Goal: Task Accomplishment & Management: Manage account settings

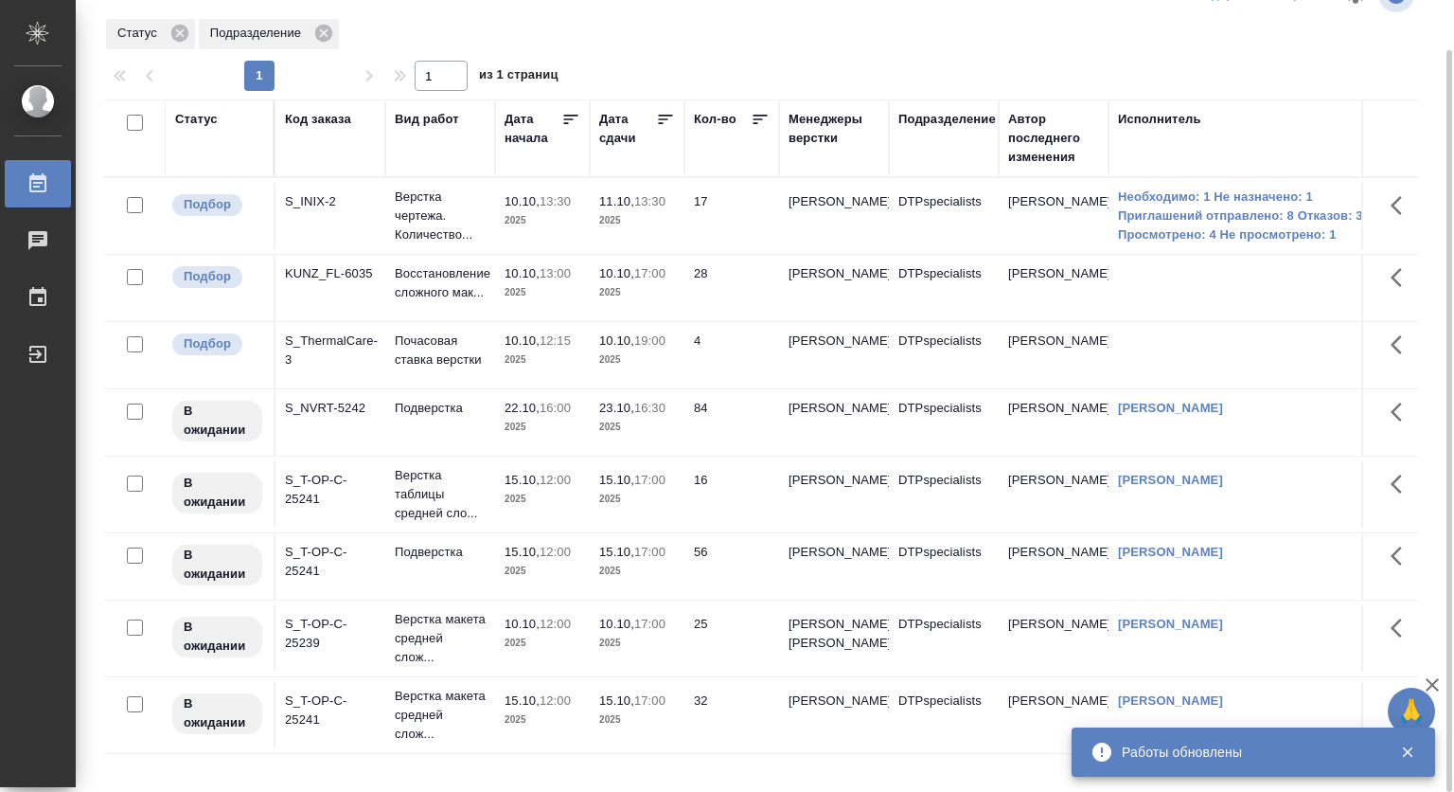
scroll to position [42, 0]
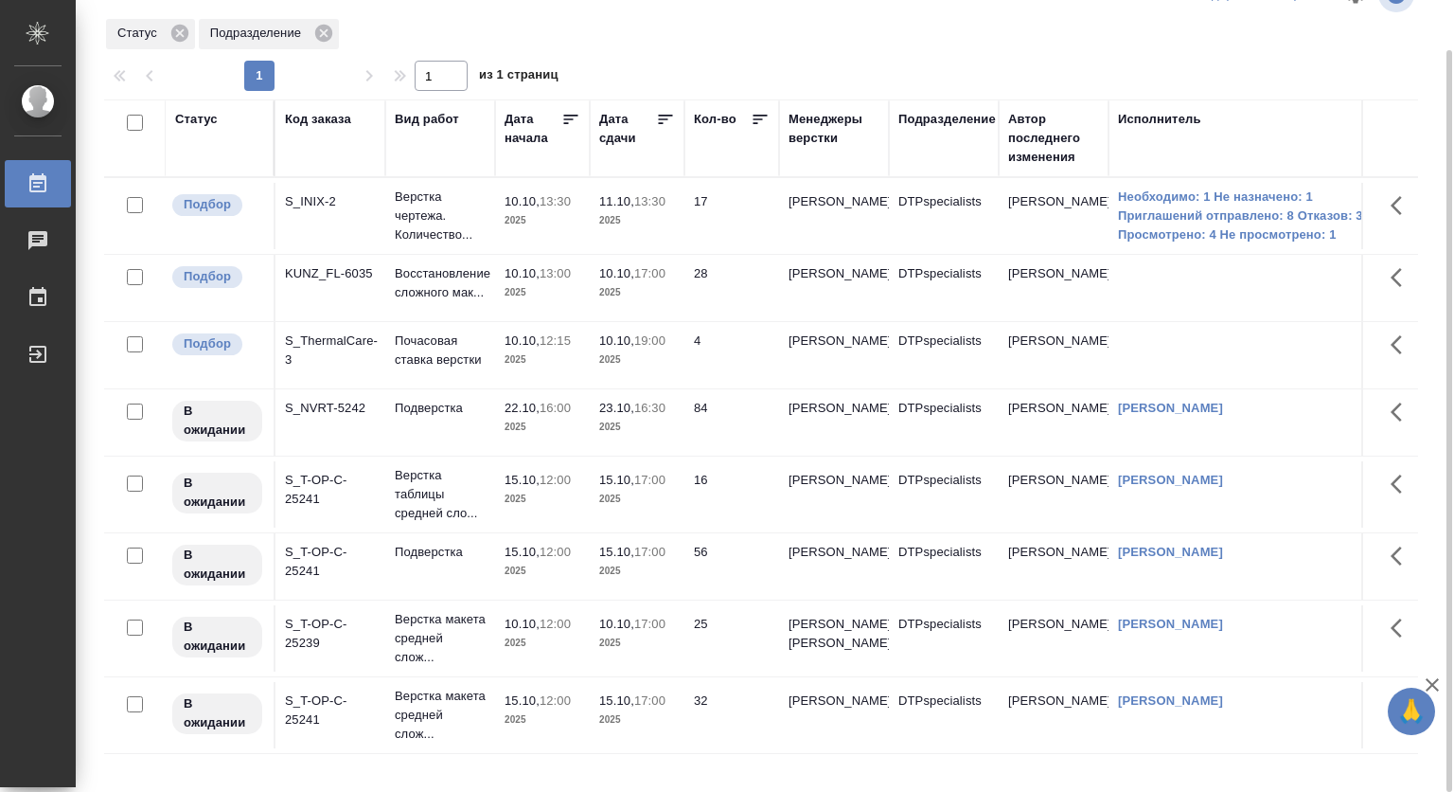
click at [528, 616] on p "10.10," at bounding box center [522, 623] width 35 height 14
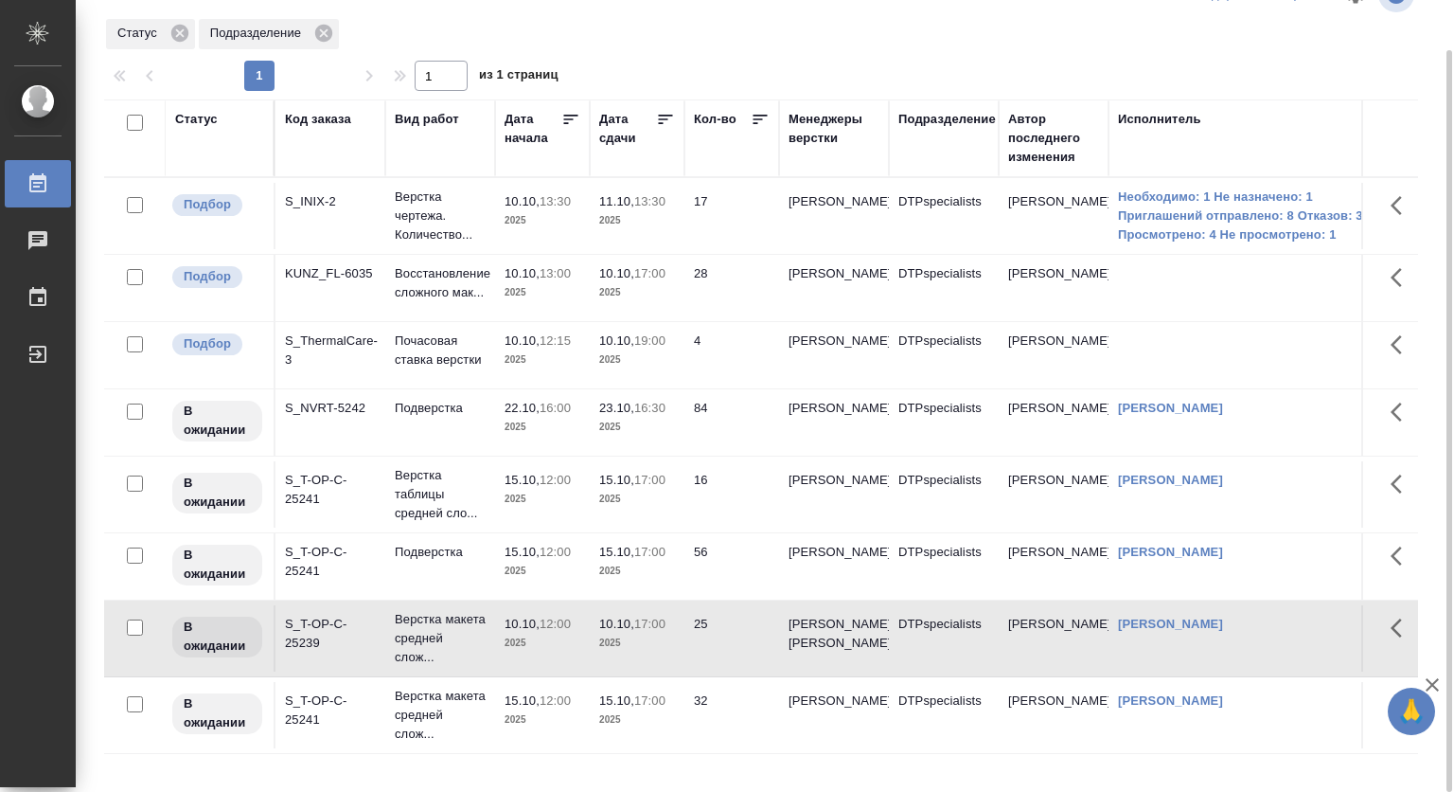
click at [528, 616] on p "10.10," at bounding box center [522, 623] width 35 height 14
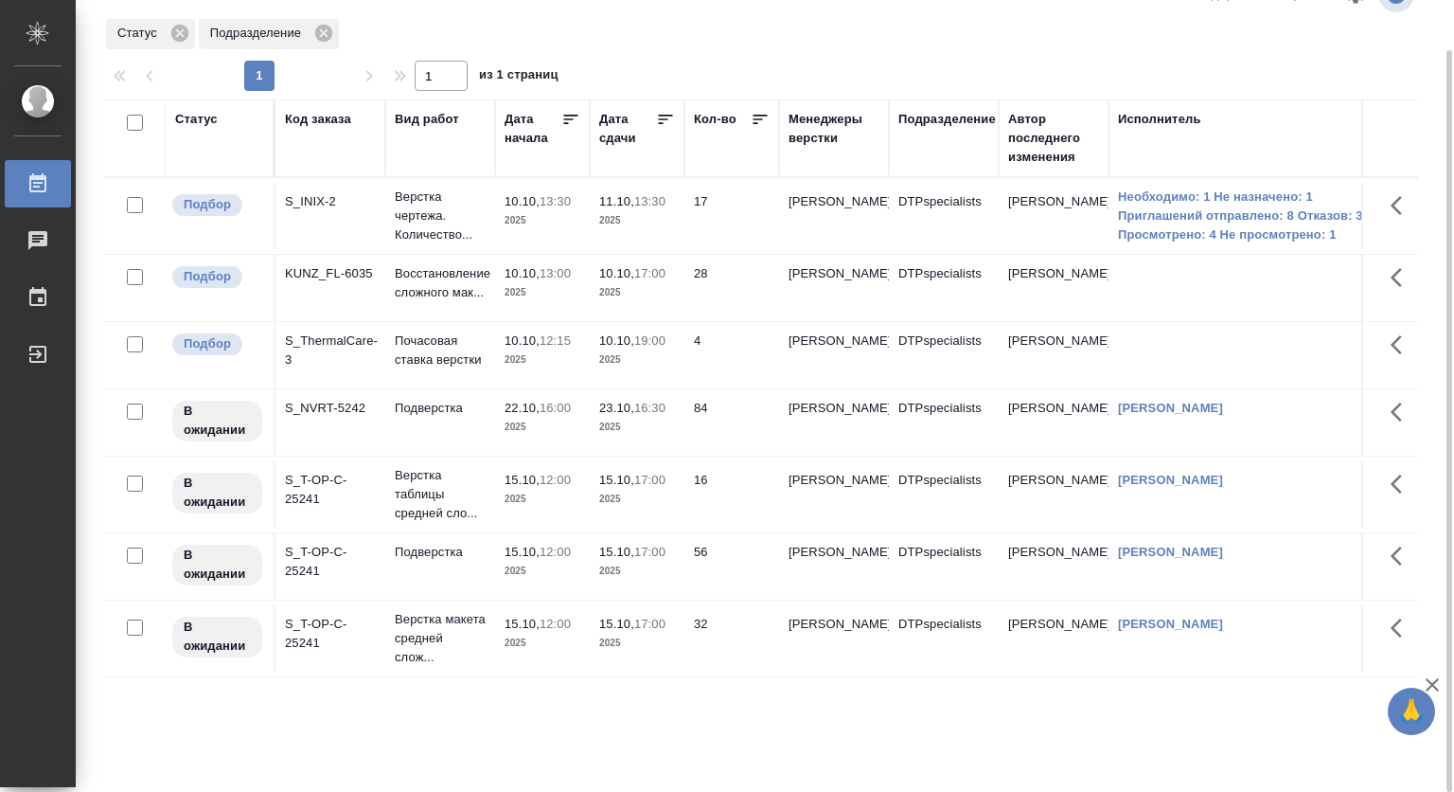
scroll to position [0, 0]
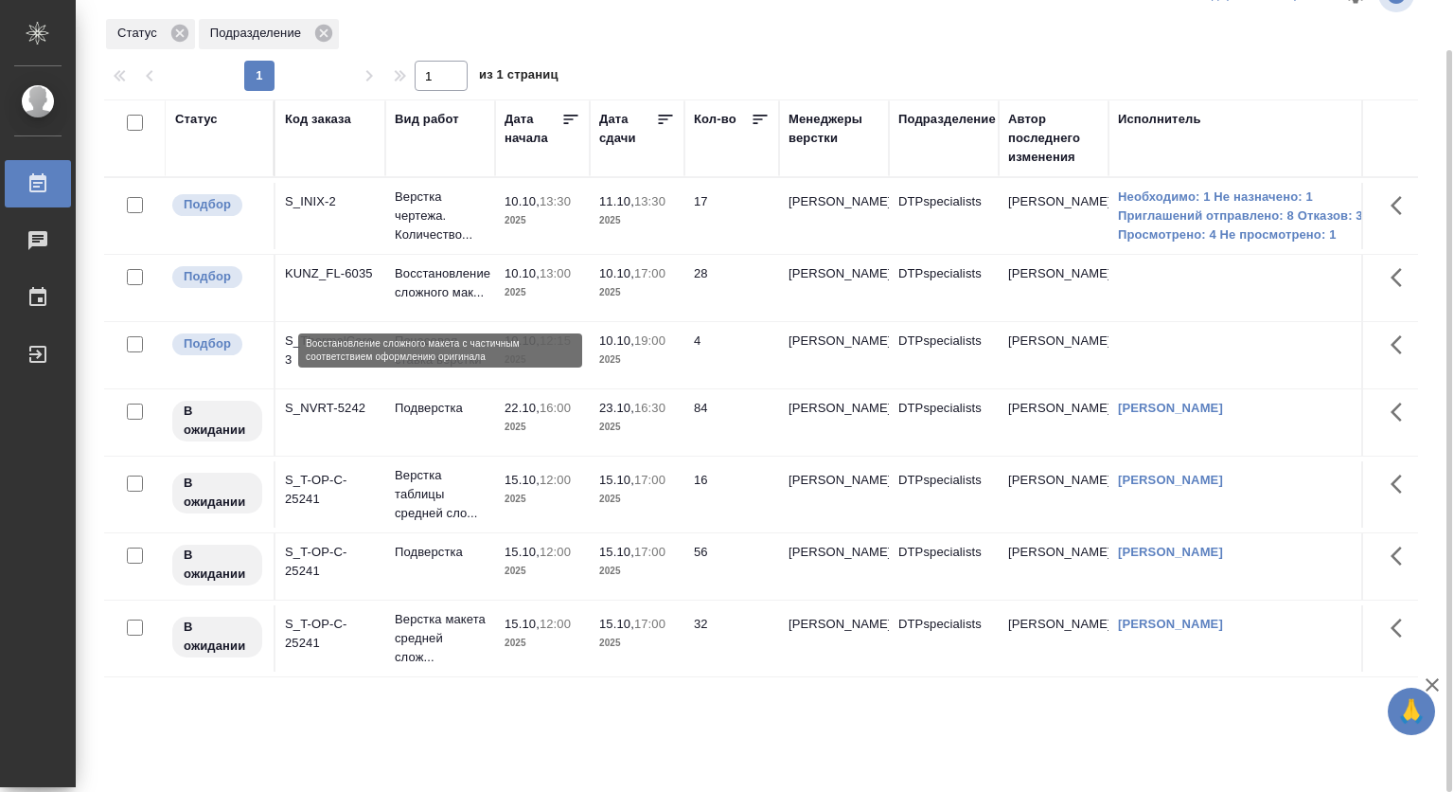
click at [426, 299] on p "Восстановление сложного мак..." at bounding box center [440, 283] width 91 height 38
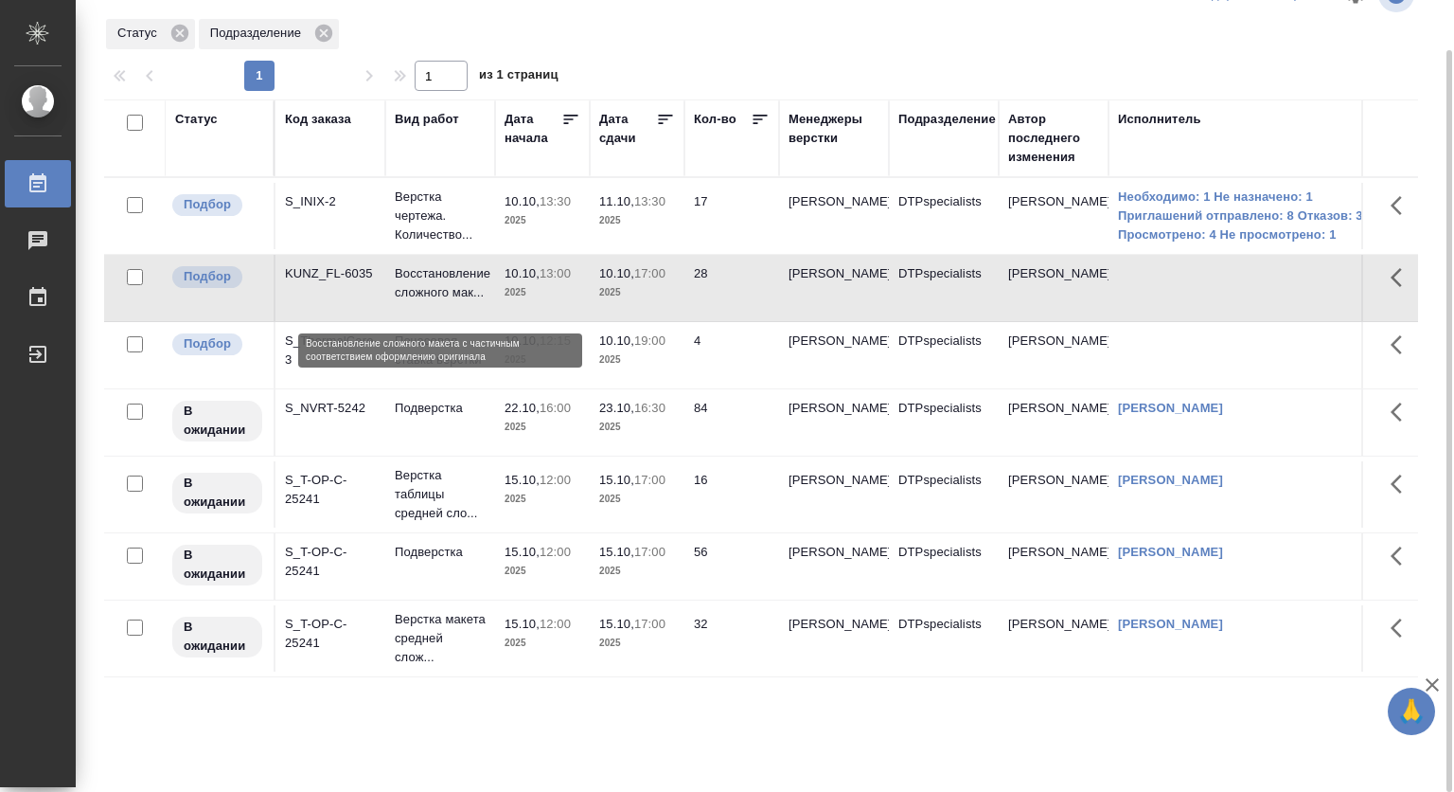
click at [426, 299] on p "Восстановление сложного мак..." at bounding box center [440, 283] width 91 height 38
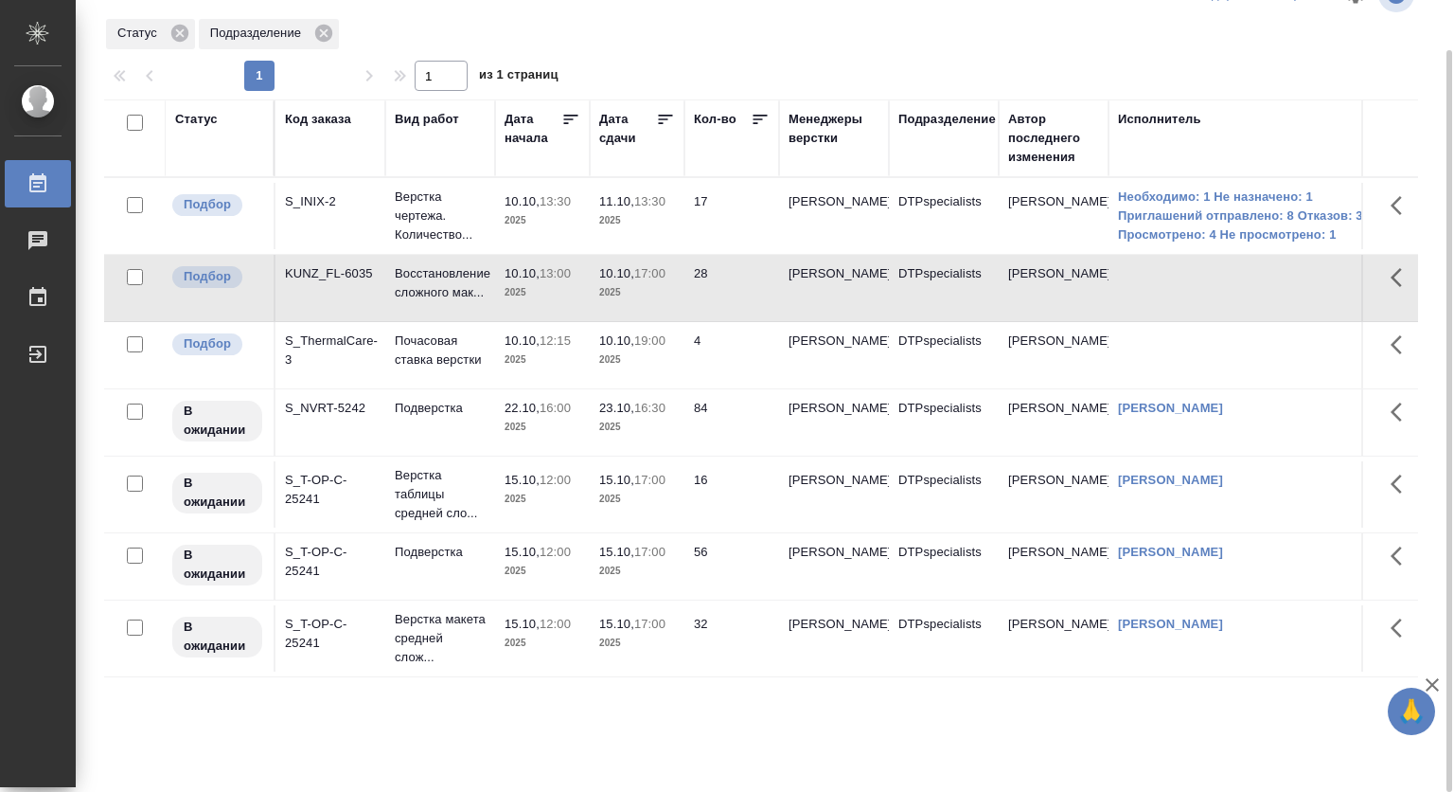
click at [523, 350] on span "10.10, 12:15" at bounding box center [543, 340] width 76 height 19
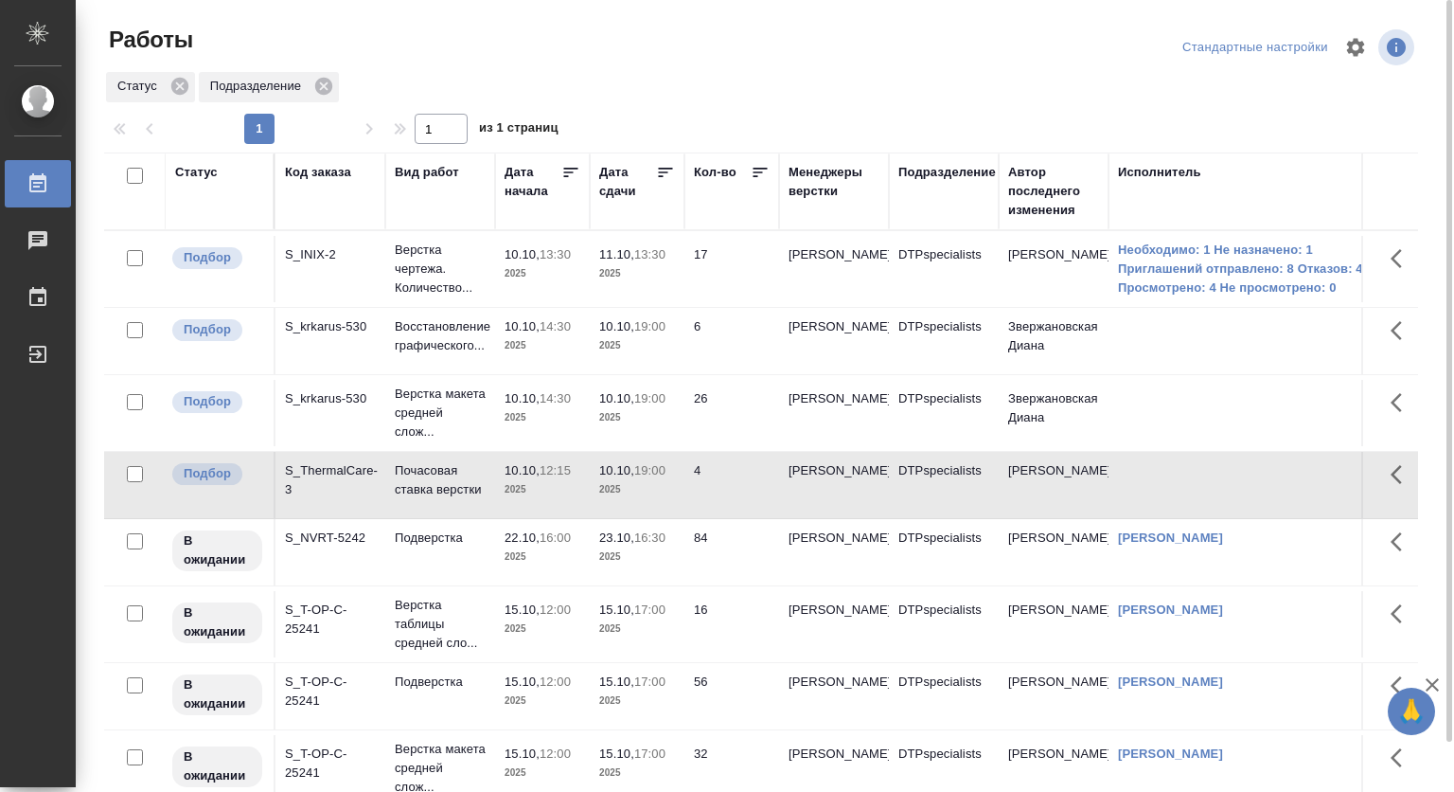
click at [521, 417] on p "2025" at bounding box center [543, 417] width 76 height 19
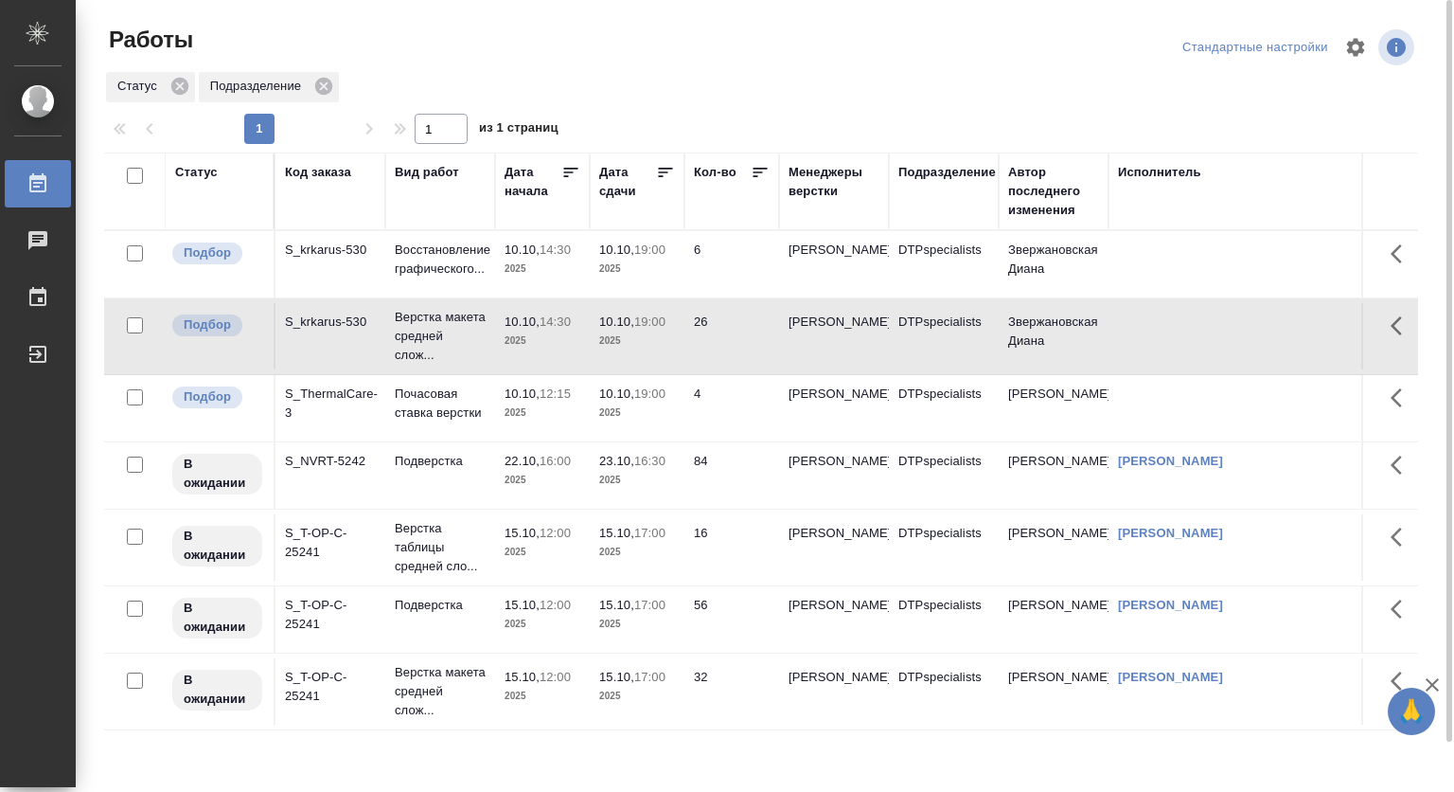
click at [761, 265] on td "6" at bounding box center [732, 264] width 95 height 66
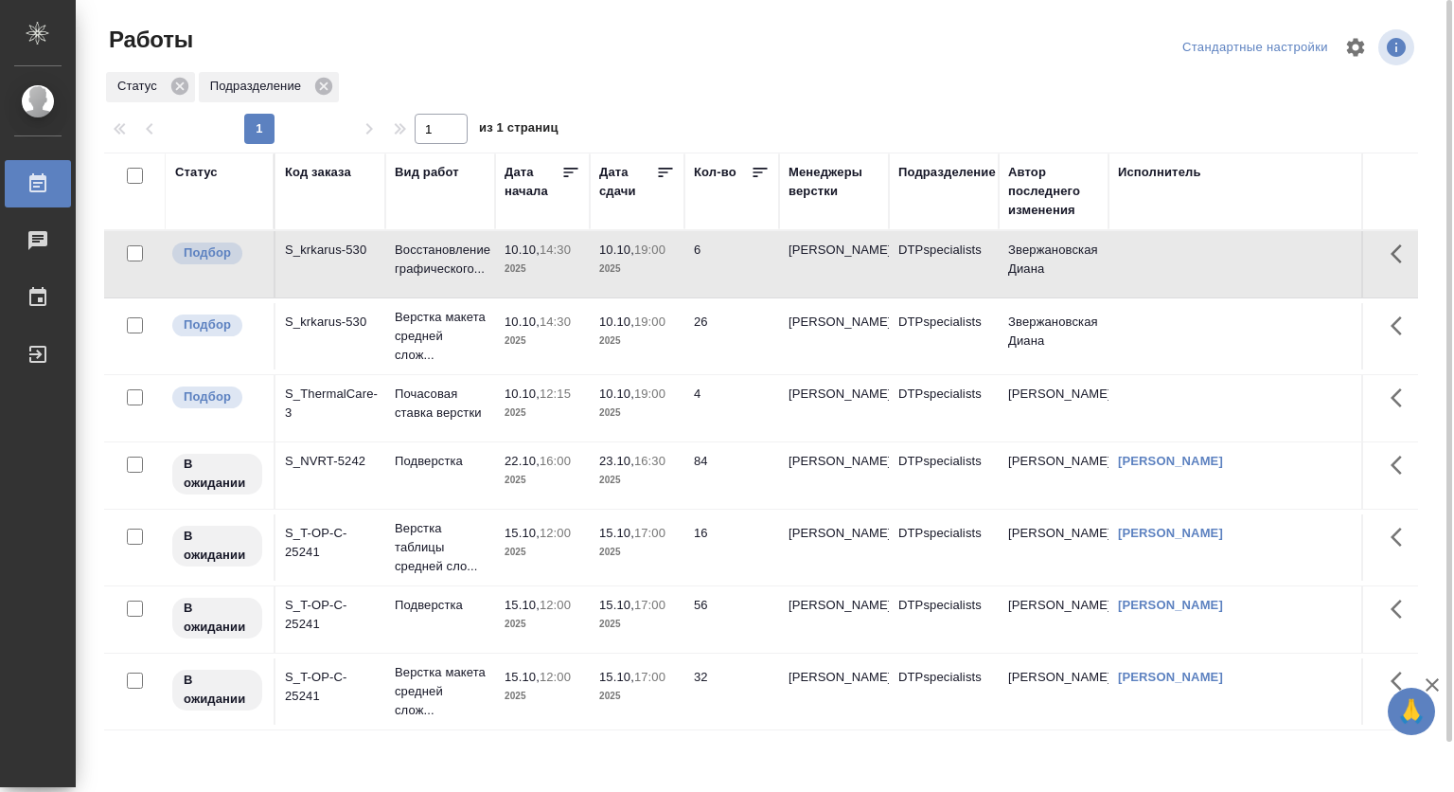
click at [761, 265] on td "6" at bounding box center [732, 264] width 95 height 66
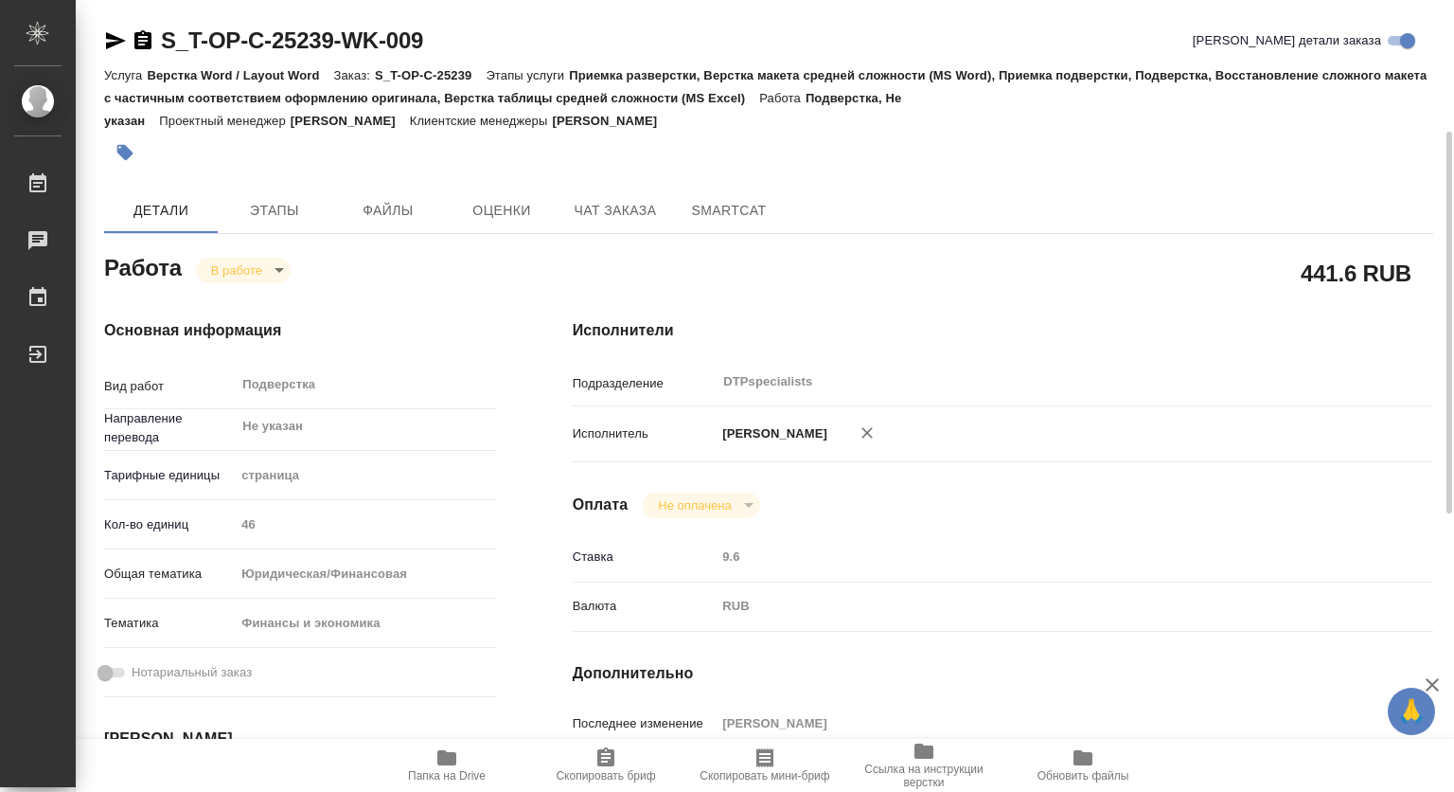
scroll to position [89, 0]
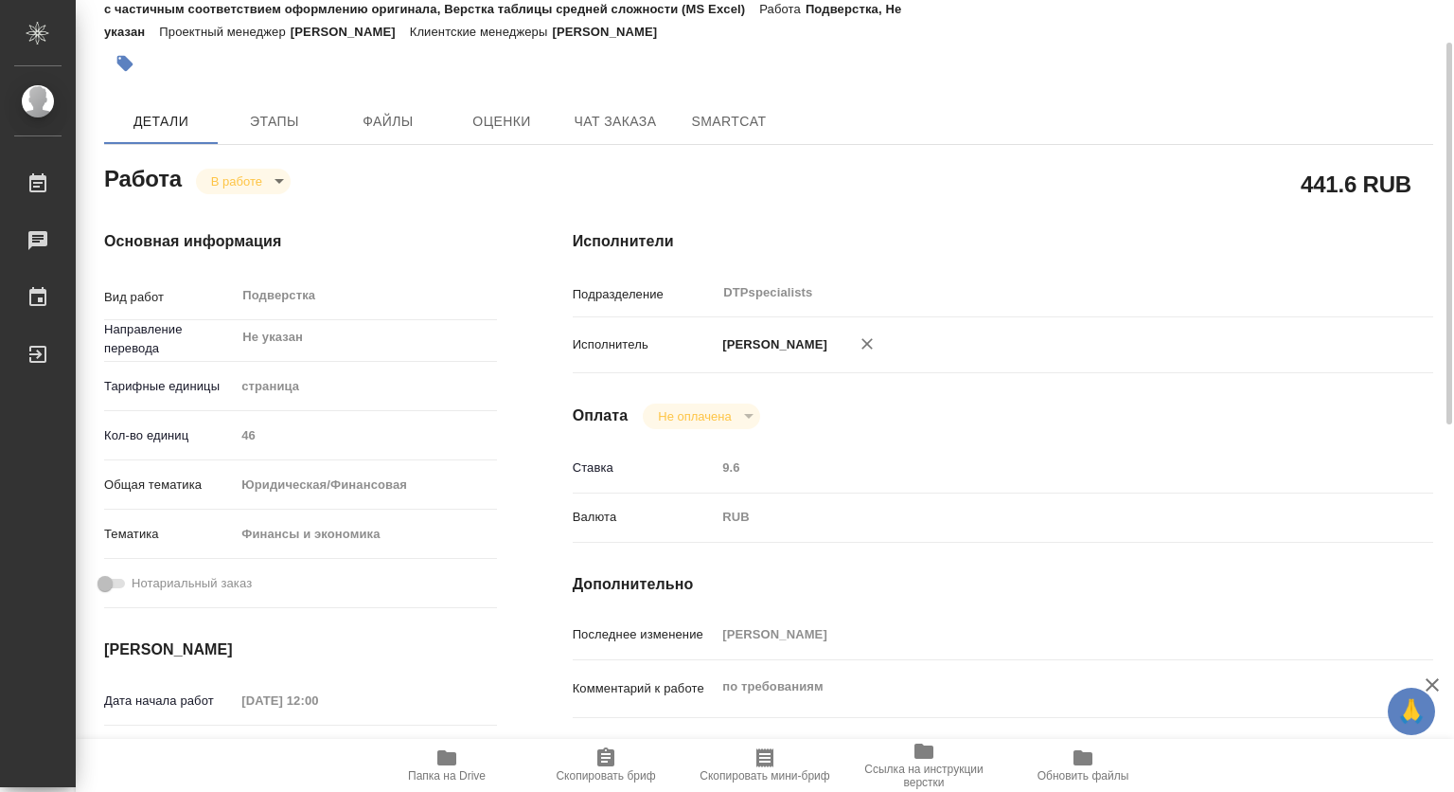
click at [239, 187] on body "🙏 .cls-1 fill:#fff; AWATERA Kovtun Svetlana Работы 0 Чаты График Выйти S_T-OP-C…" at bounding box center [727, 396] width 1454 height 792
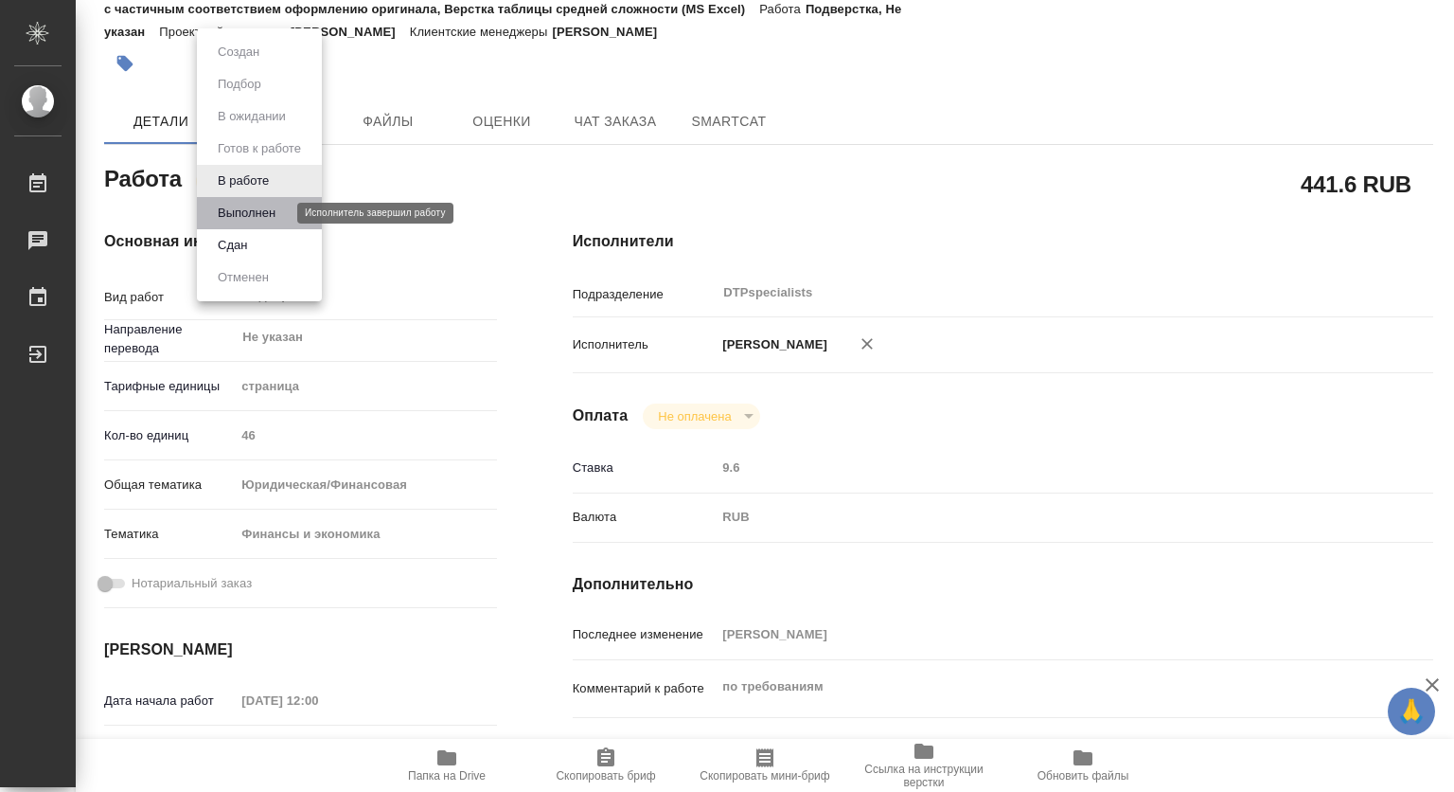
click at [239, 207] on button "Выполнен" at bounding box center [246, 213] width 69 height 21
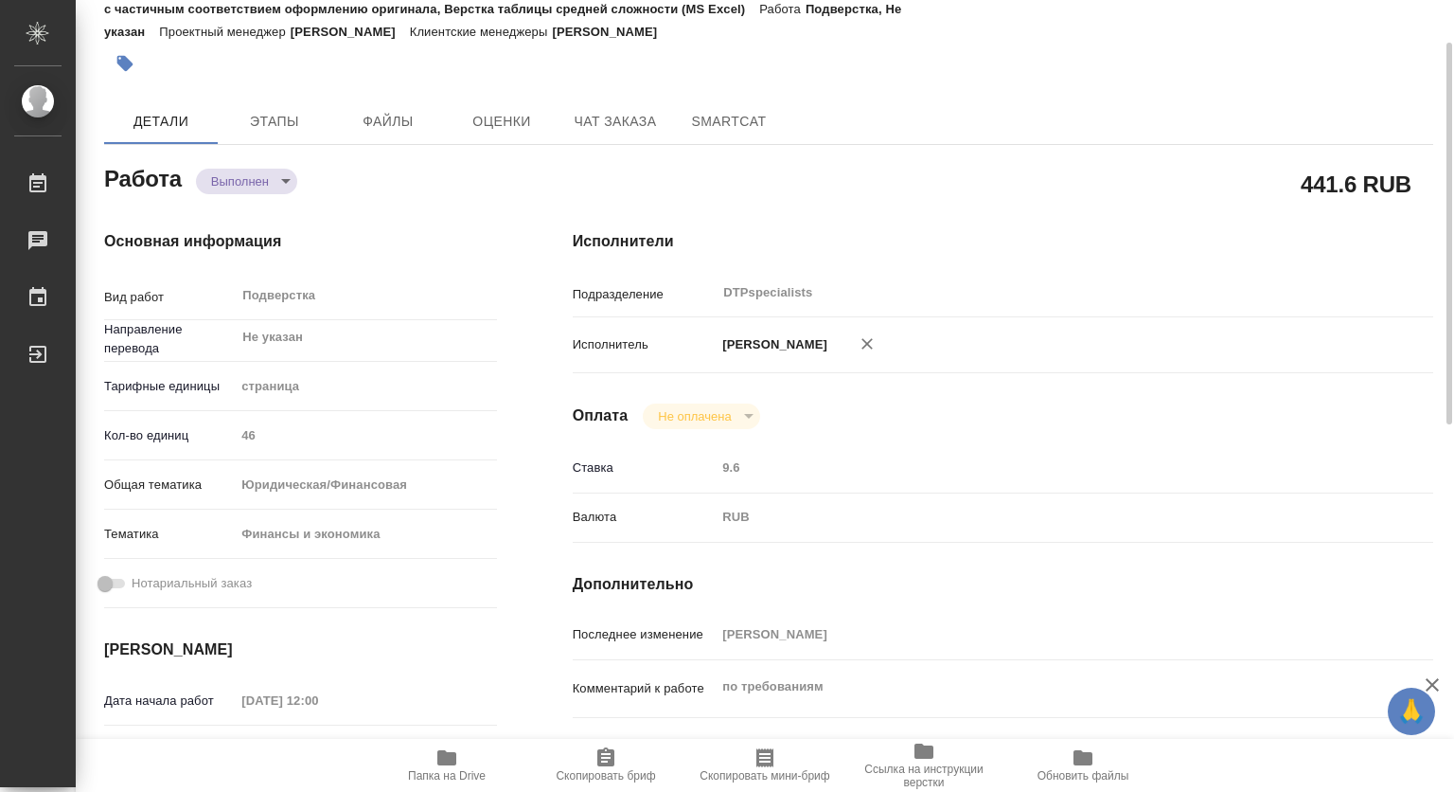
type textarea "x"
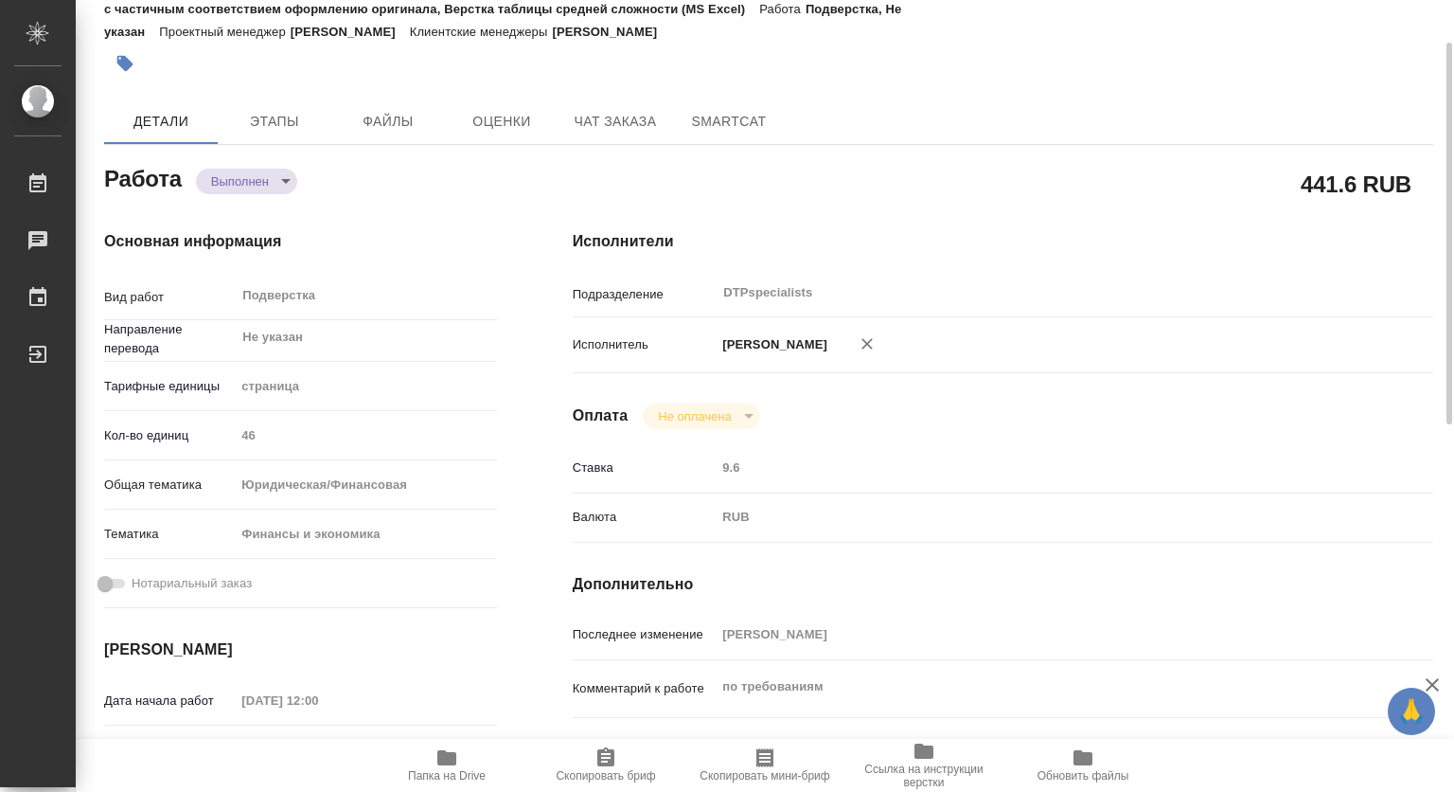
type textarea "x"
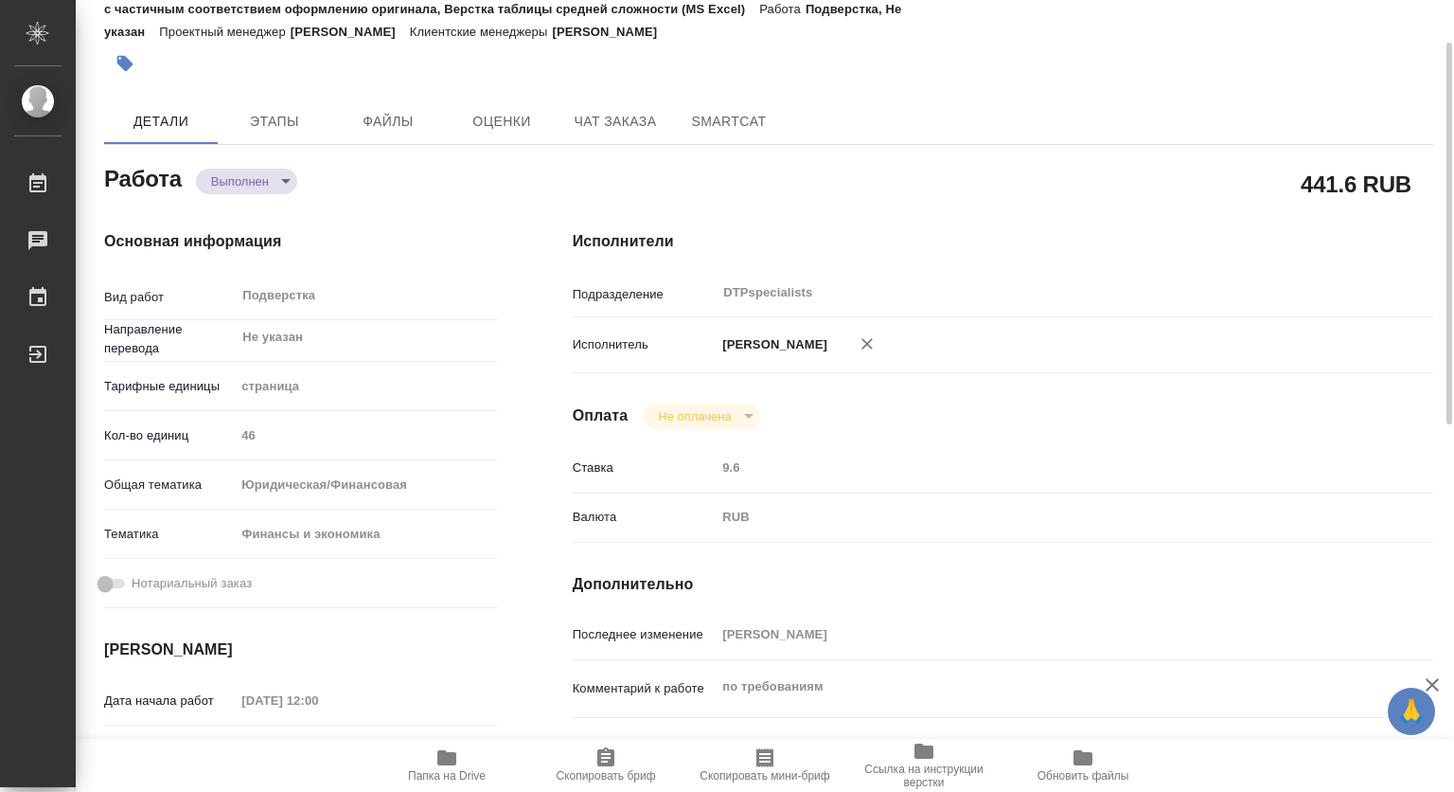
type textarea "x"
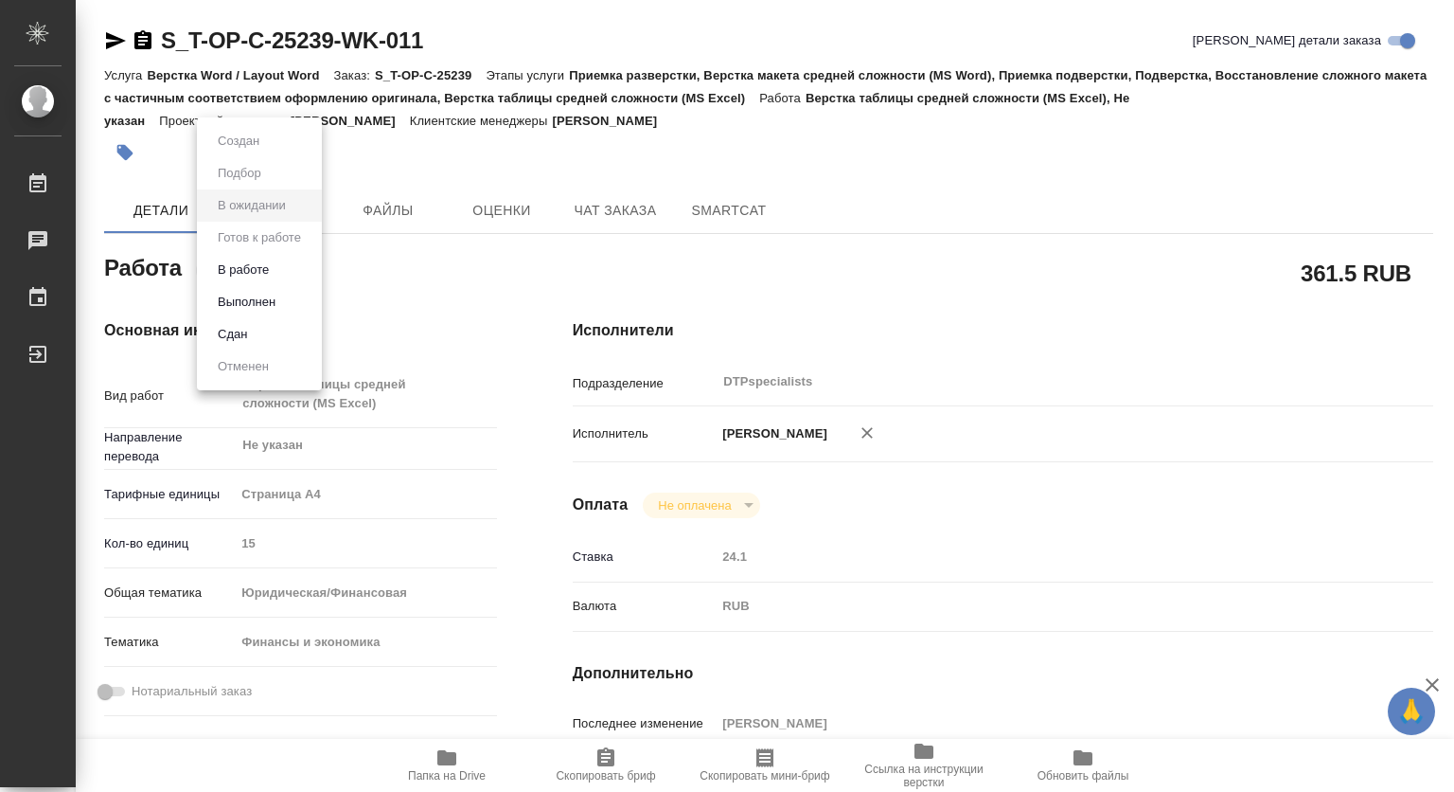
click at [265, 272] on body "🙏 .cls-1 fill:#fff; AWATERA Kovtun Svetlana Работы 0 Чаты График Выйти S_T-OP-C…" at bounding box center [727, 396] width 1454 height 792
click at [258, 299] on button "Выполнен" at bounding box center [246, 302] width 69 height 21
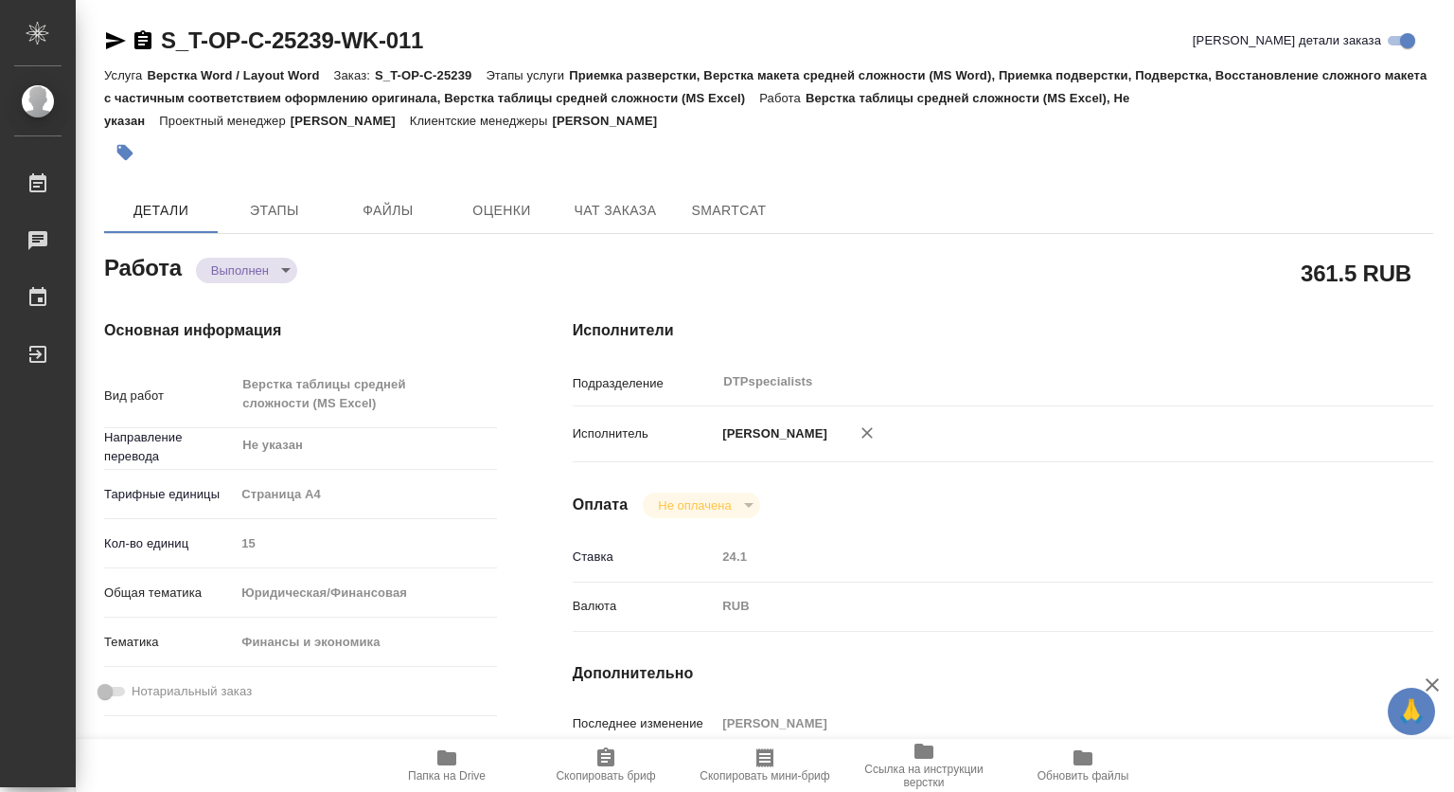
type textarea "x"
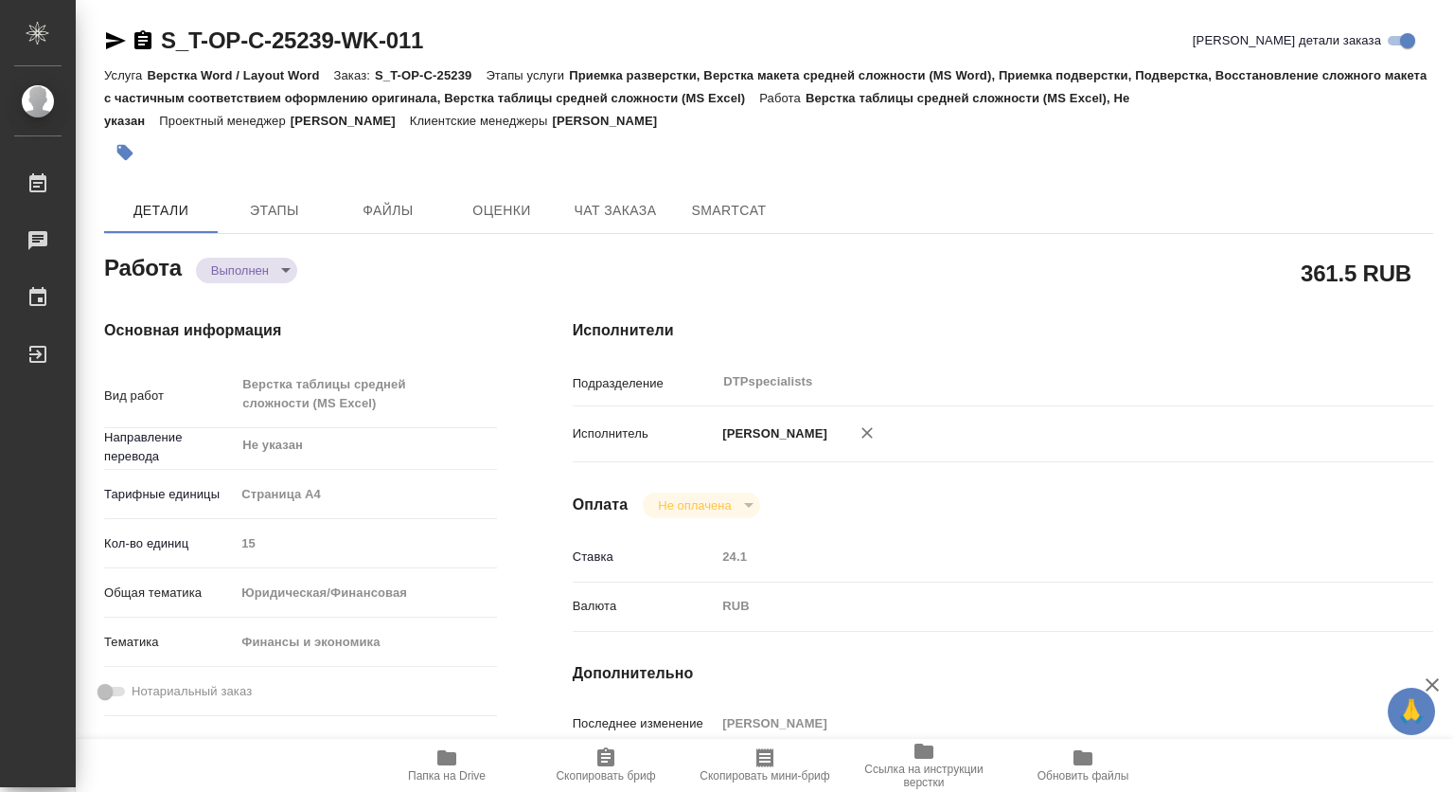
type textarea "x"
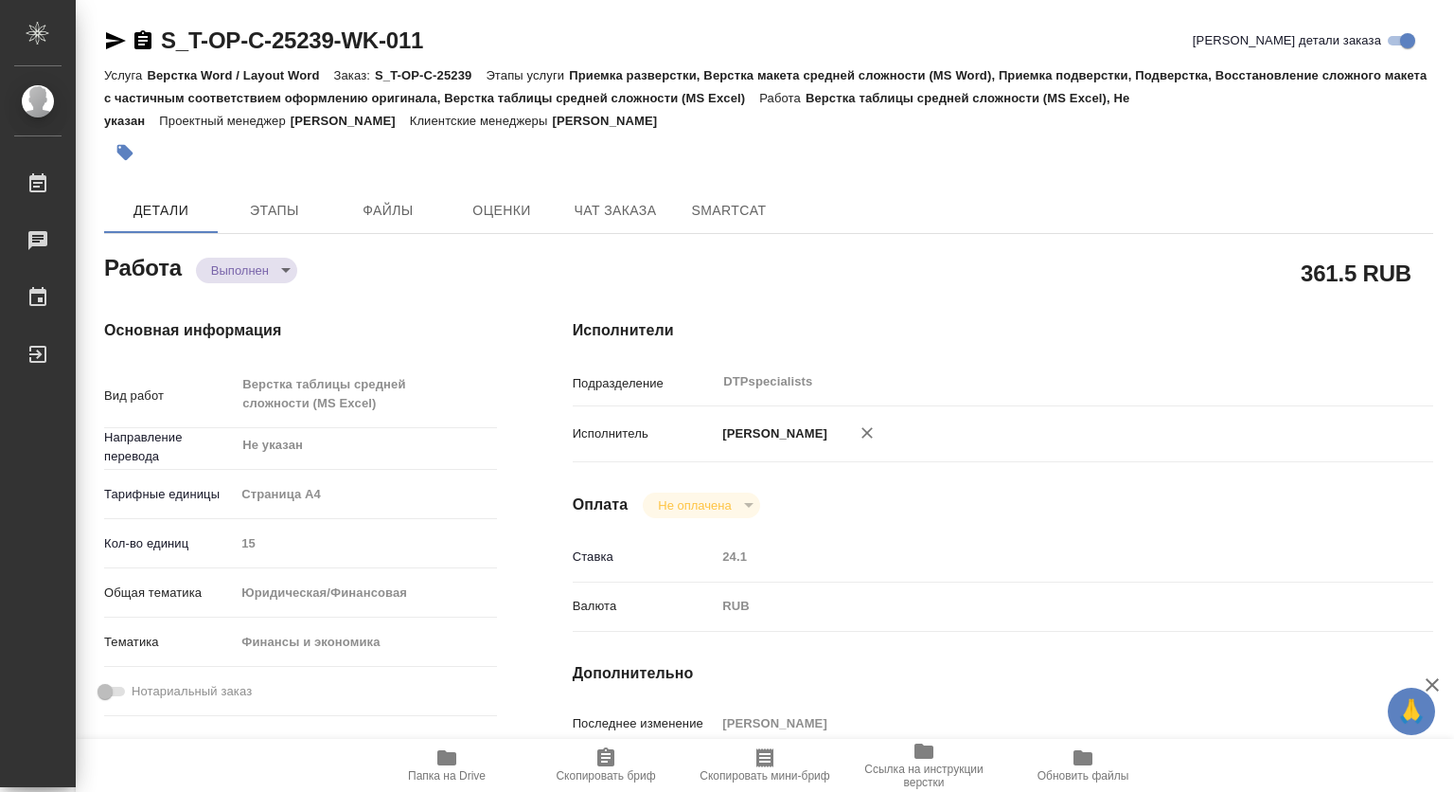
type textarea "x"
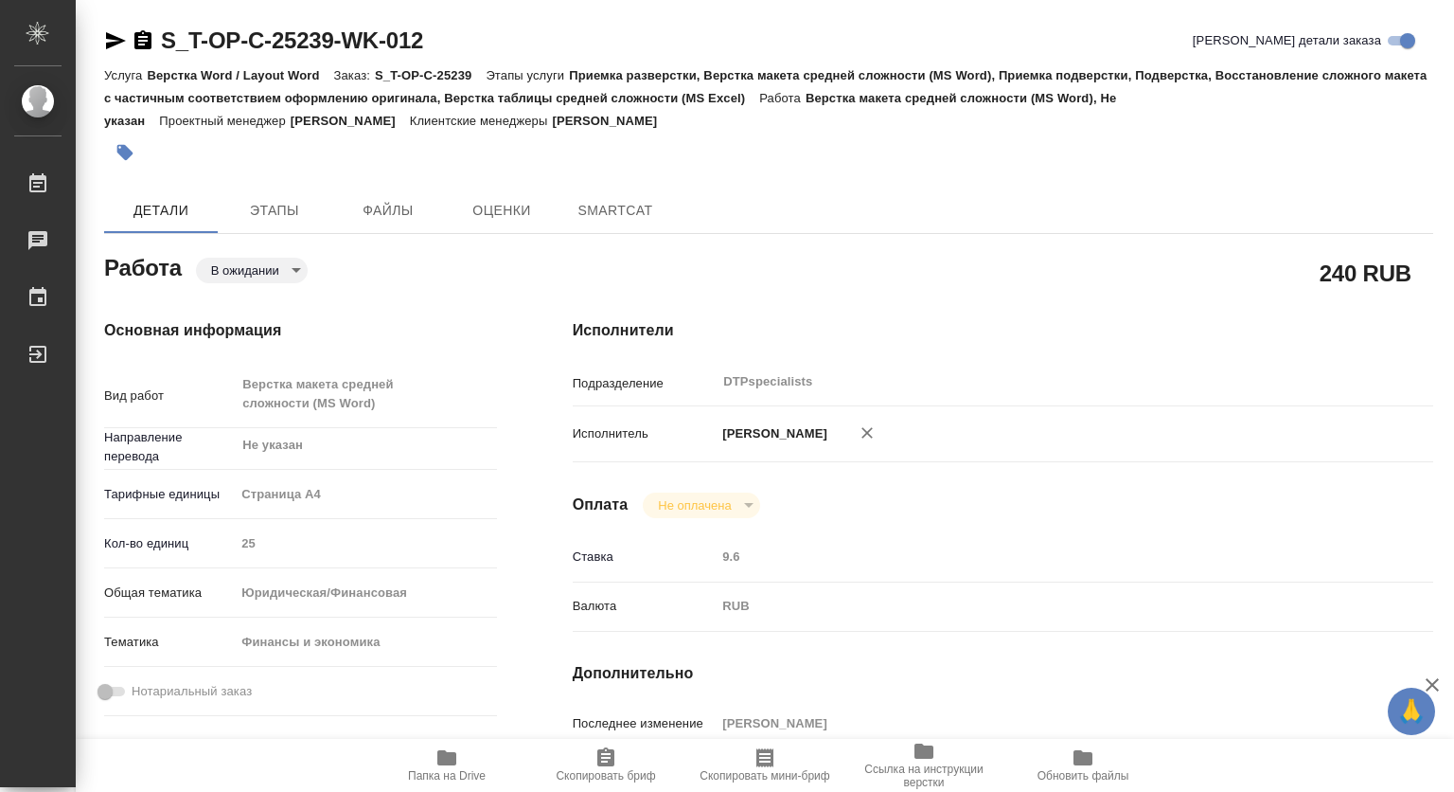
type textarea "x"
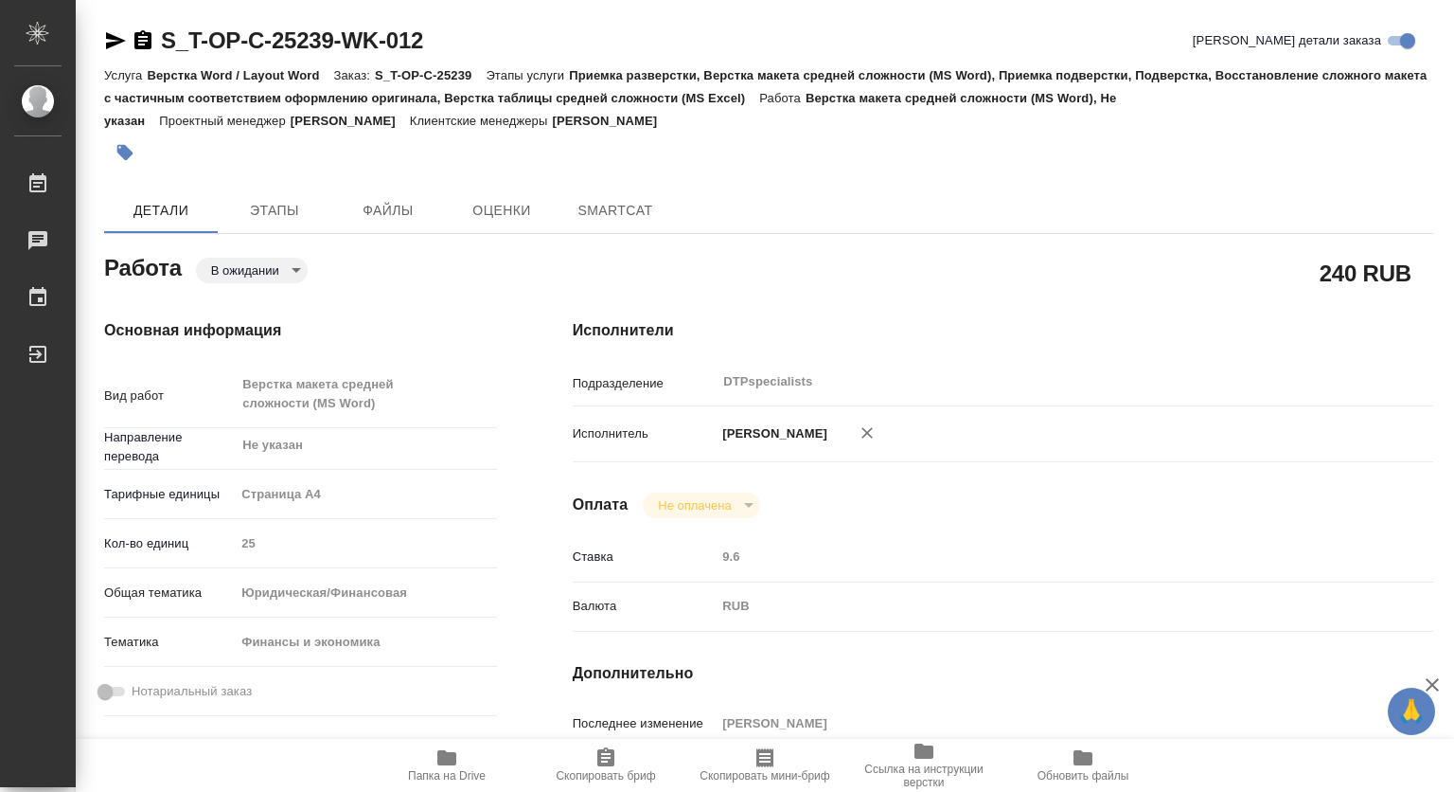
type textarea "x"
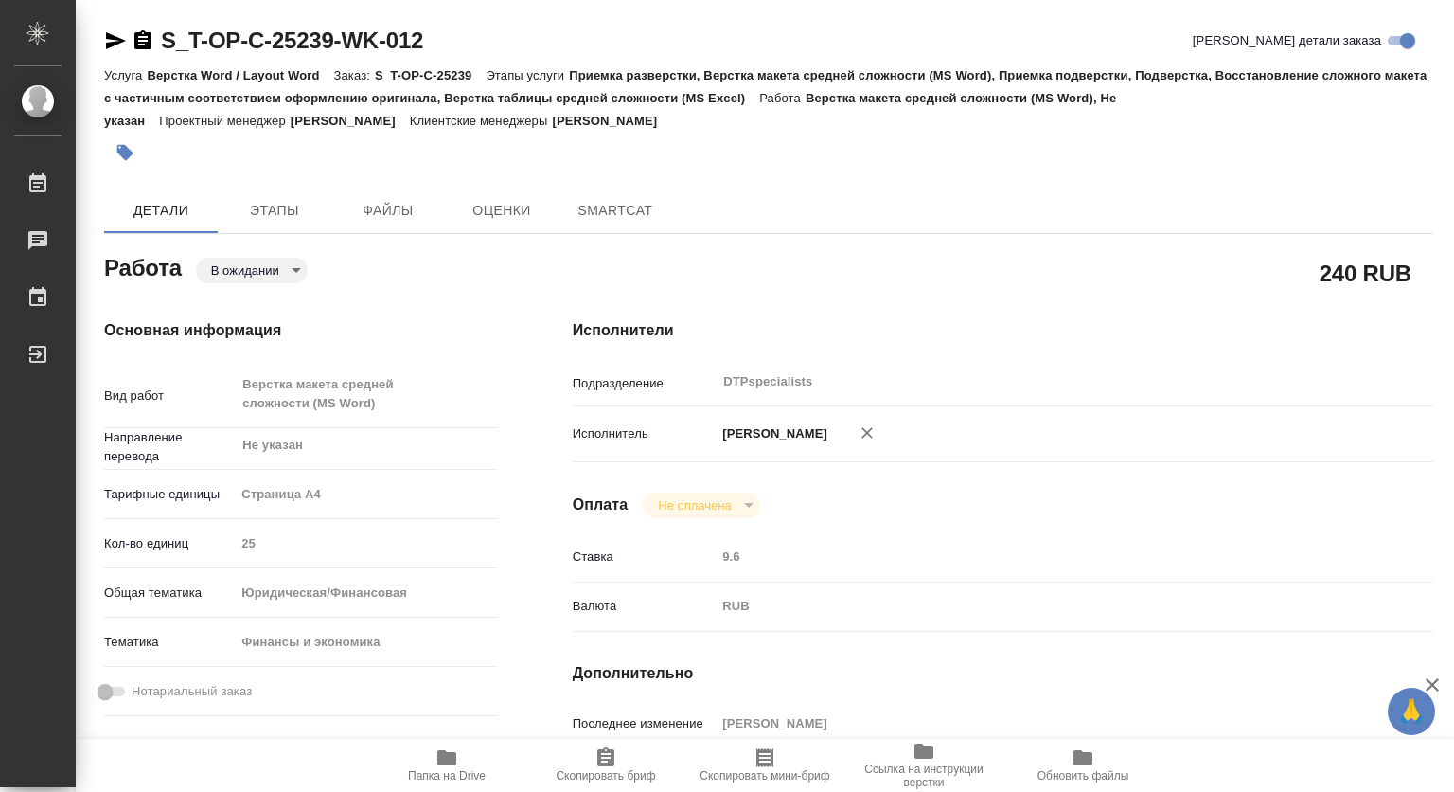
type textarea "x"
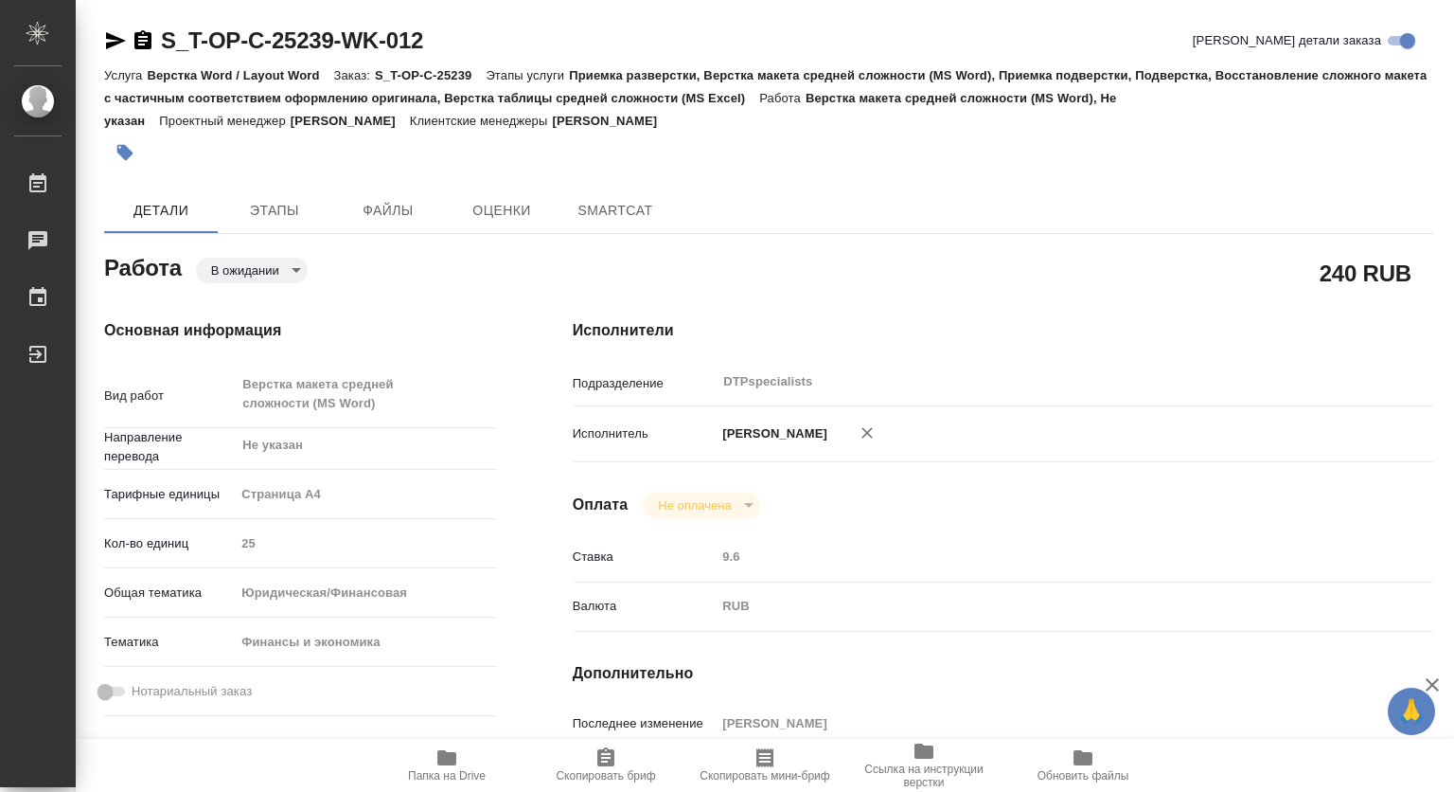
type textarea "x"
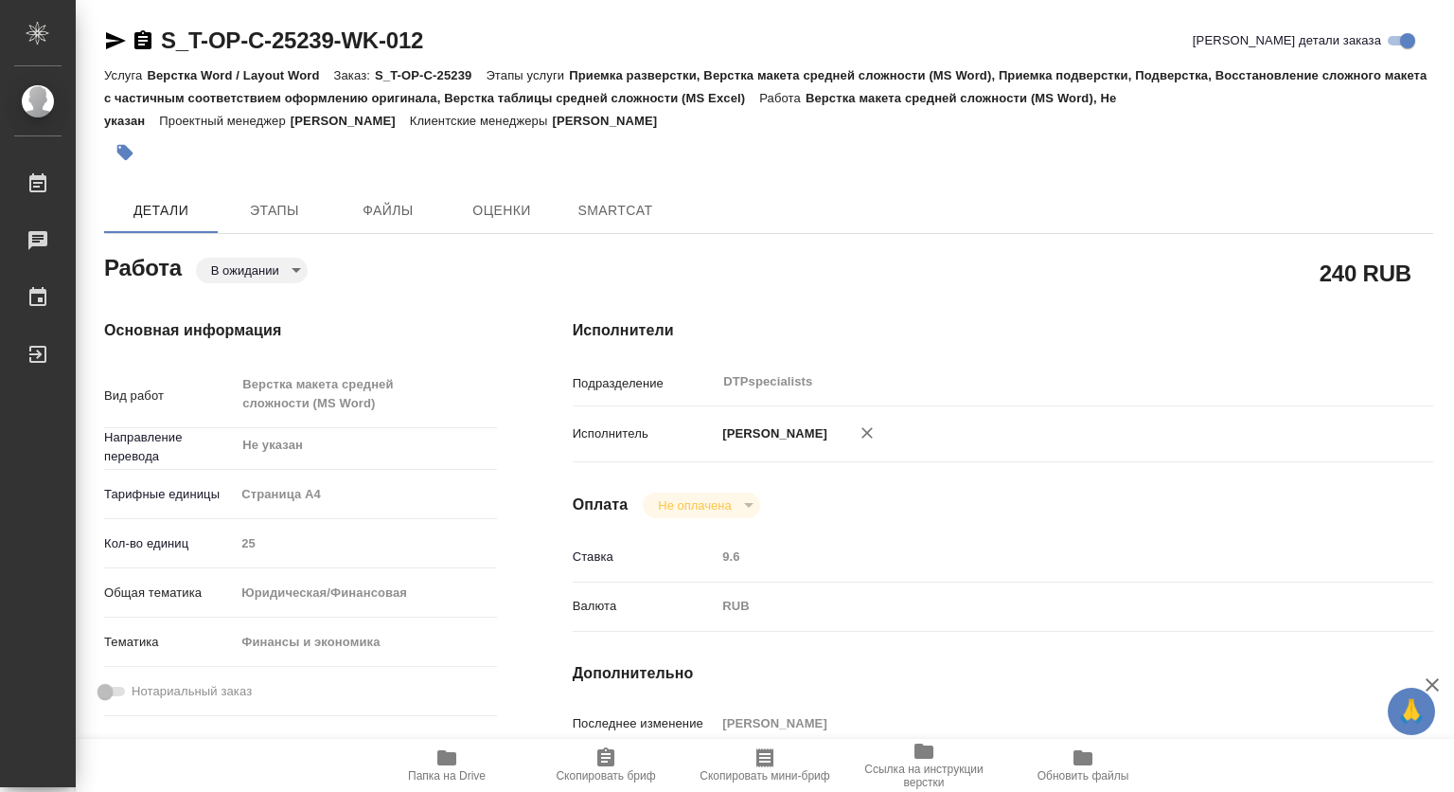
type textarea "x"
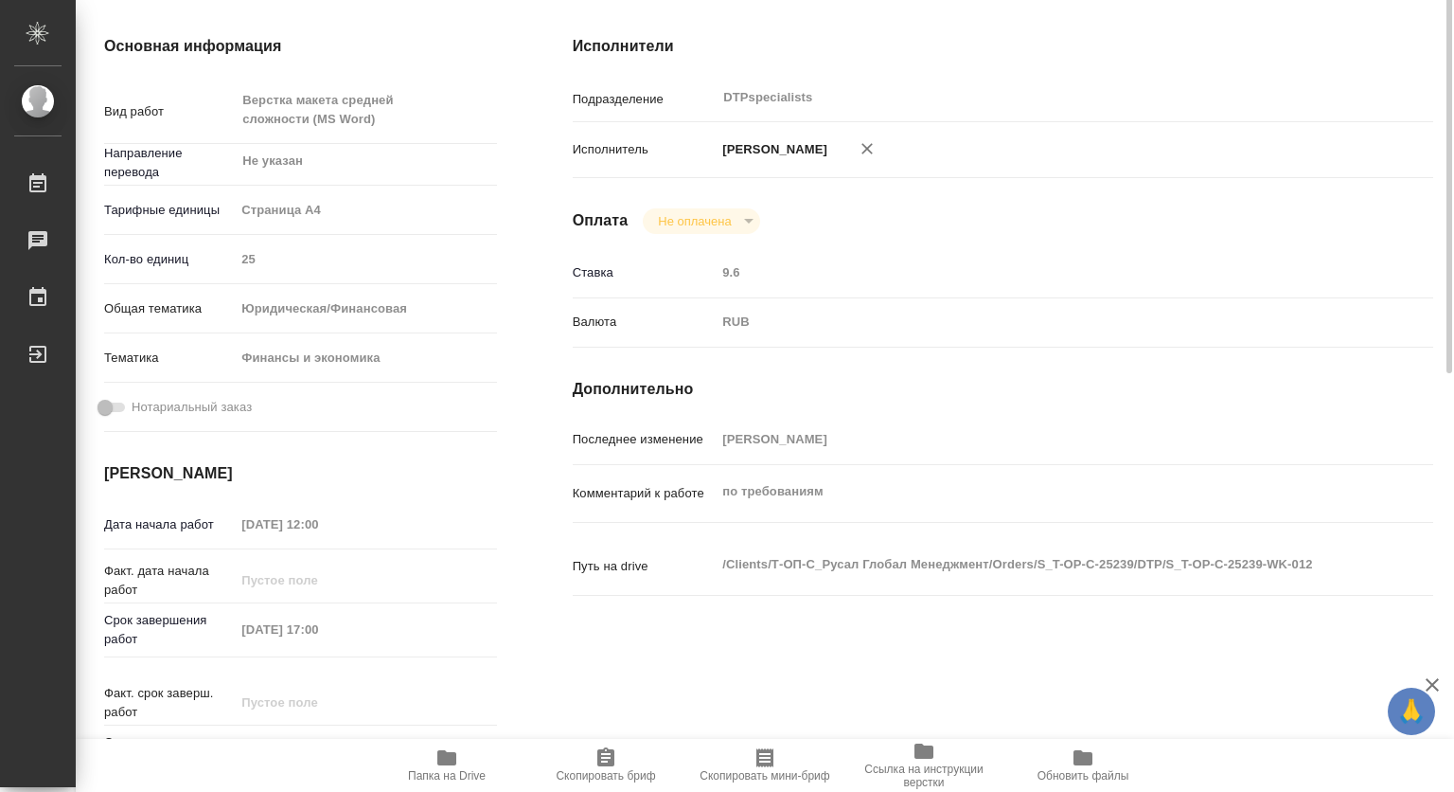
scroll to position [379, 0]
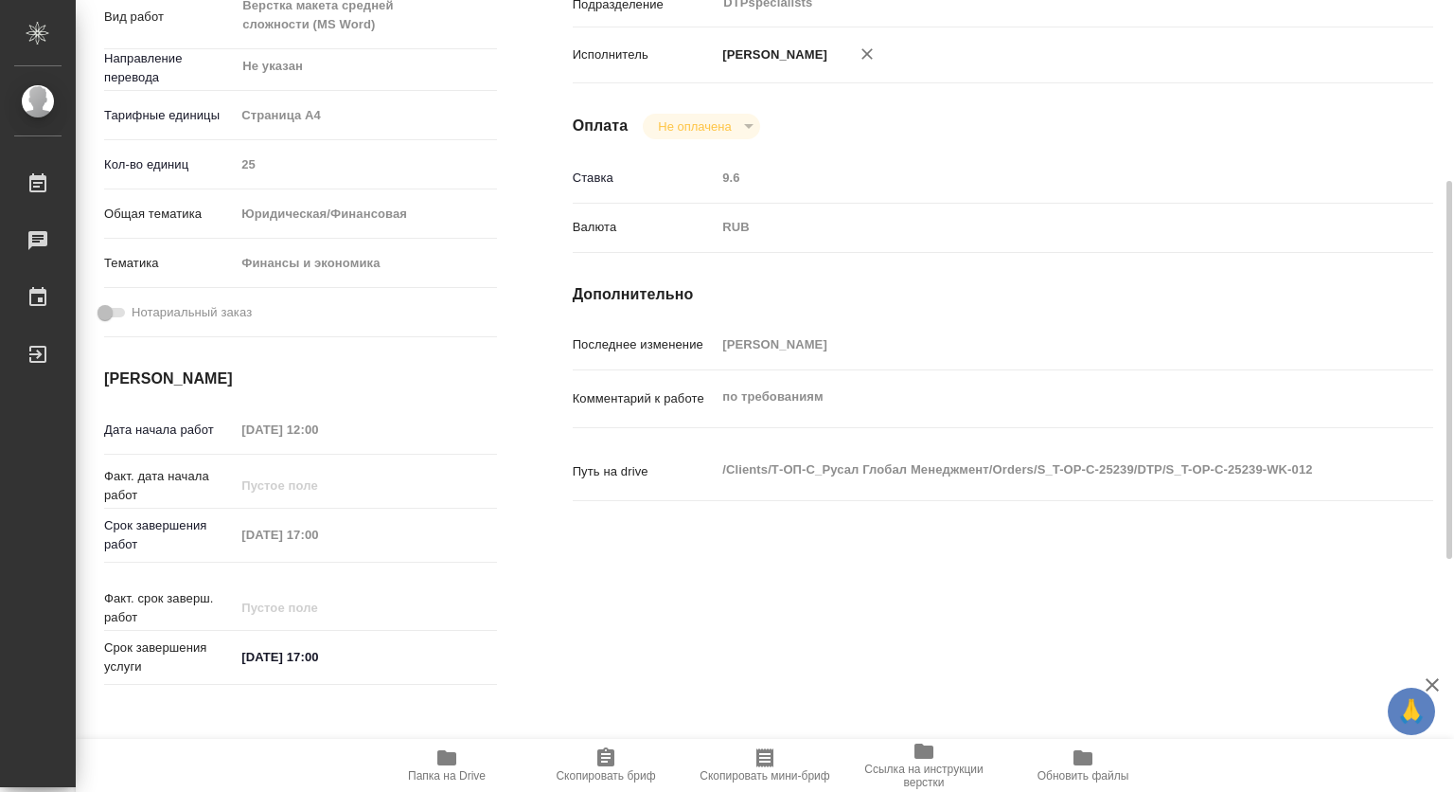
type textarea "x"
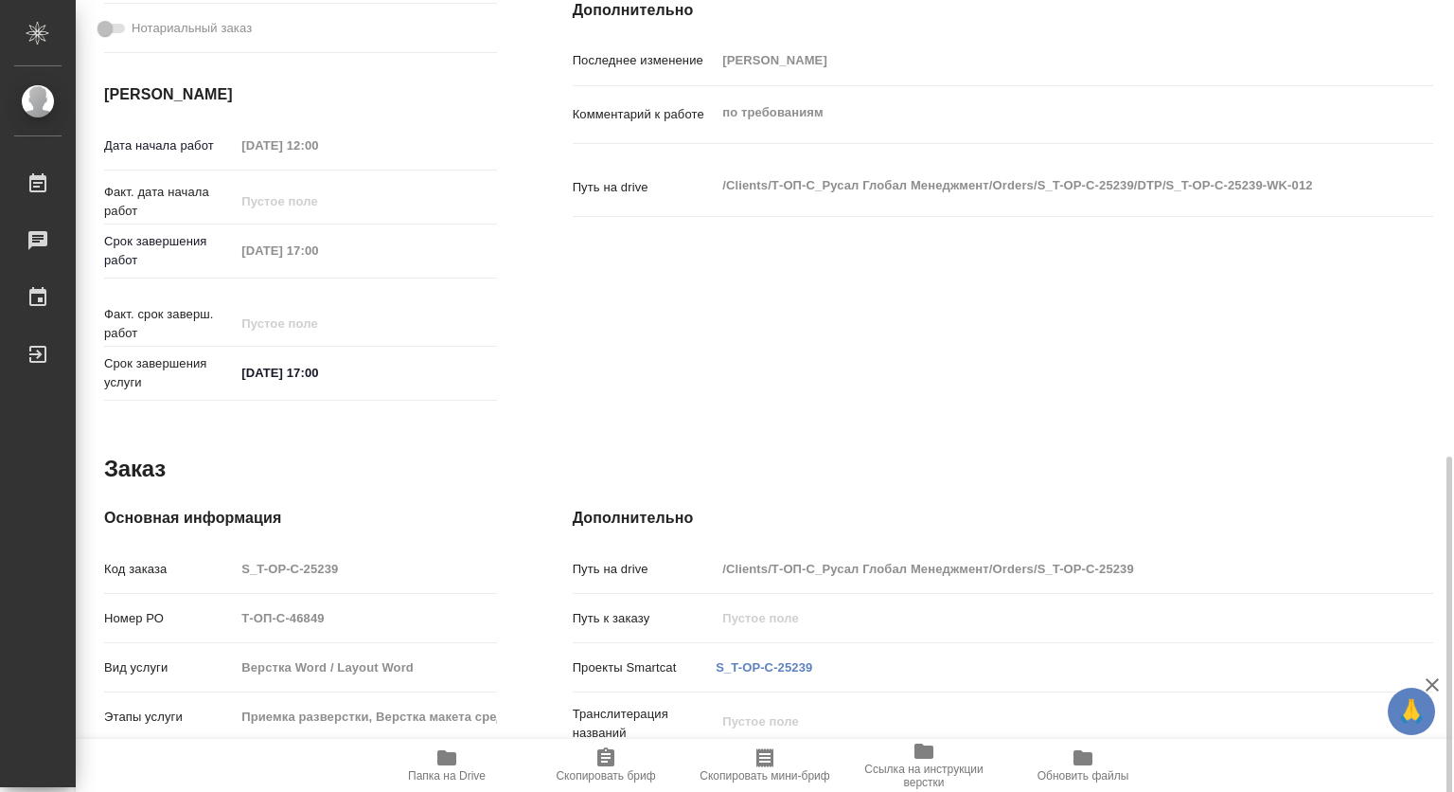
scroll to position [757, 0]
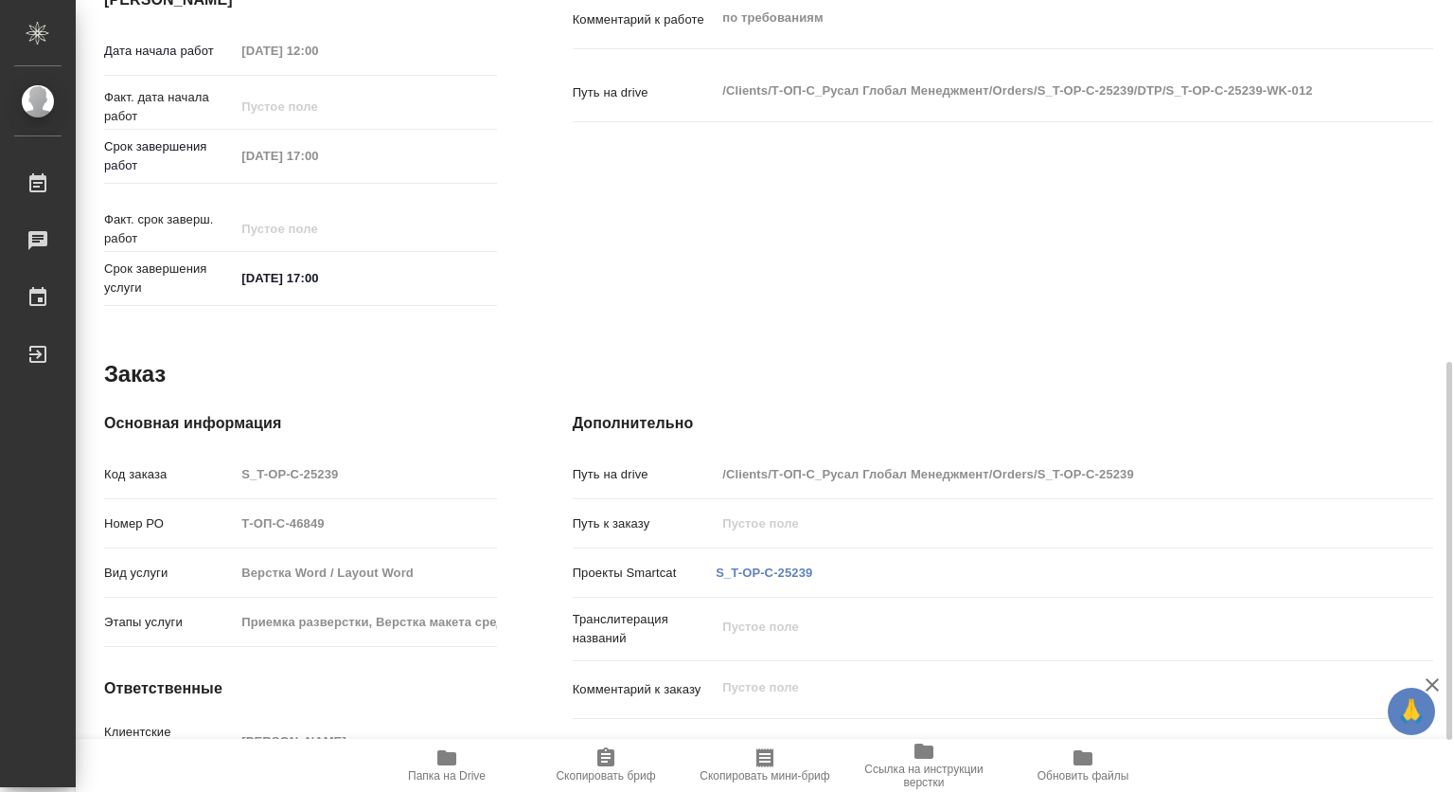
type textarea "x"
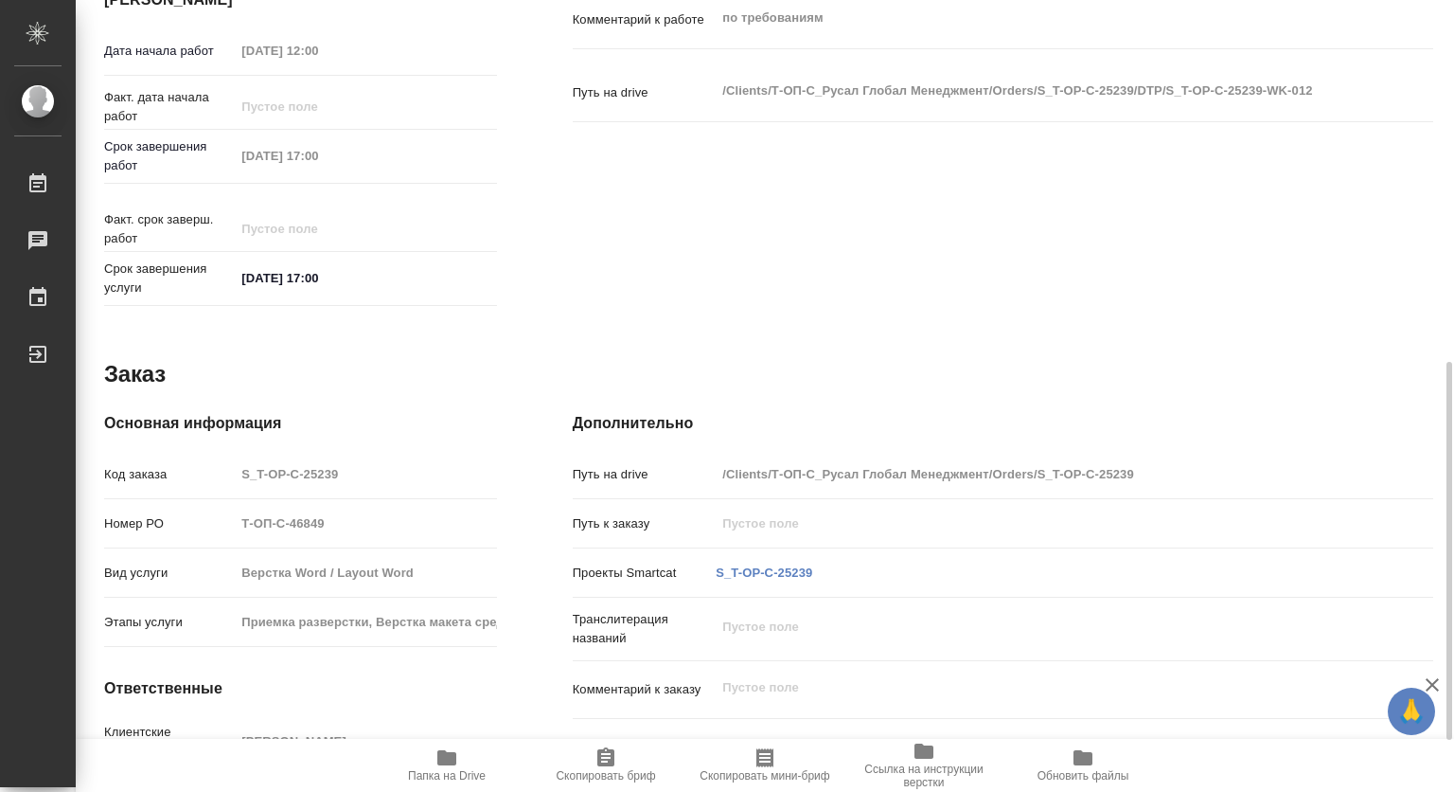
type textarea "x"
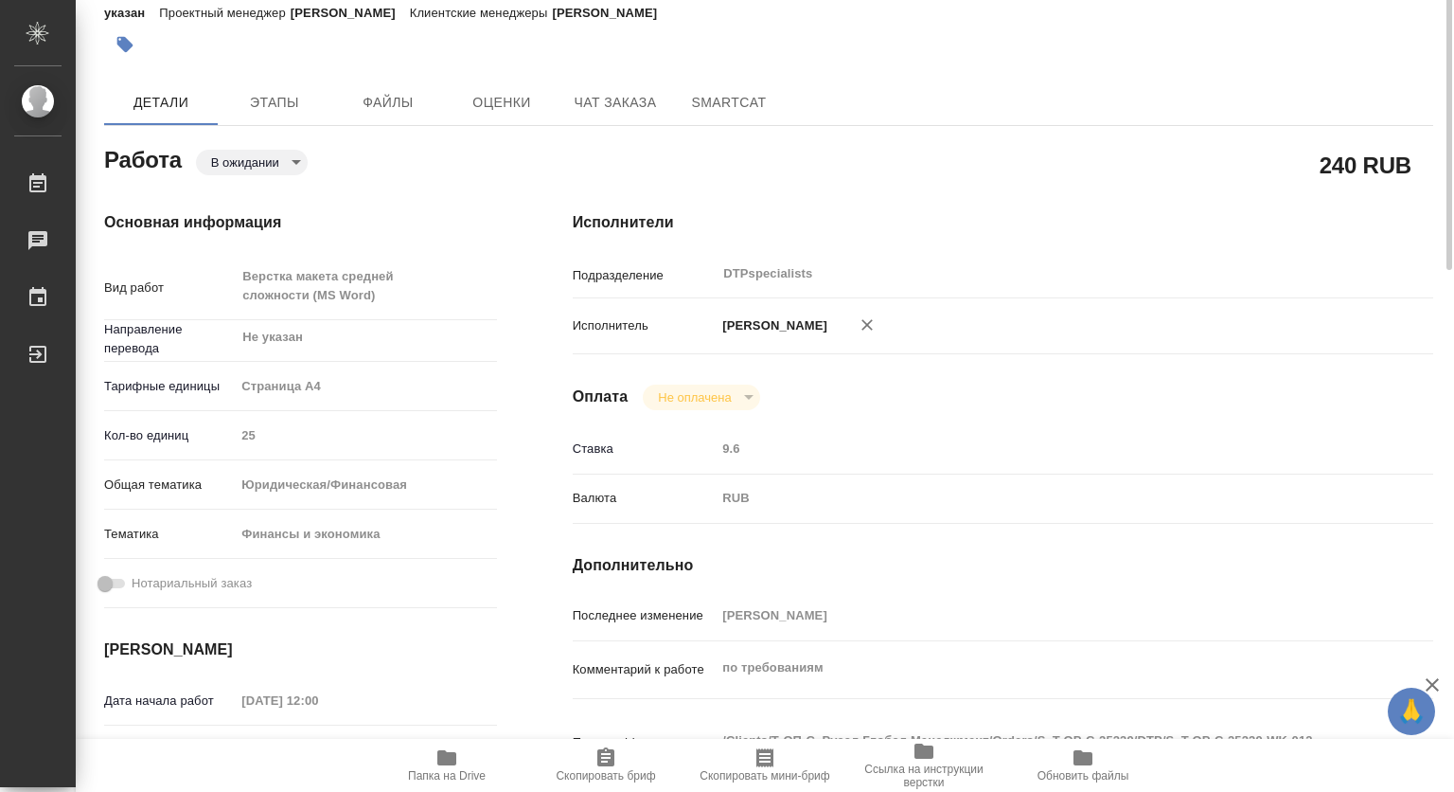
scroll to position [0, 0]
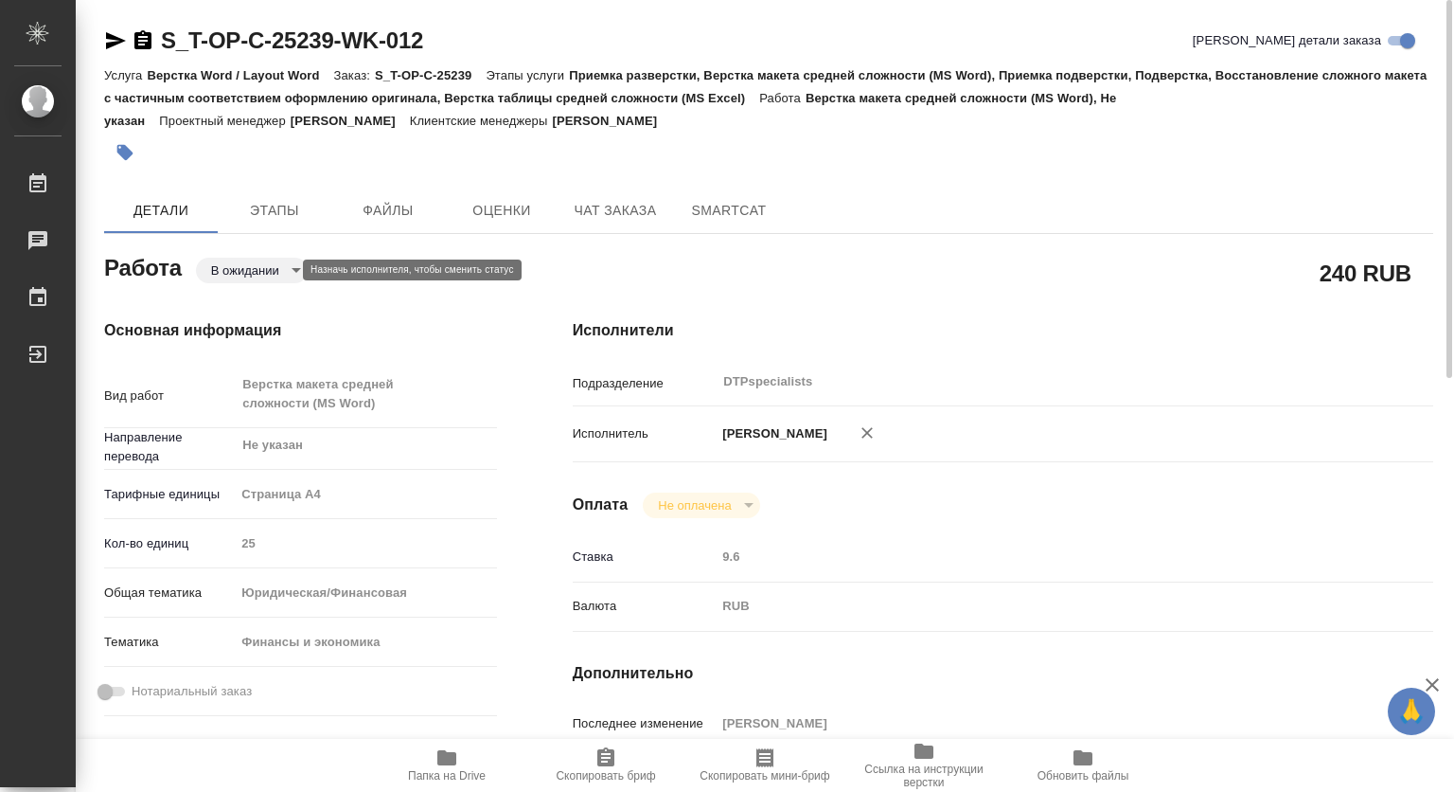
click at [258, 269] on body "🙏 .cls-1 fill:#fff; AWATERA Kovtun Svetlana Работы 0 Чаты График Выйти S_T-OP-C…" at bounding box center [727, 396] width 1454 height 792
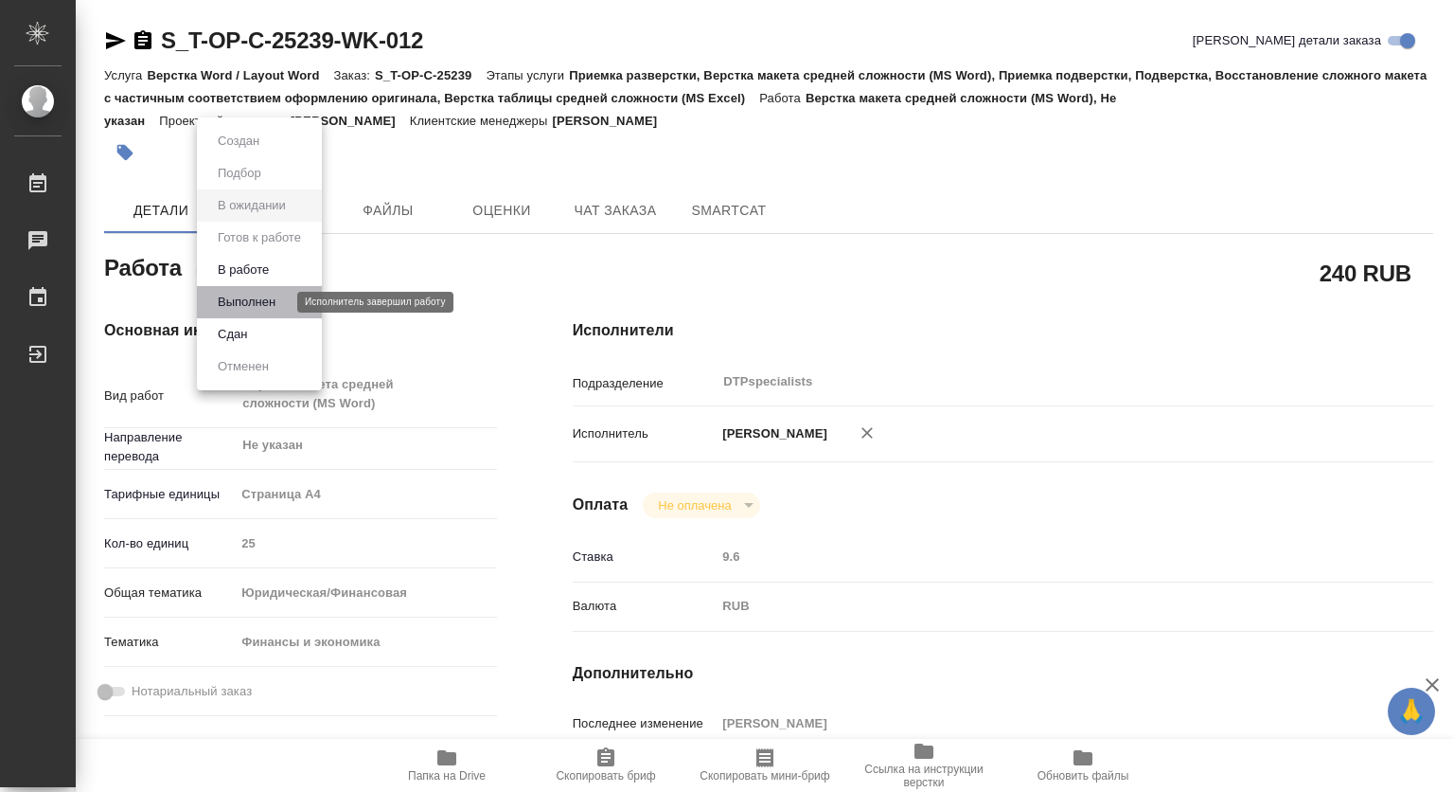
click at [258, 302] on button "Выполнен" at bounding box center [246, 302] width 69 height 21
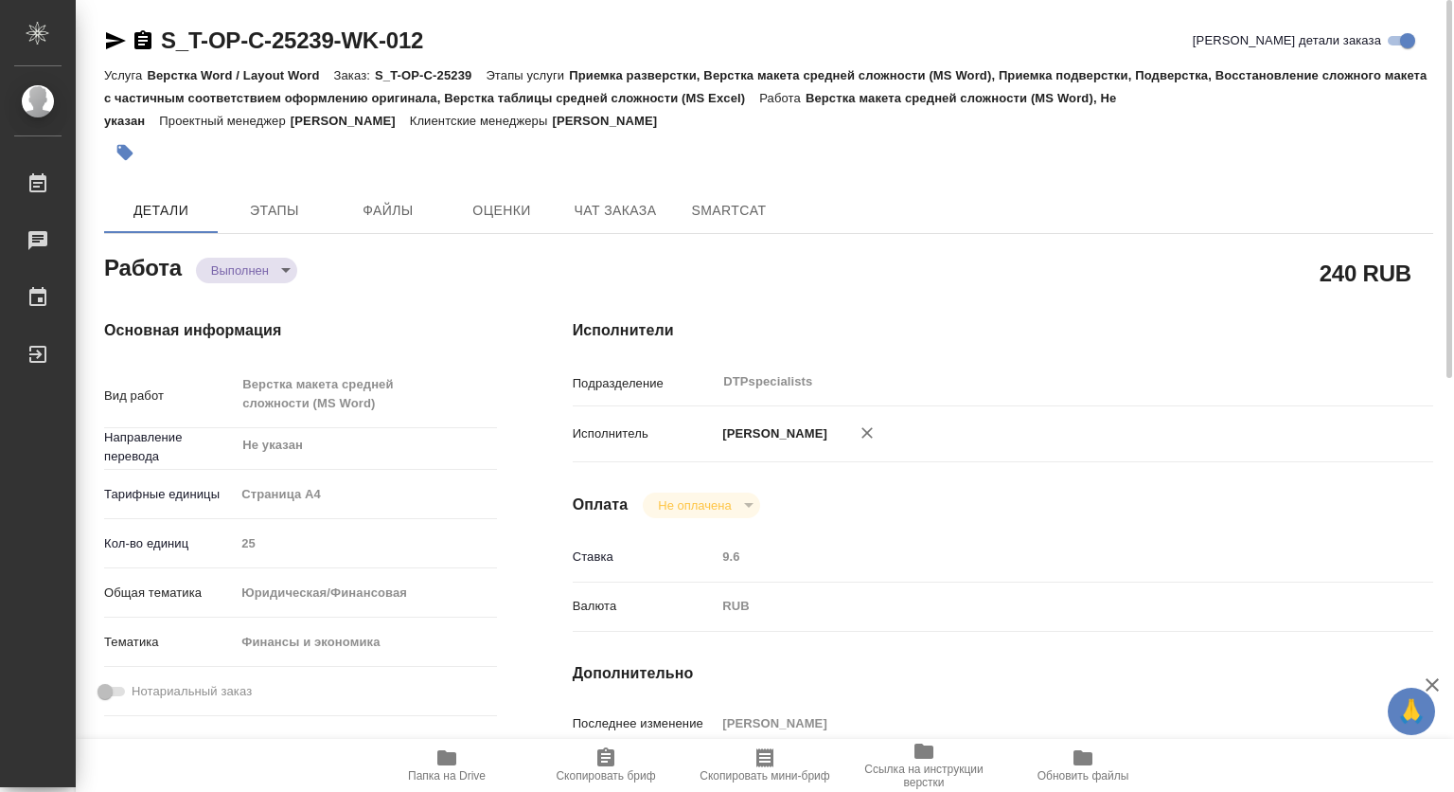
type textarea "x"
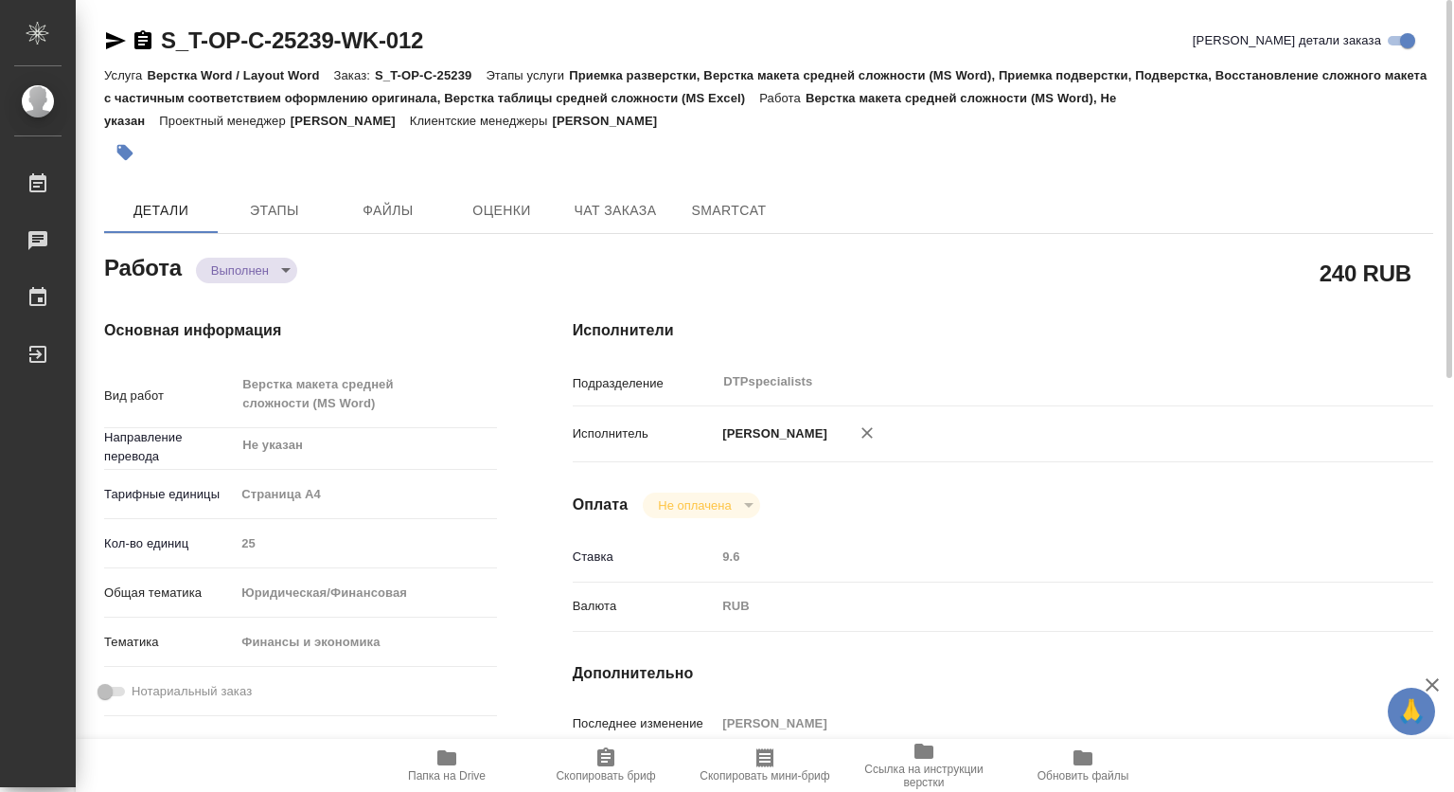
type textarea "x"
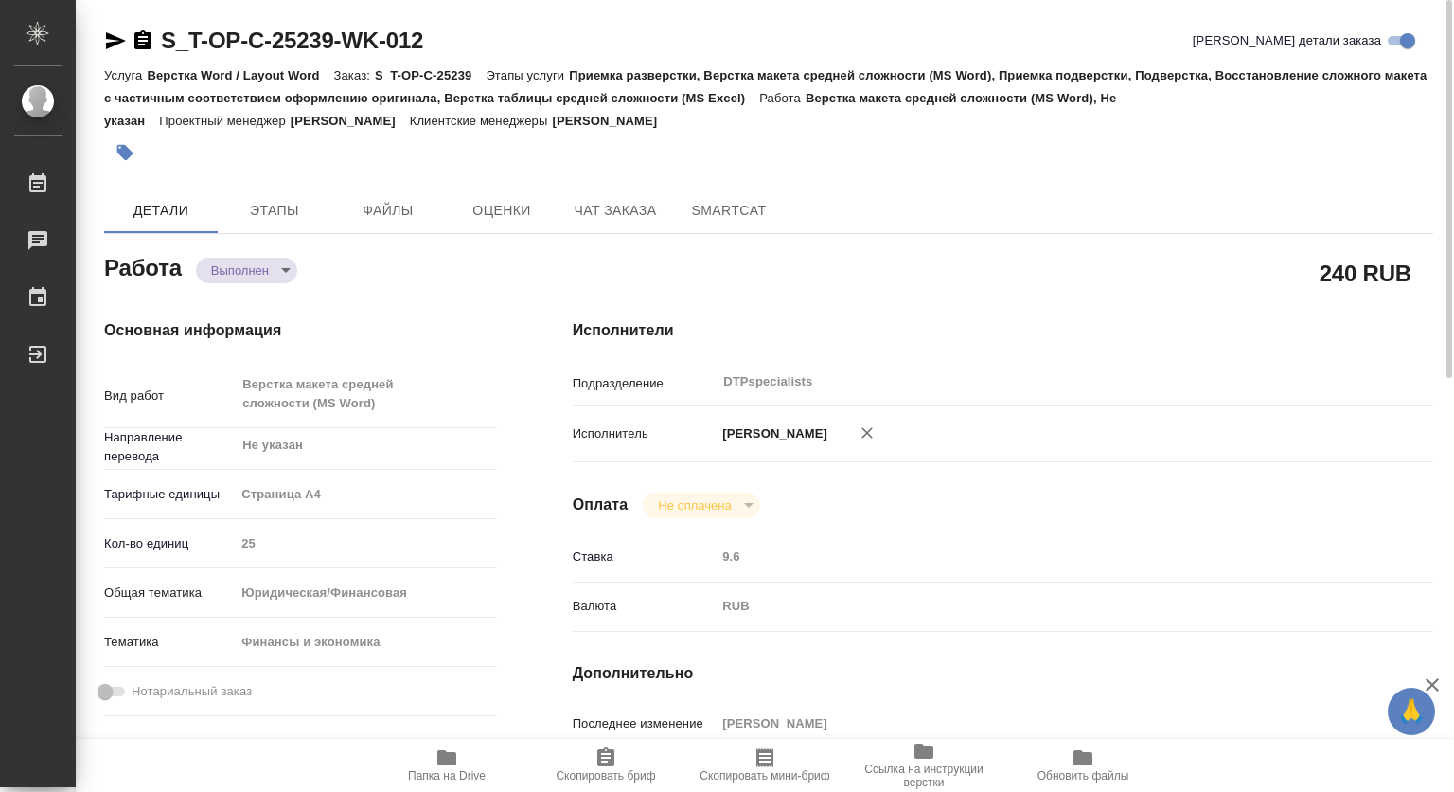
type textarea "x"
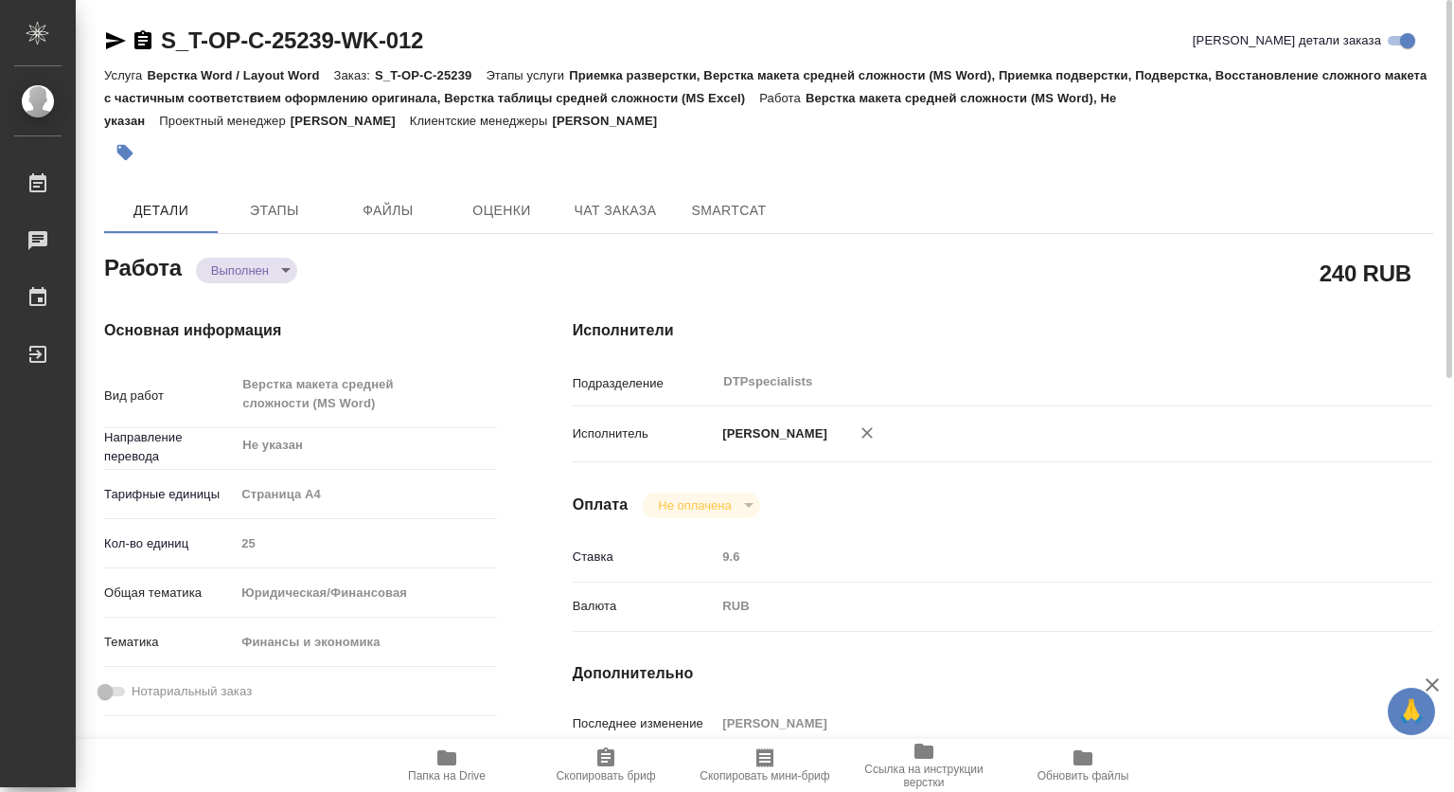
type textarea "x"
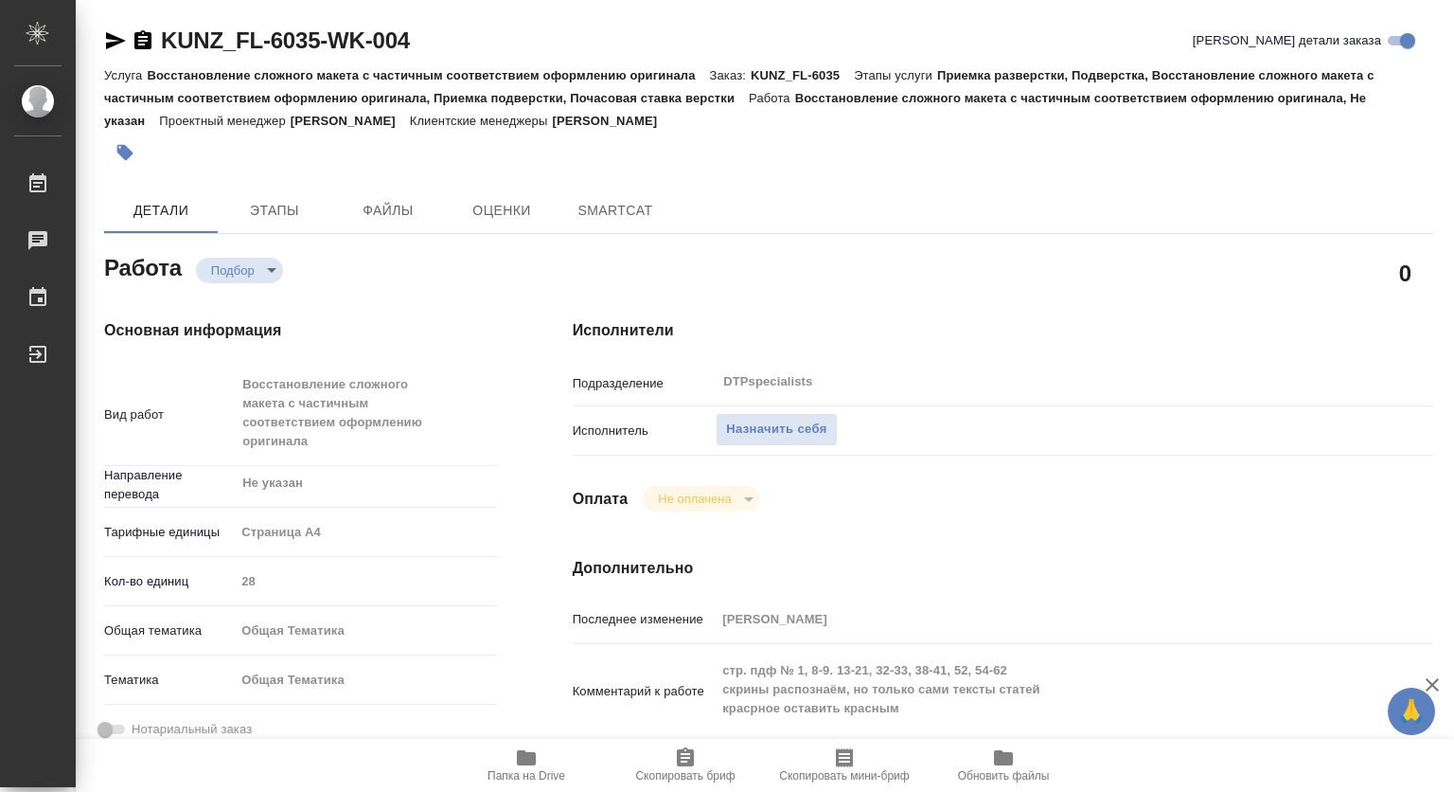
type textarea "x"
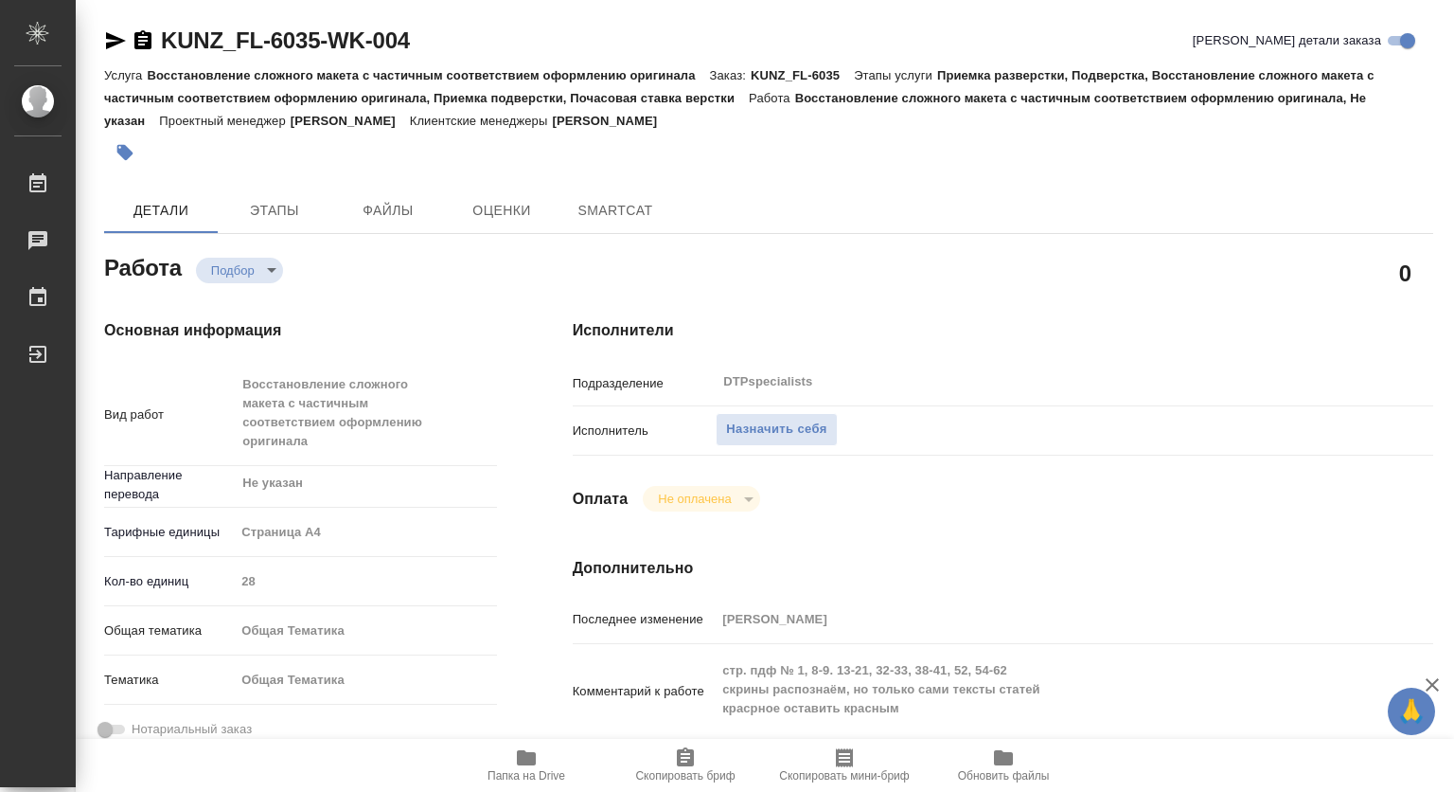
type textarea "x"
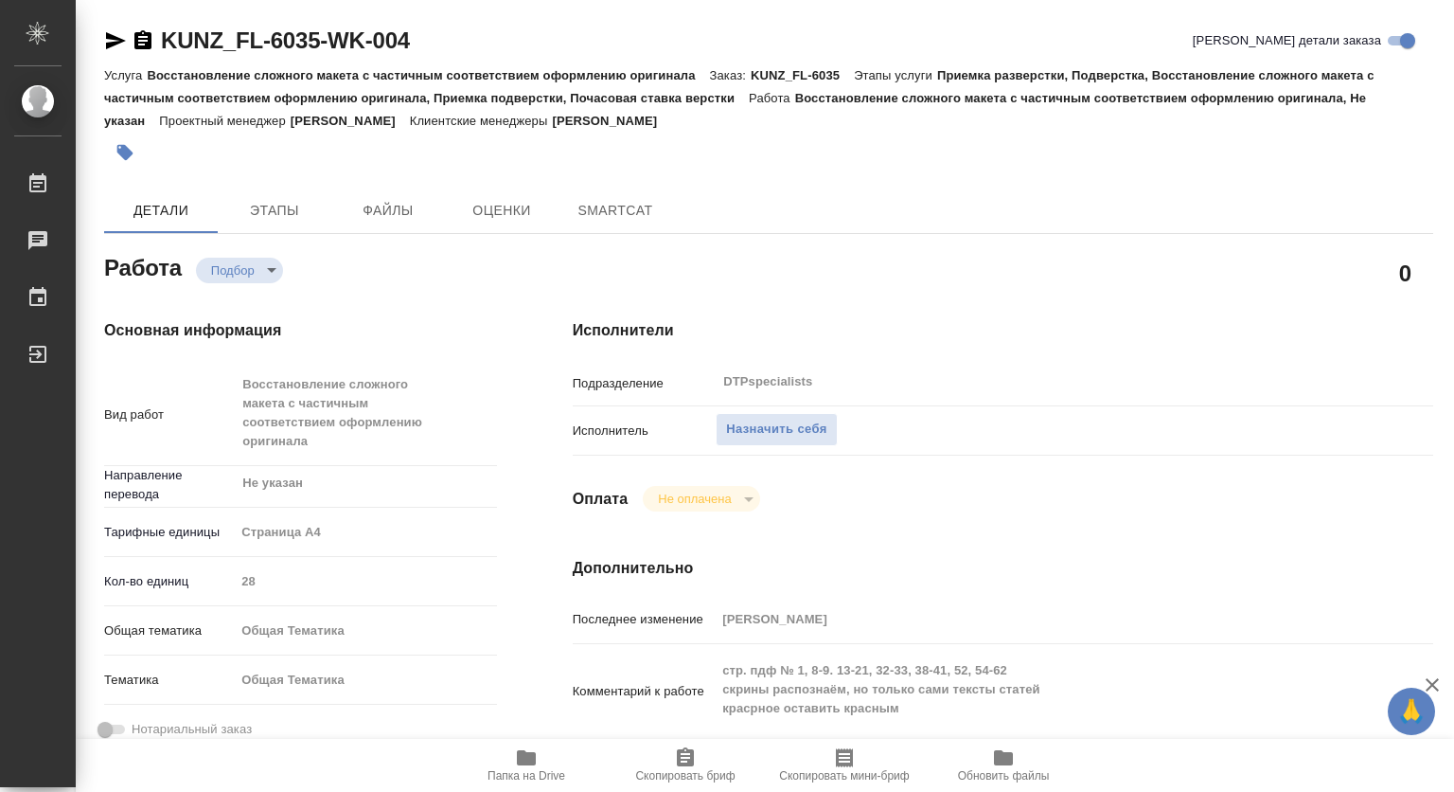
type textarea "x"
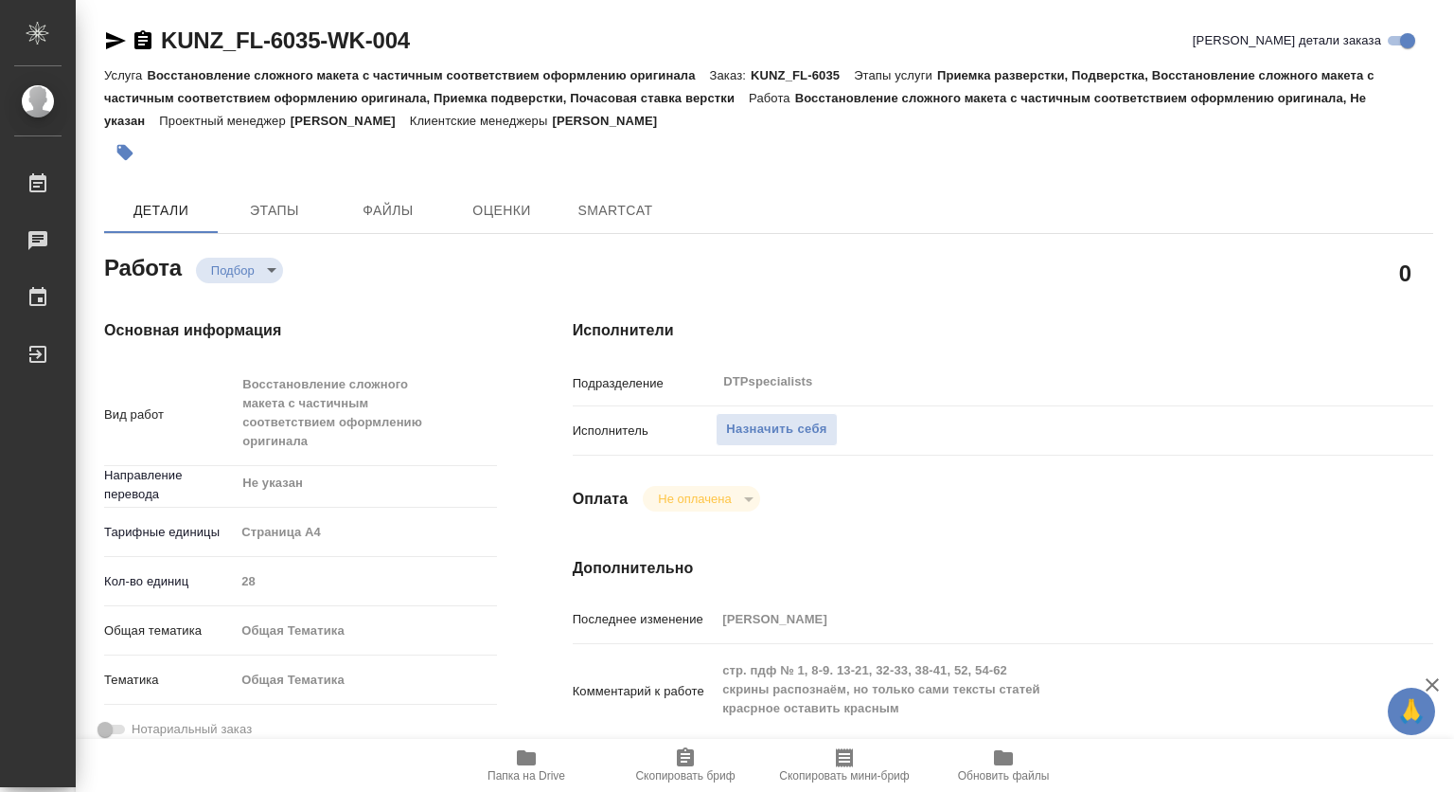
type textarea "x"
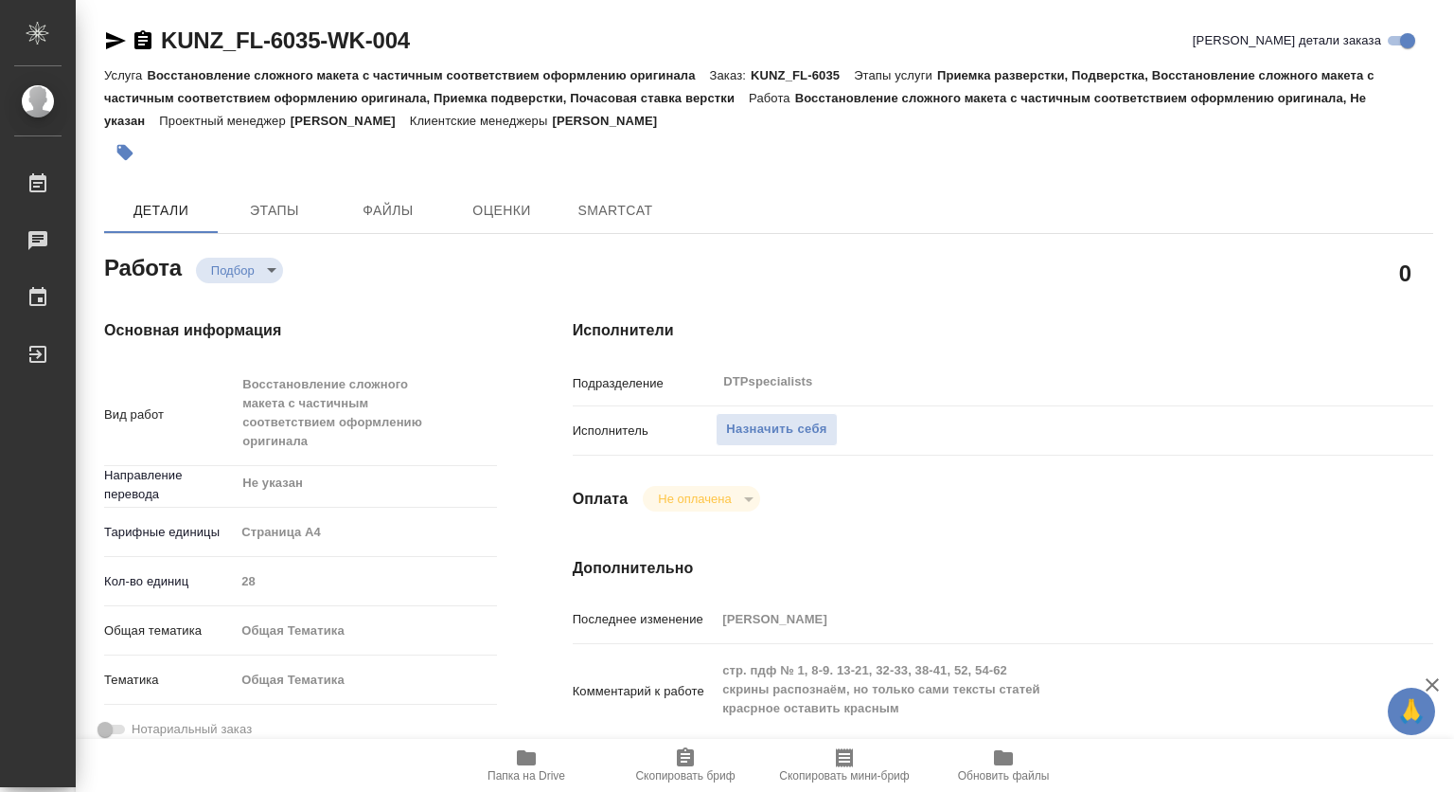
type textarea "x"
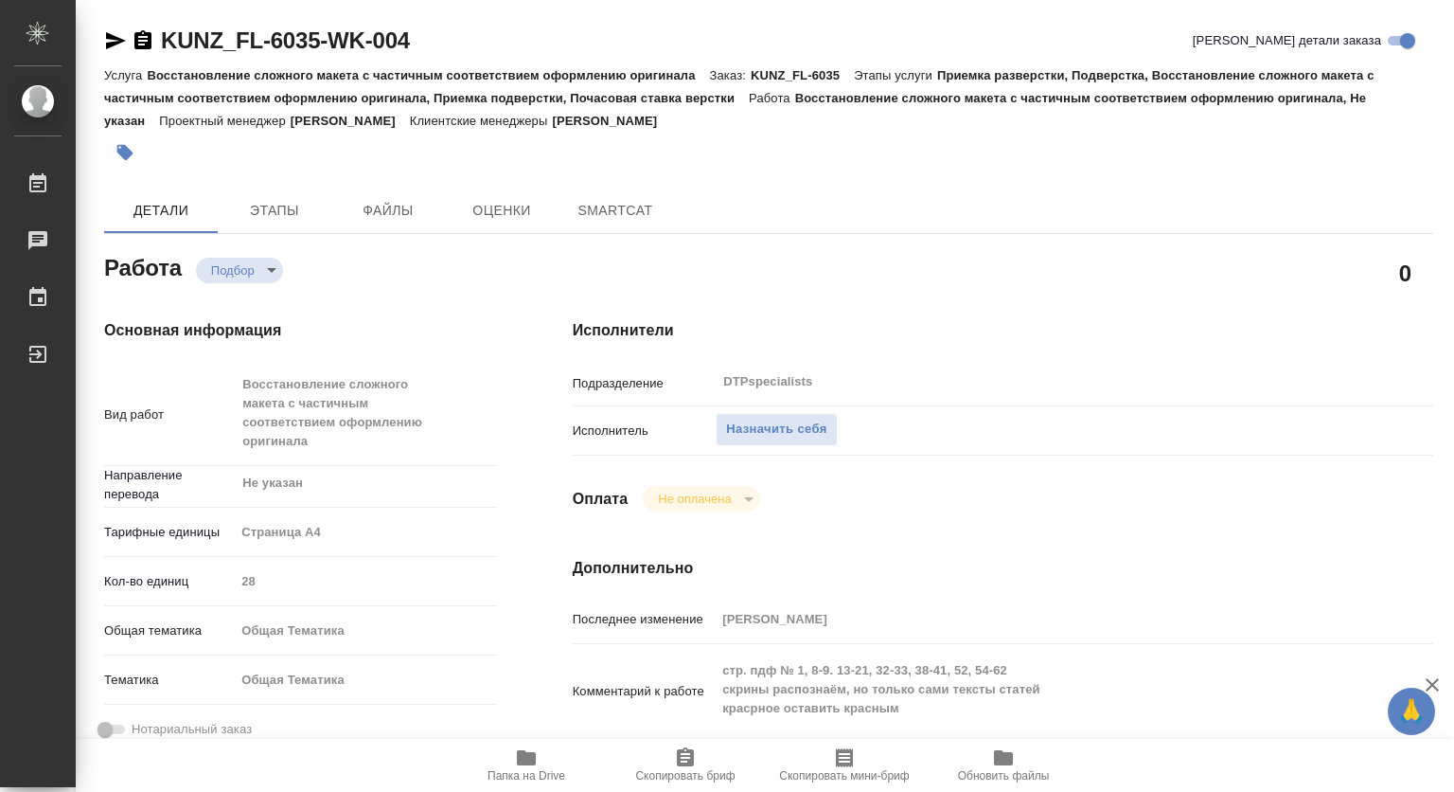
type textarea "x"
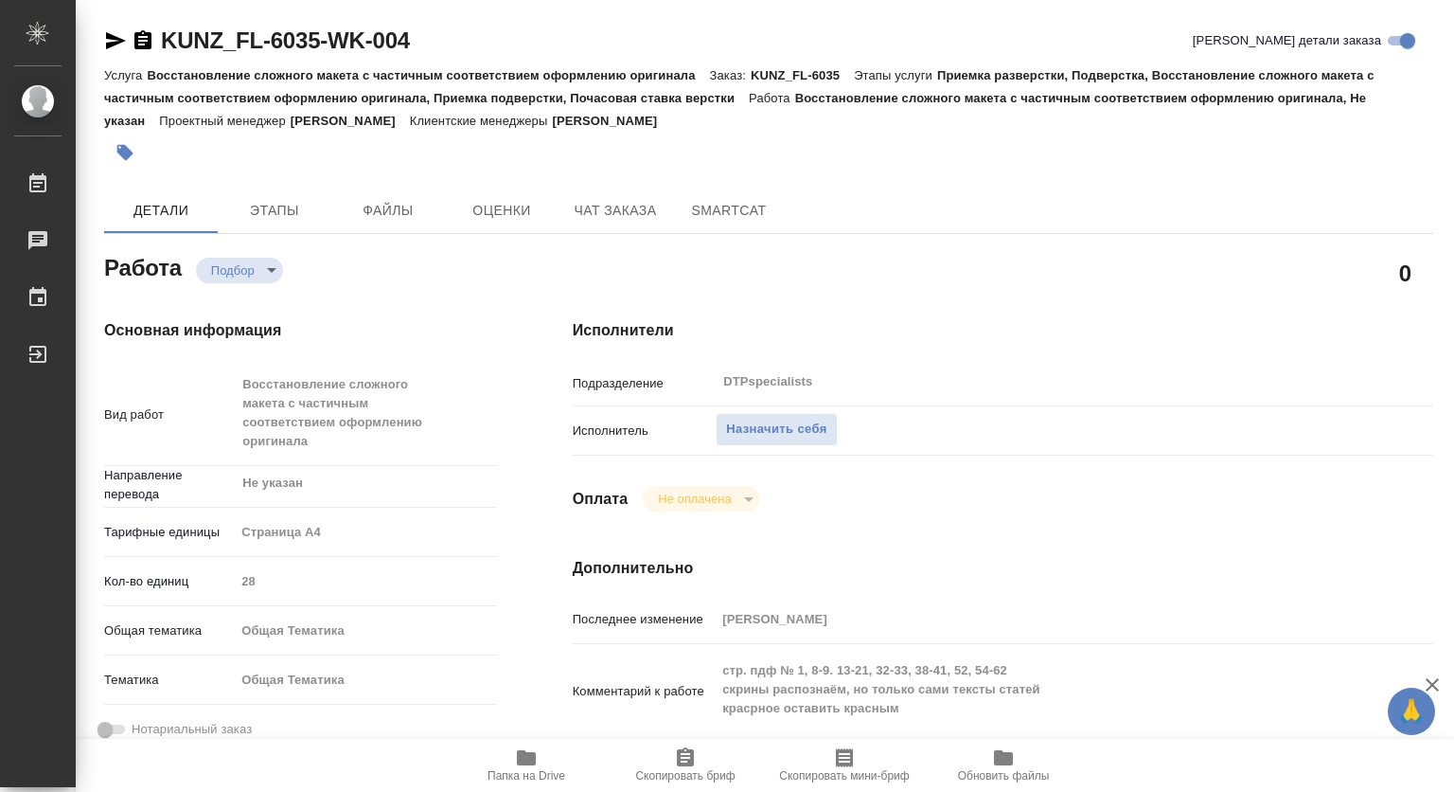
type textarea "x"
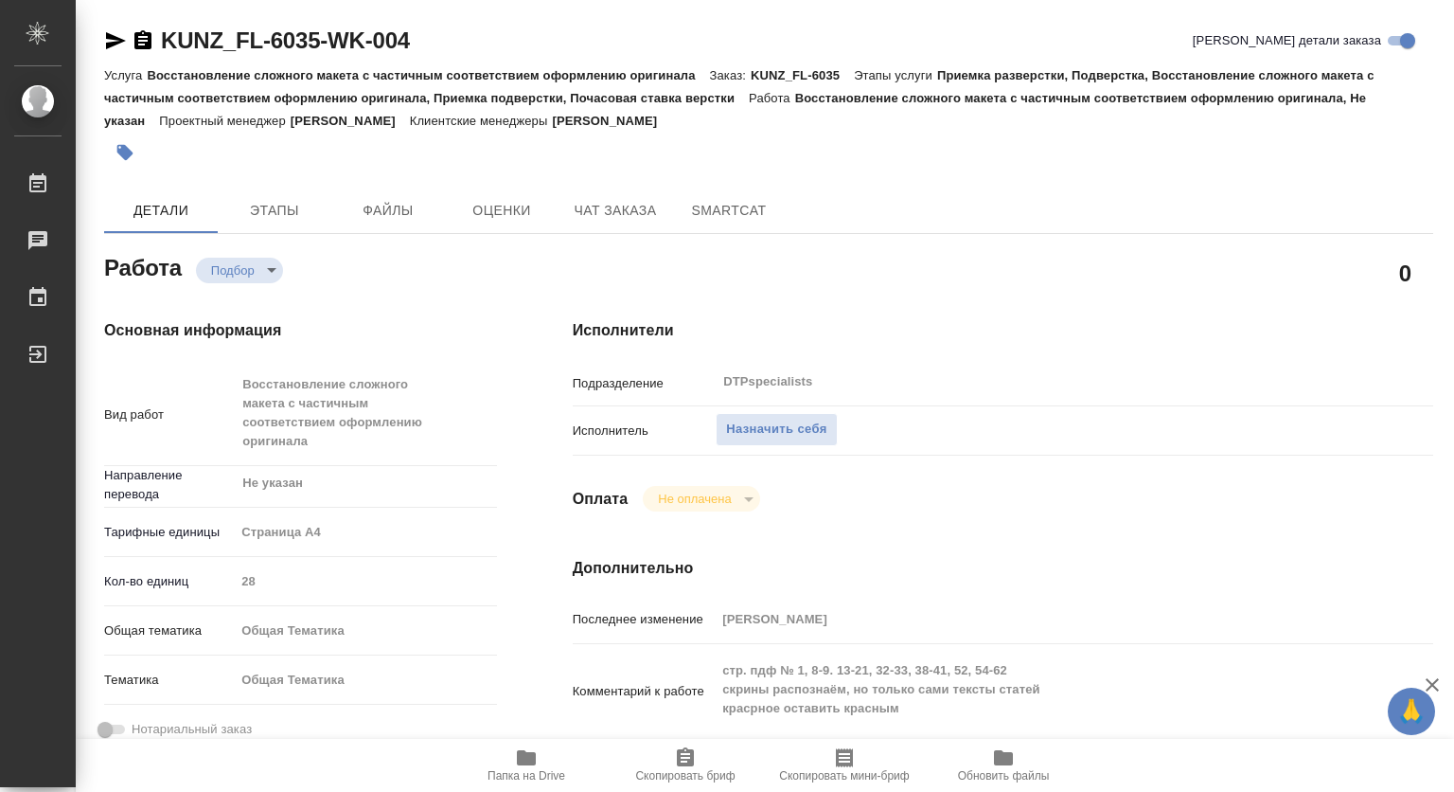
type textarea "x"
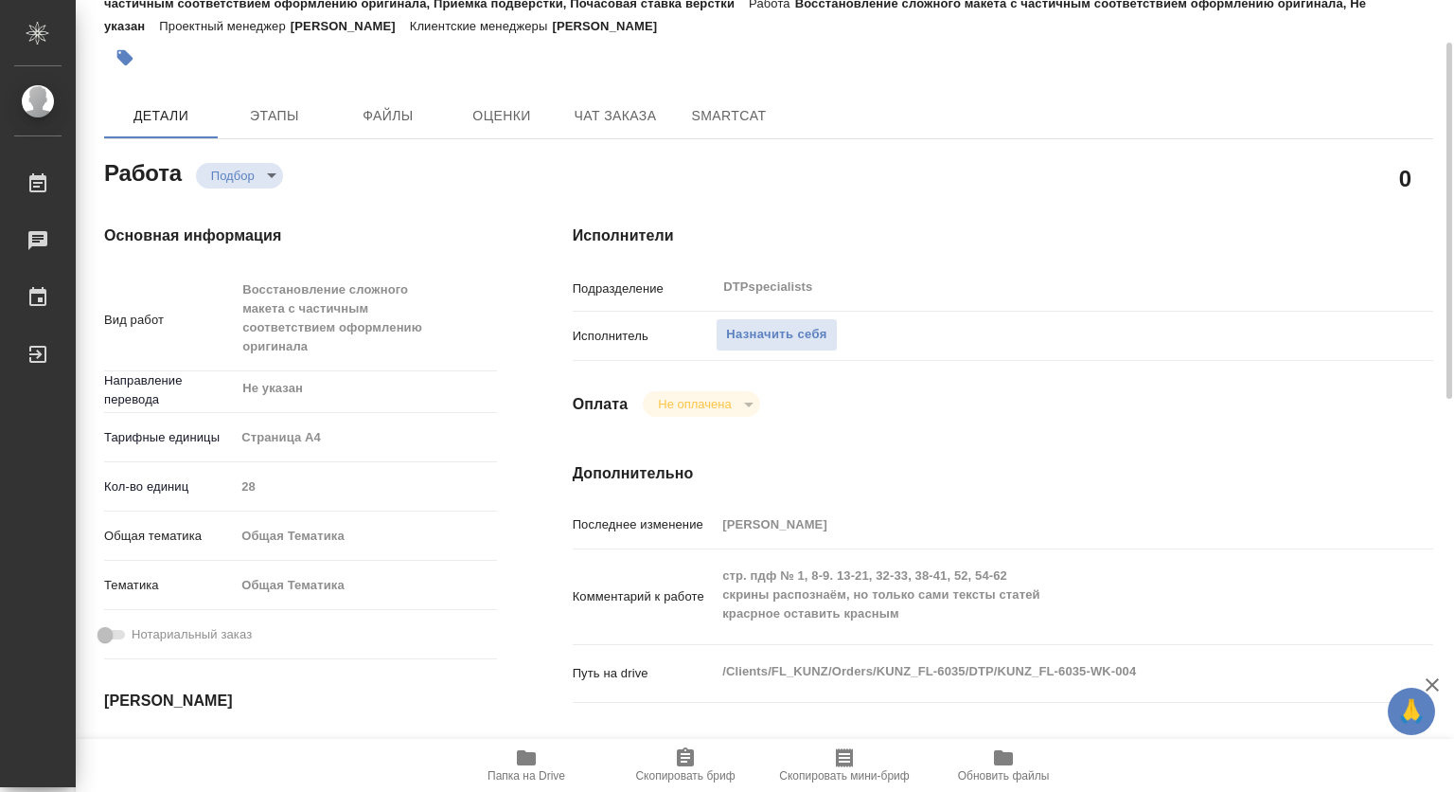
scroll to position [189, 0]
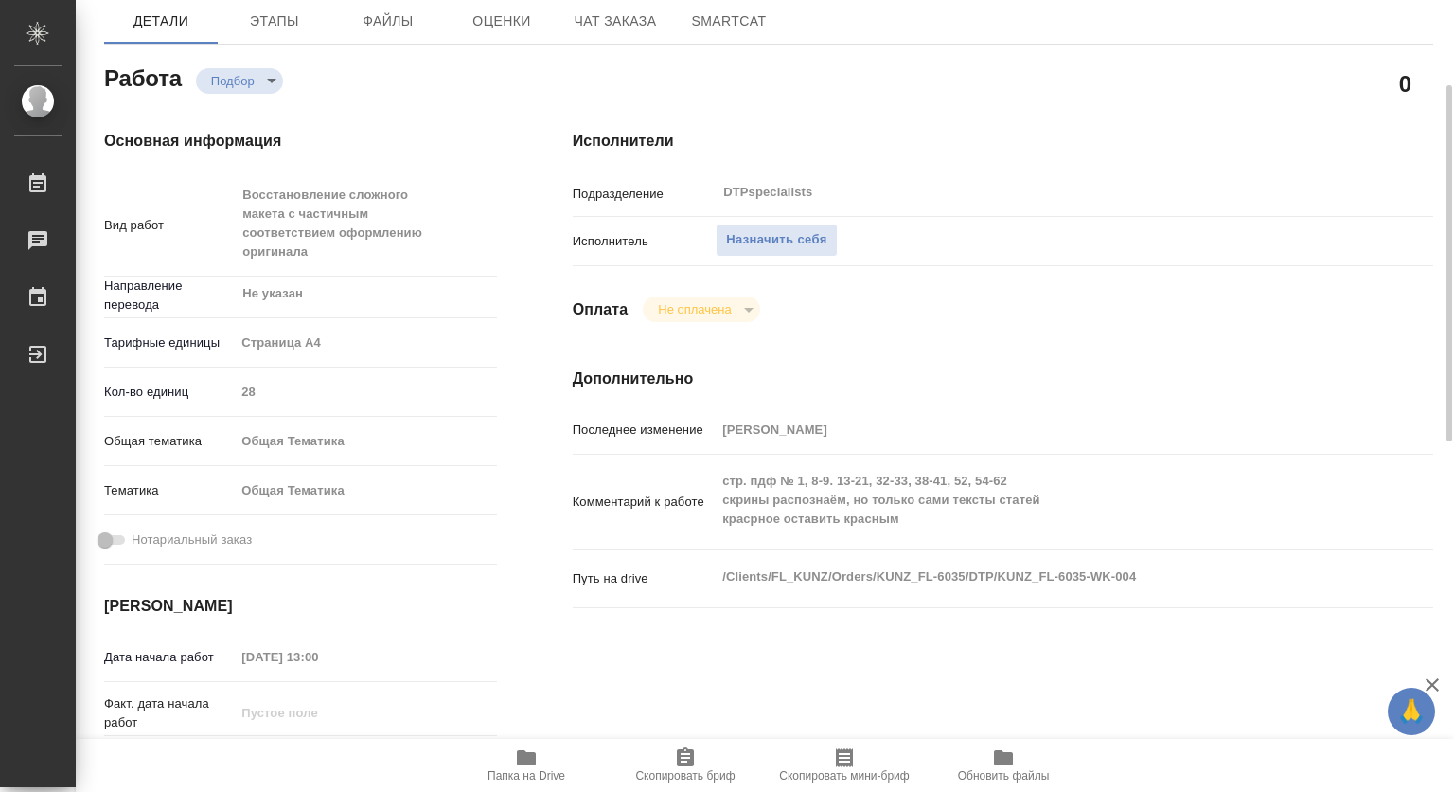
click at [534, 761] on icon "button" at bounding box center [526, 757] width 23 height 23
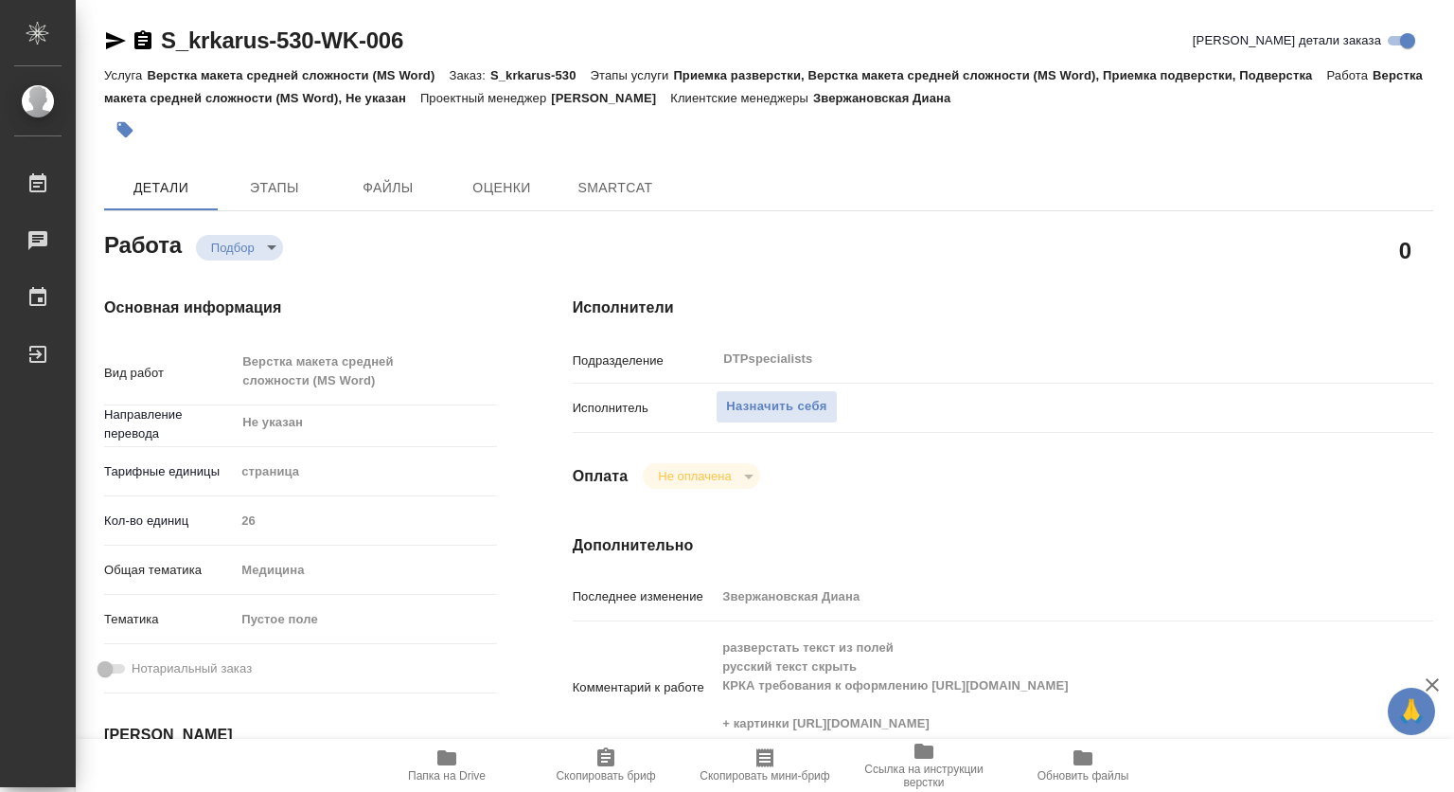
type textarea "x"
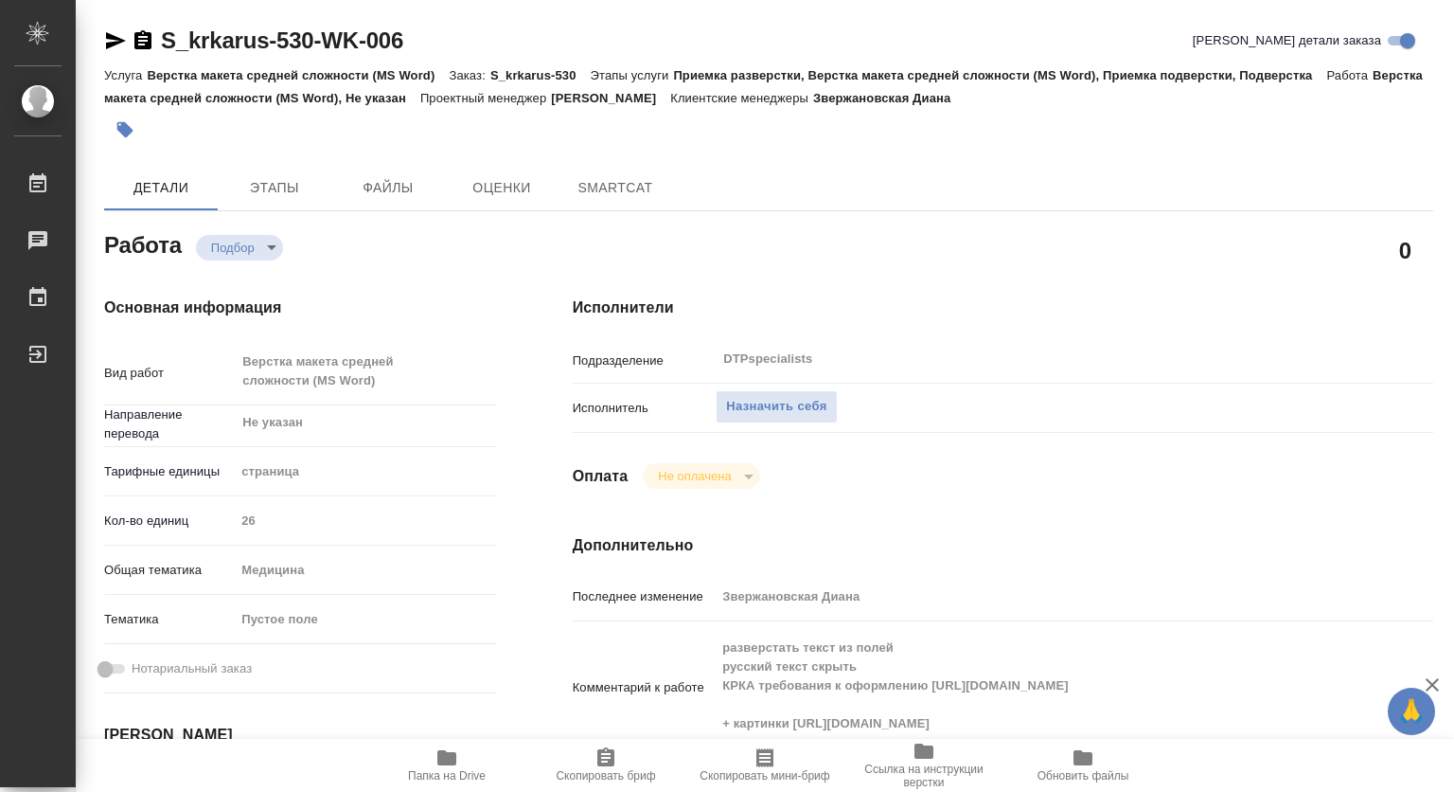
type textarea "x"
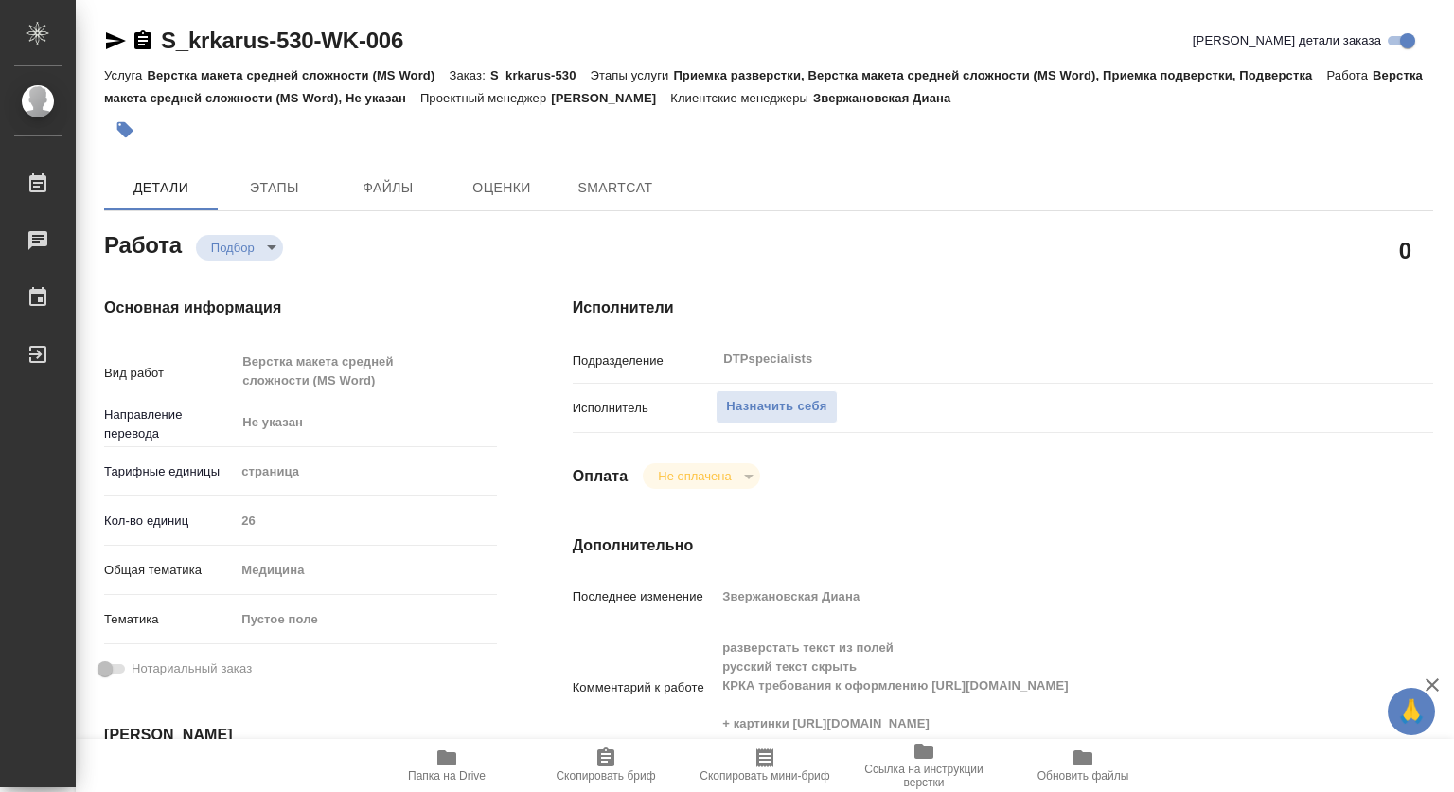
type textarea "x"
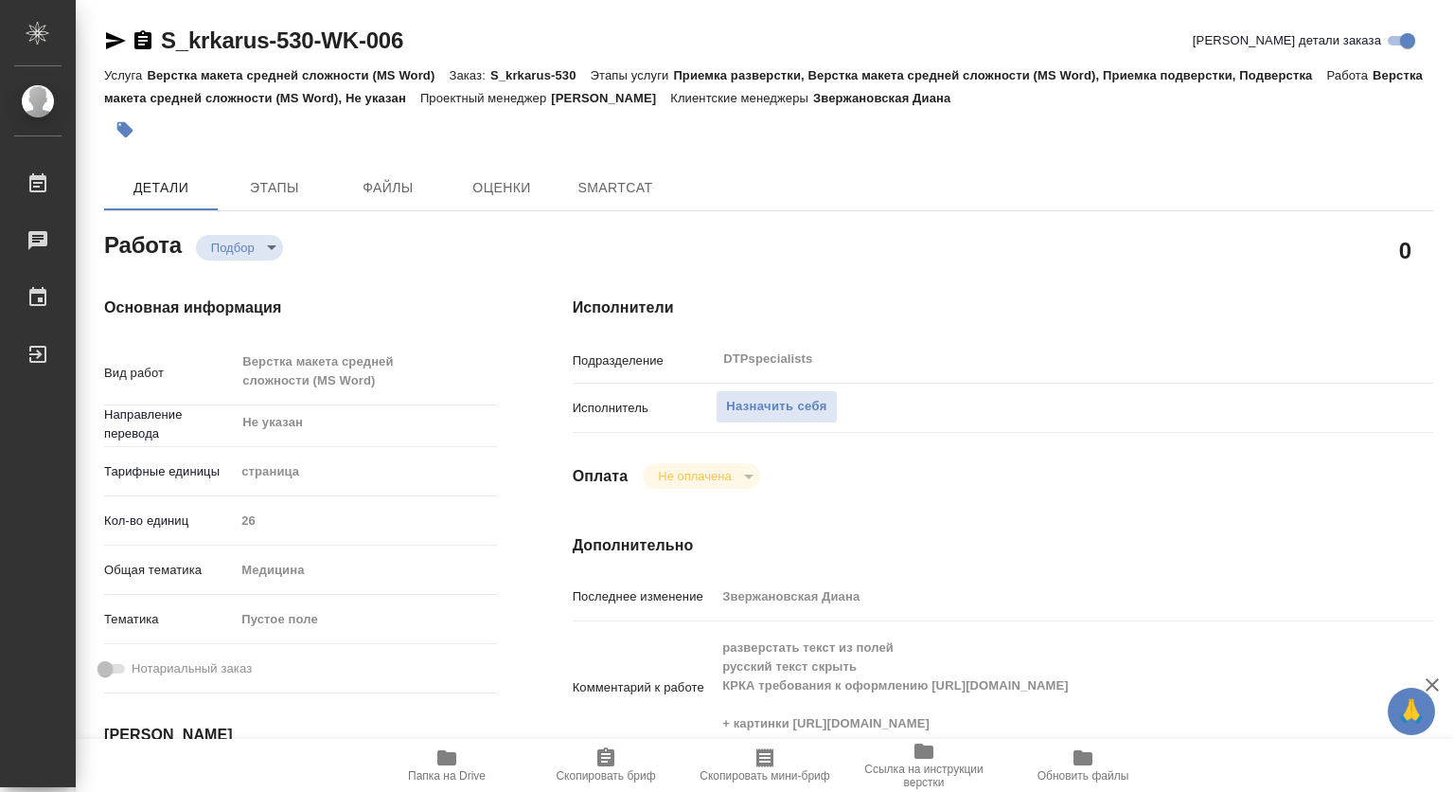
type textarea "x"
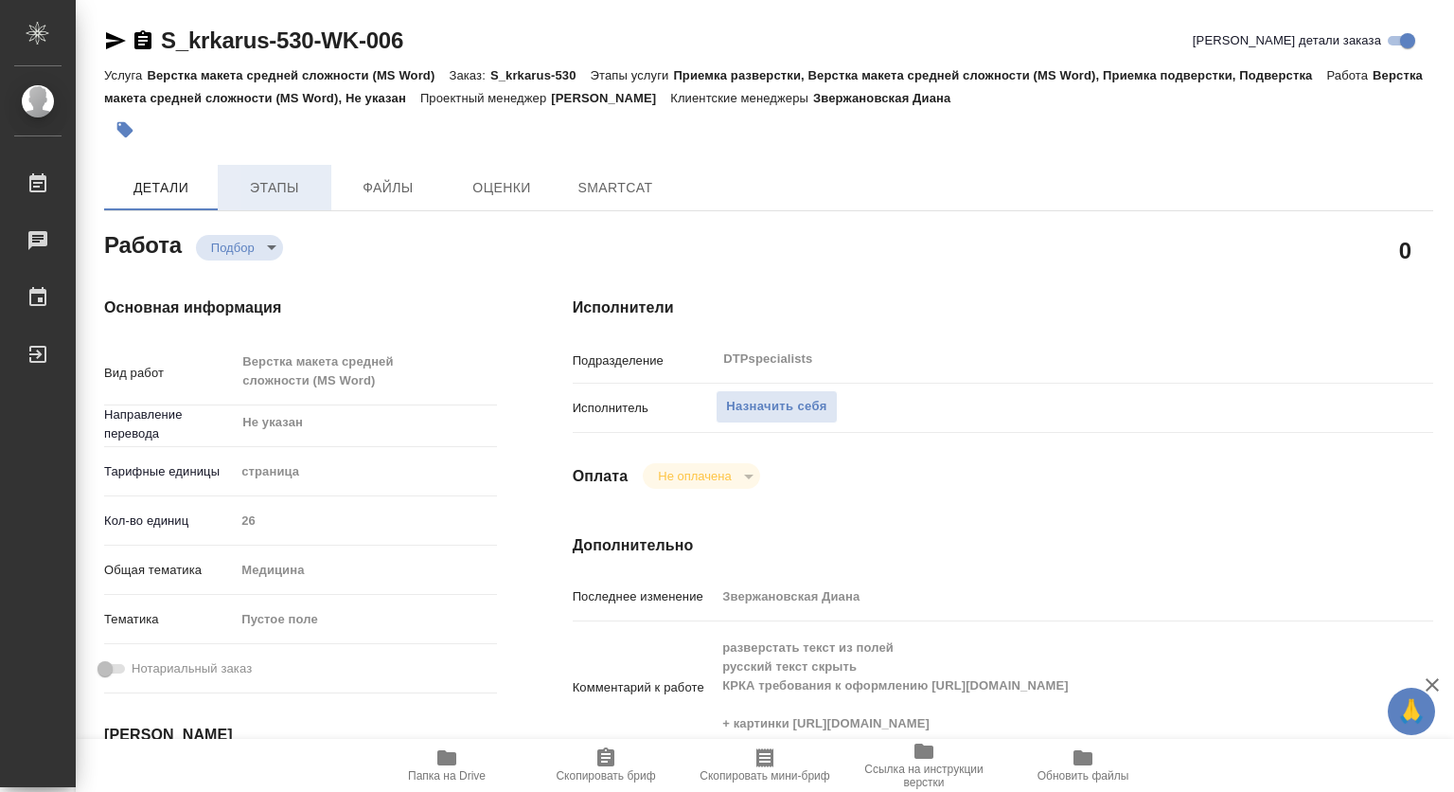
click at [258, 192] on span "Этапы" at bounding box center [274, 188] width 91 height 24
type textarea "x"
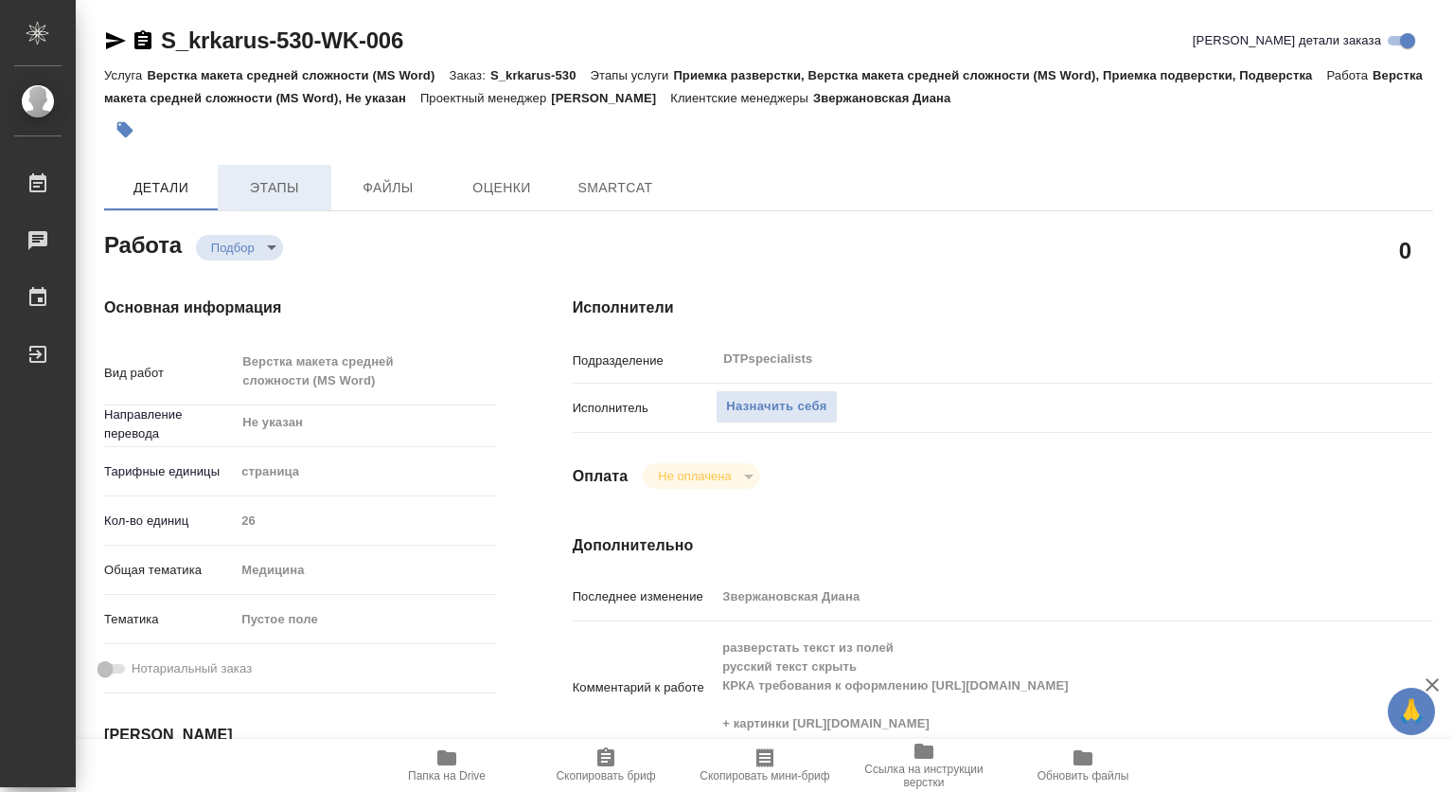
type textarea "x"
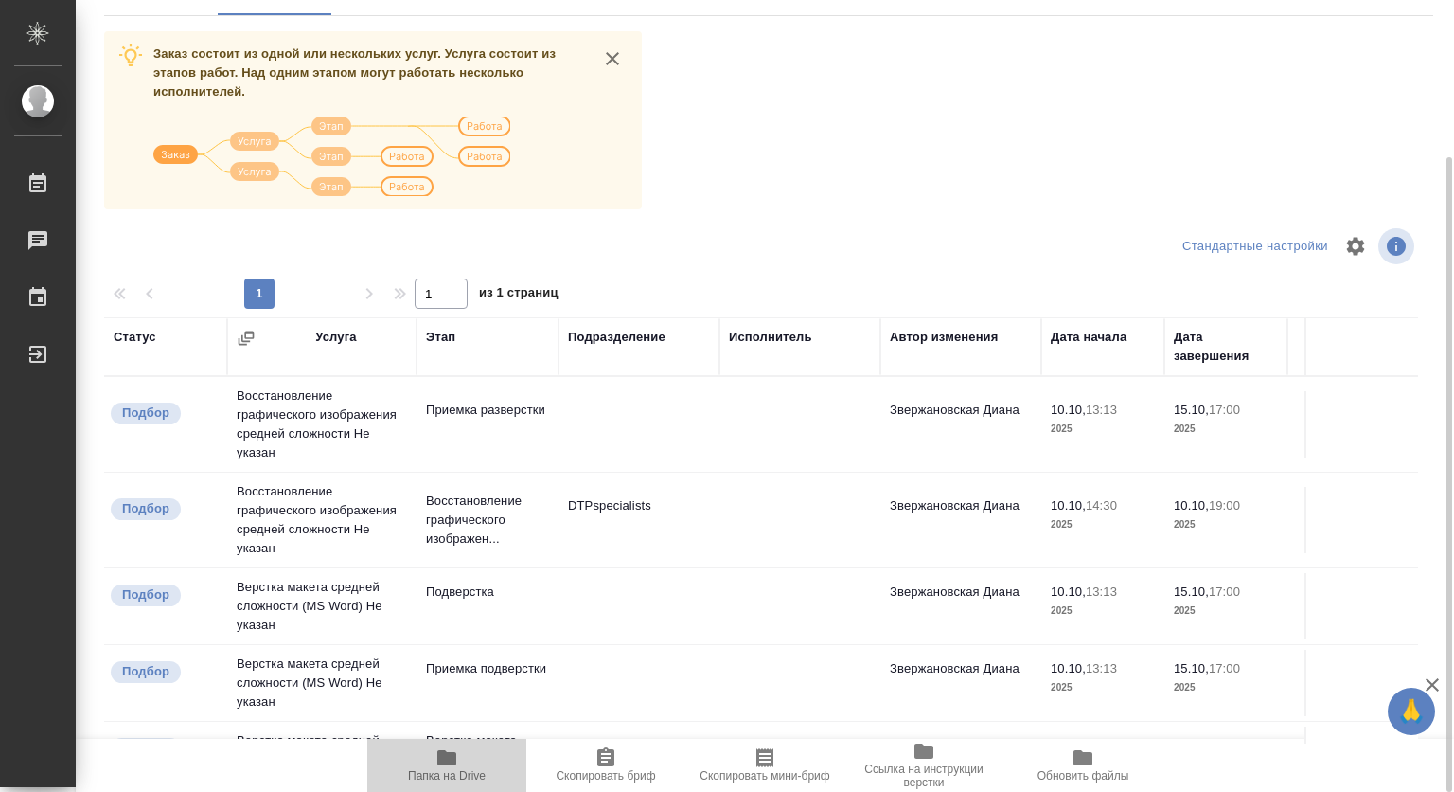
click at [452, 757] on icon "button" at bounding box center [446, 757] width 19 height 15
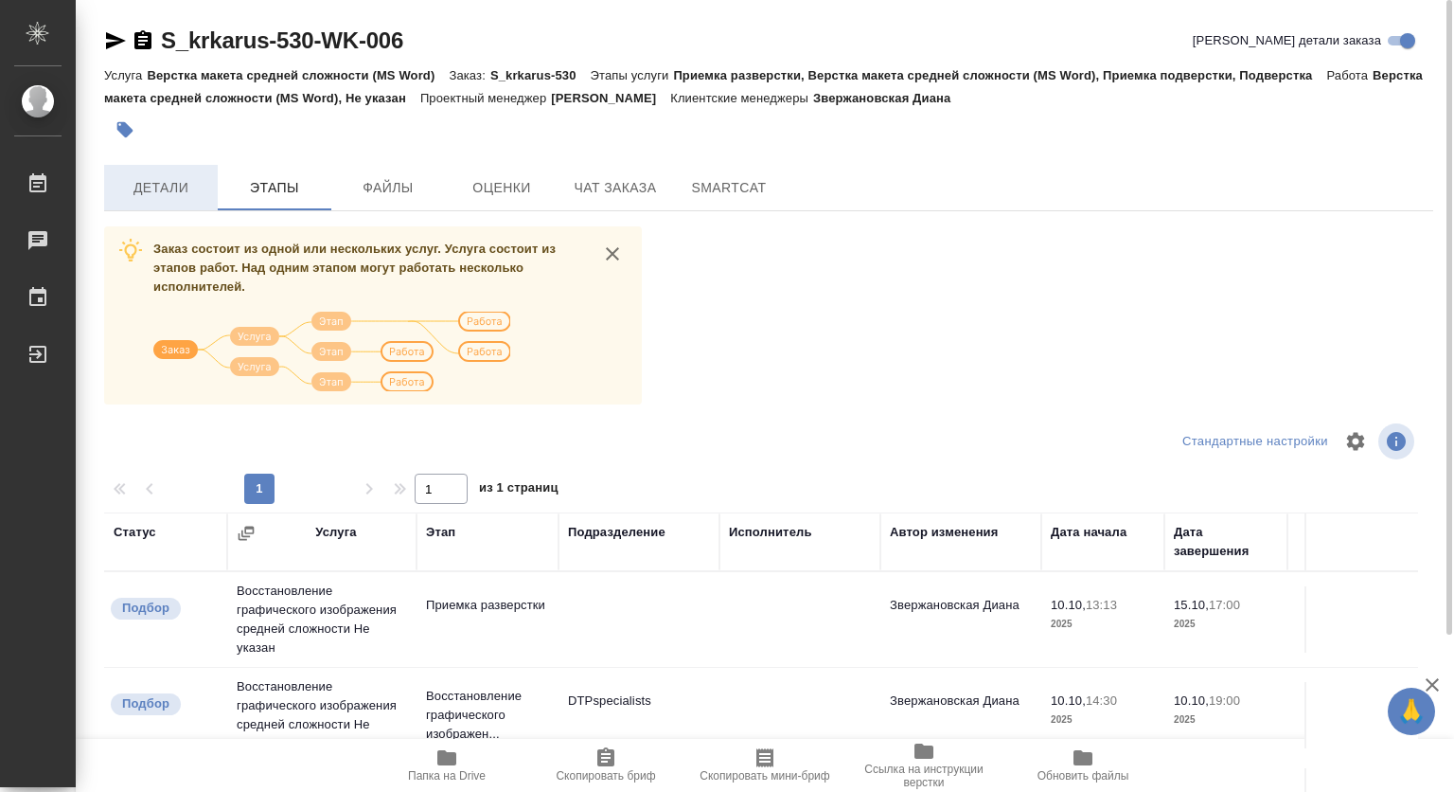
click at [156, 174] on button "Детали" at bounding box center [161, 187] width 114 height 45
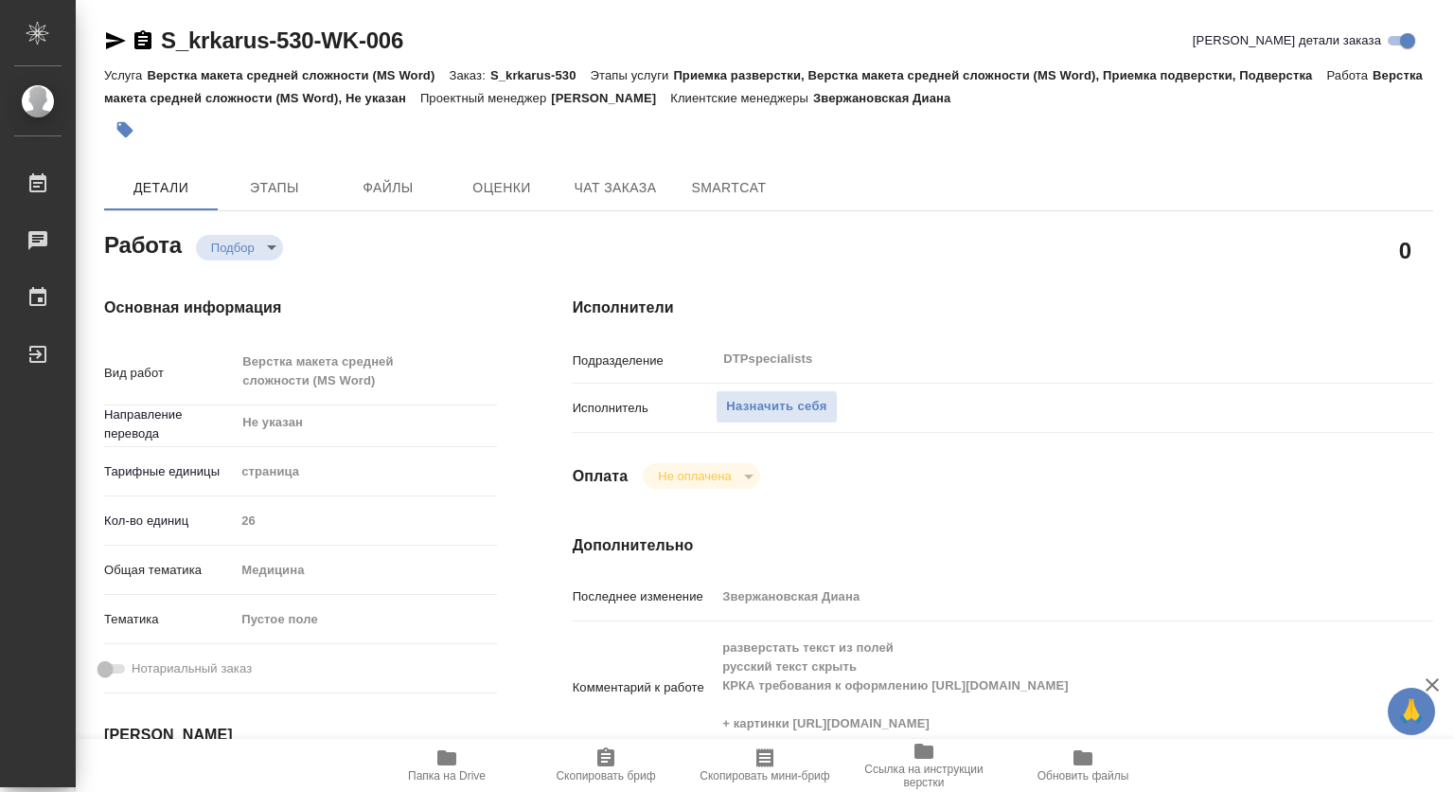
type textarea "x"
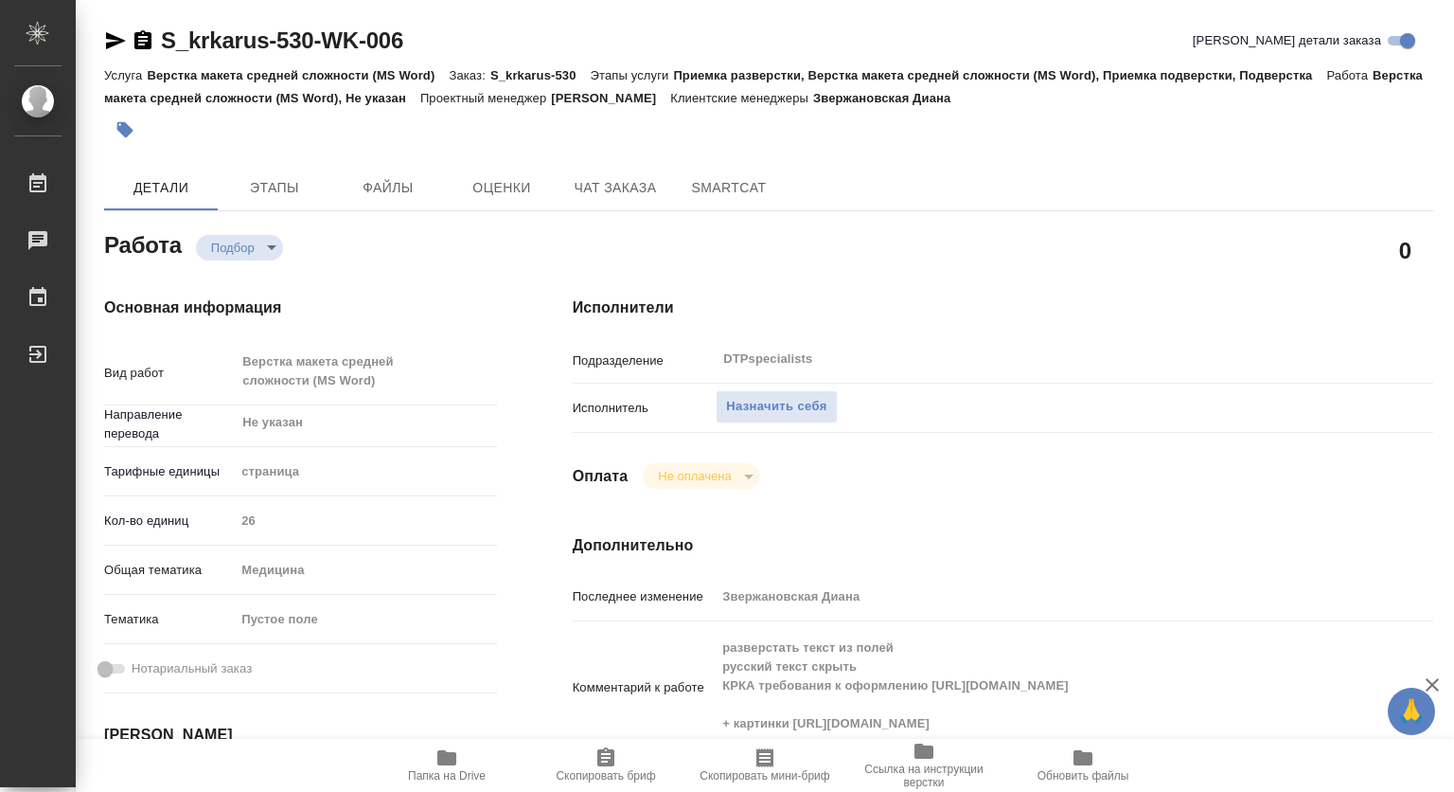
type textarea "x"
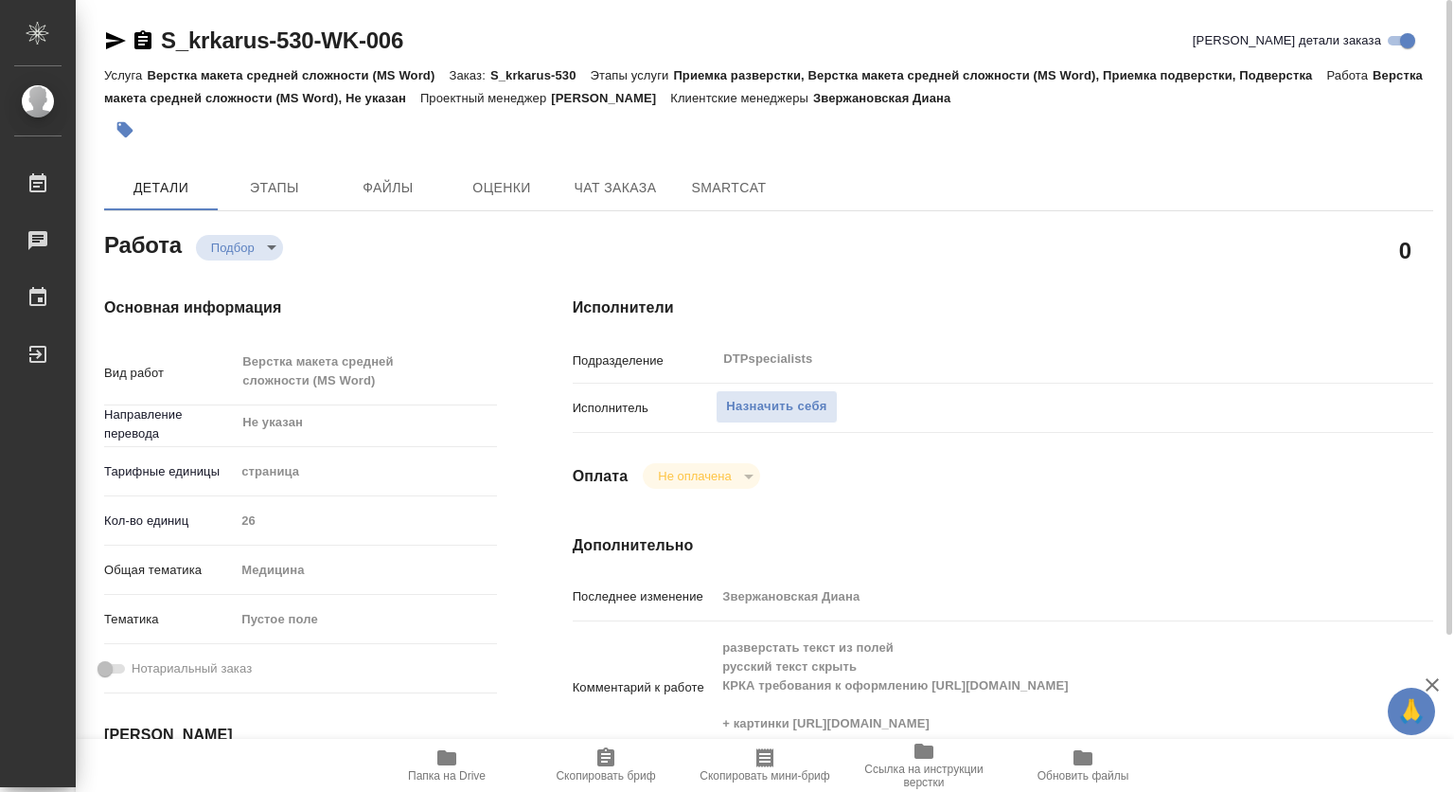
scroll to position [189, 0]
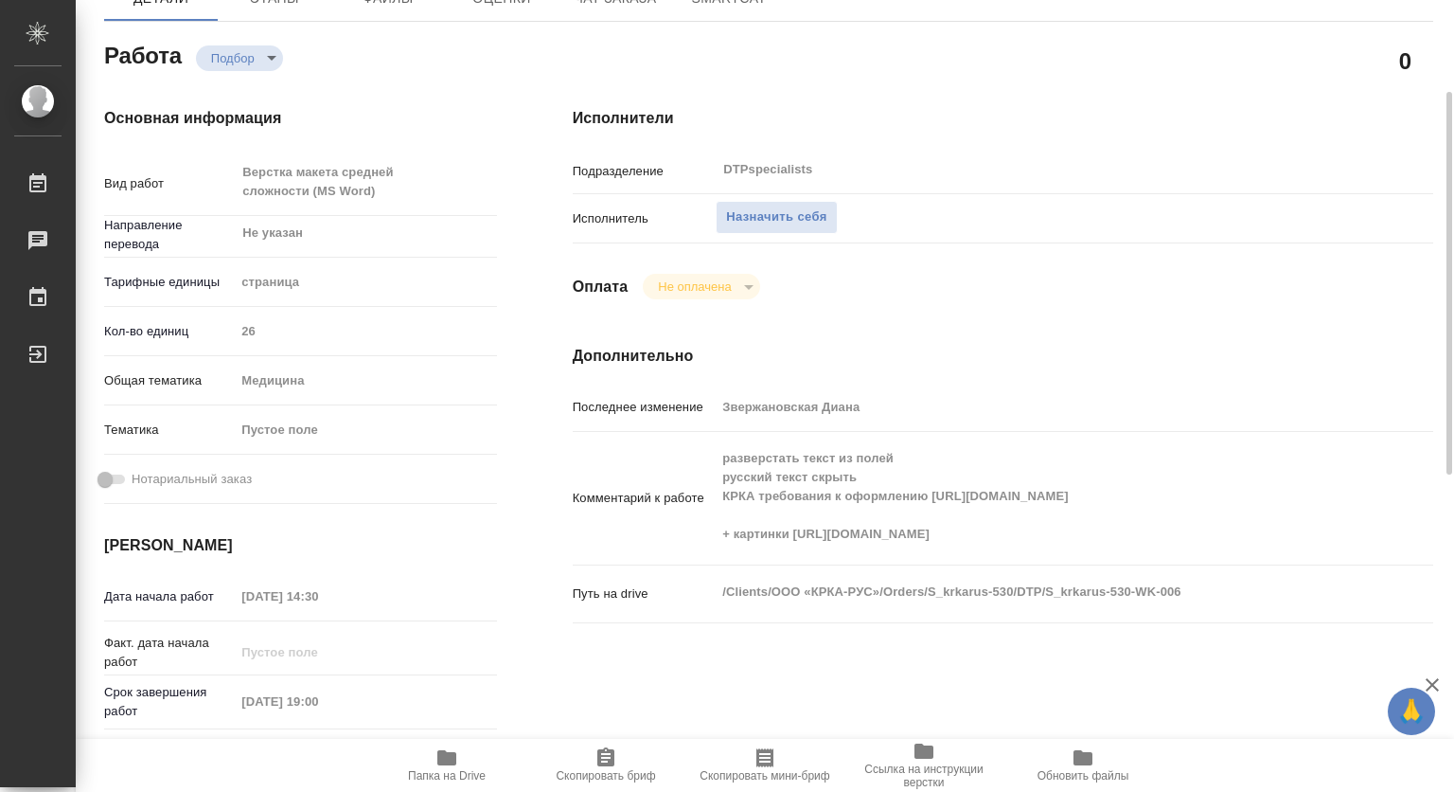
type textarea "x"
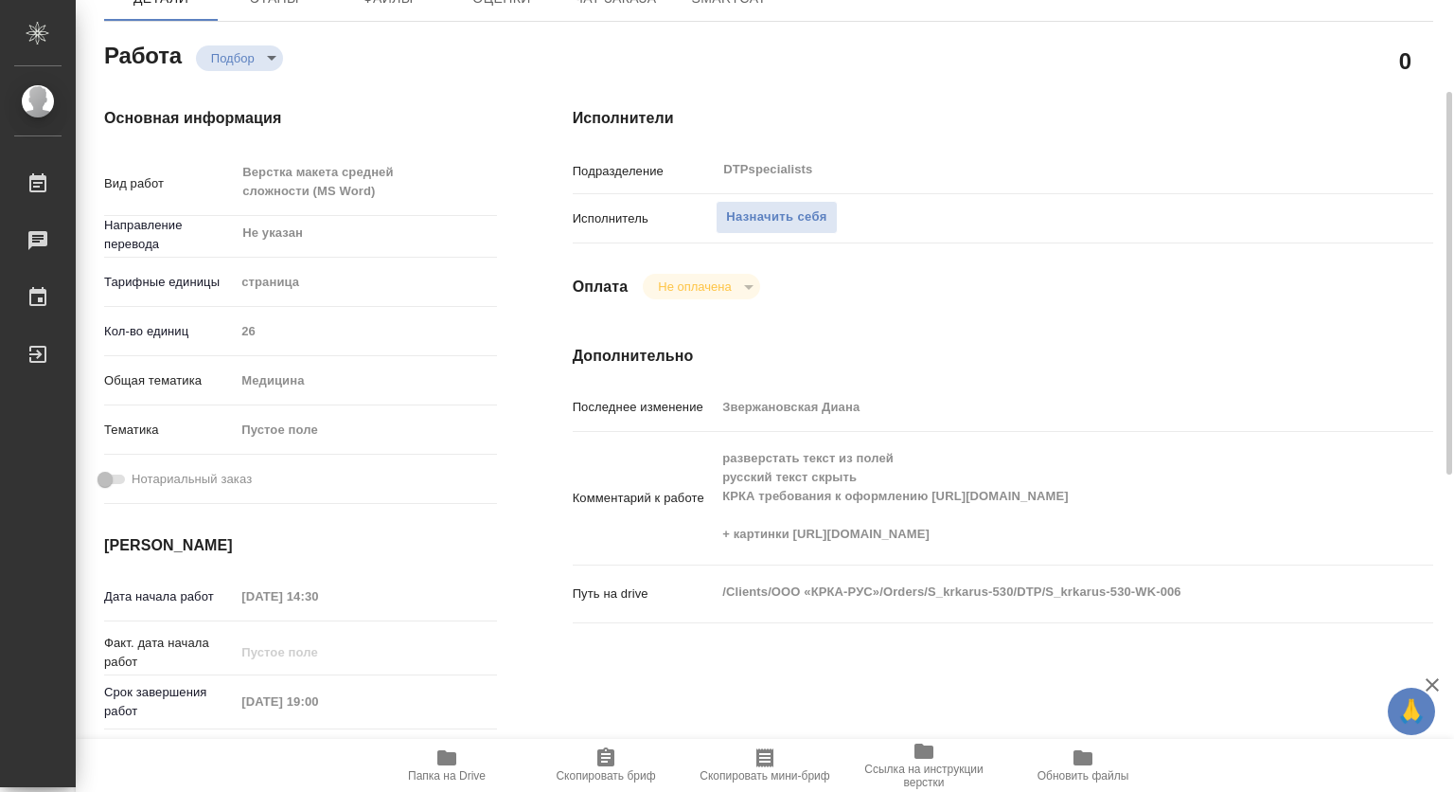
click at [449, 772] on span "Папка на Drive" at bounding box center [447, 775] width 78 height 13
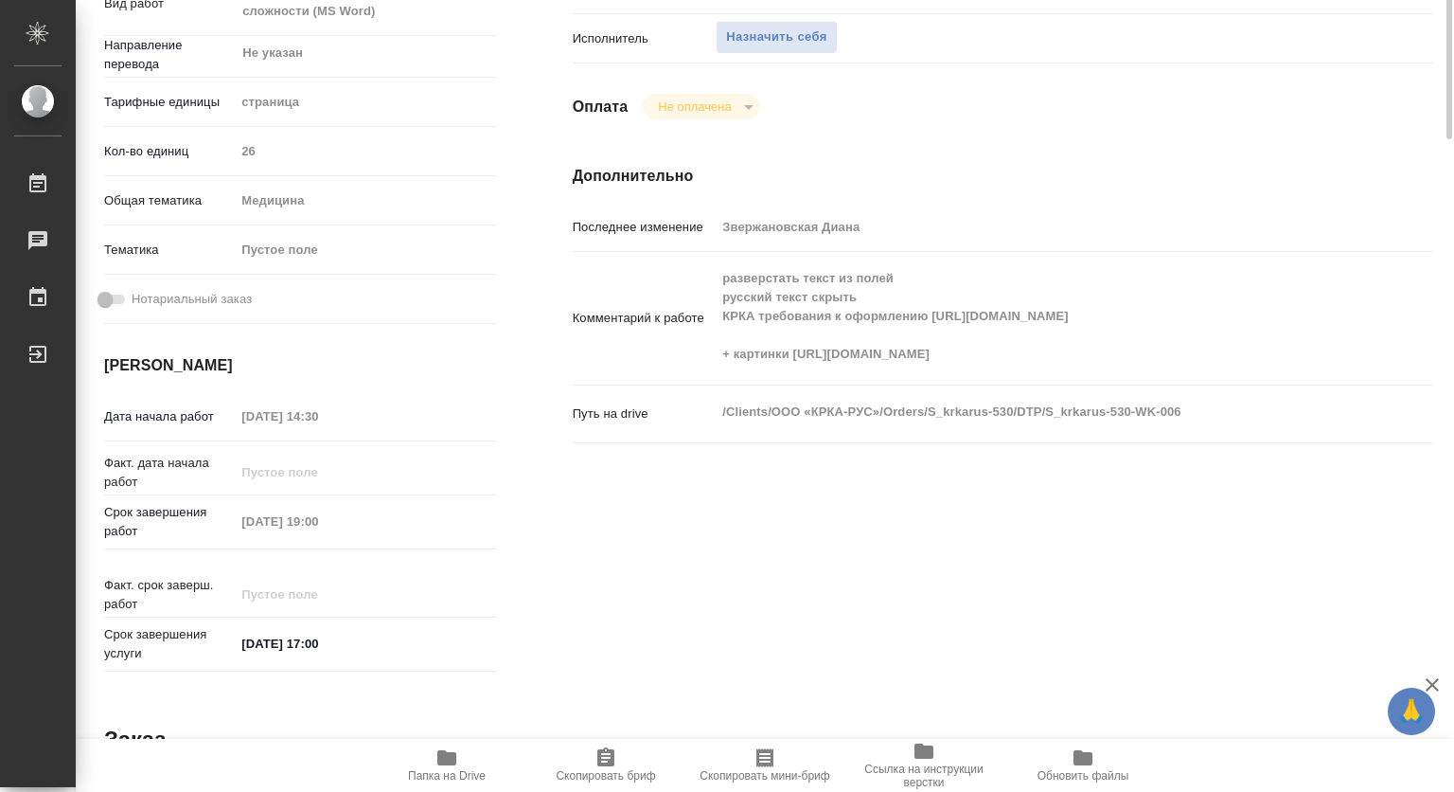
scroll to position [0, 0]
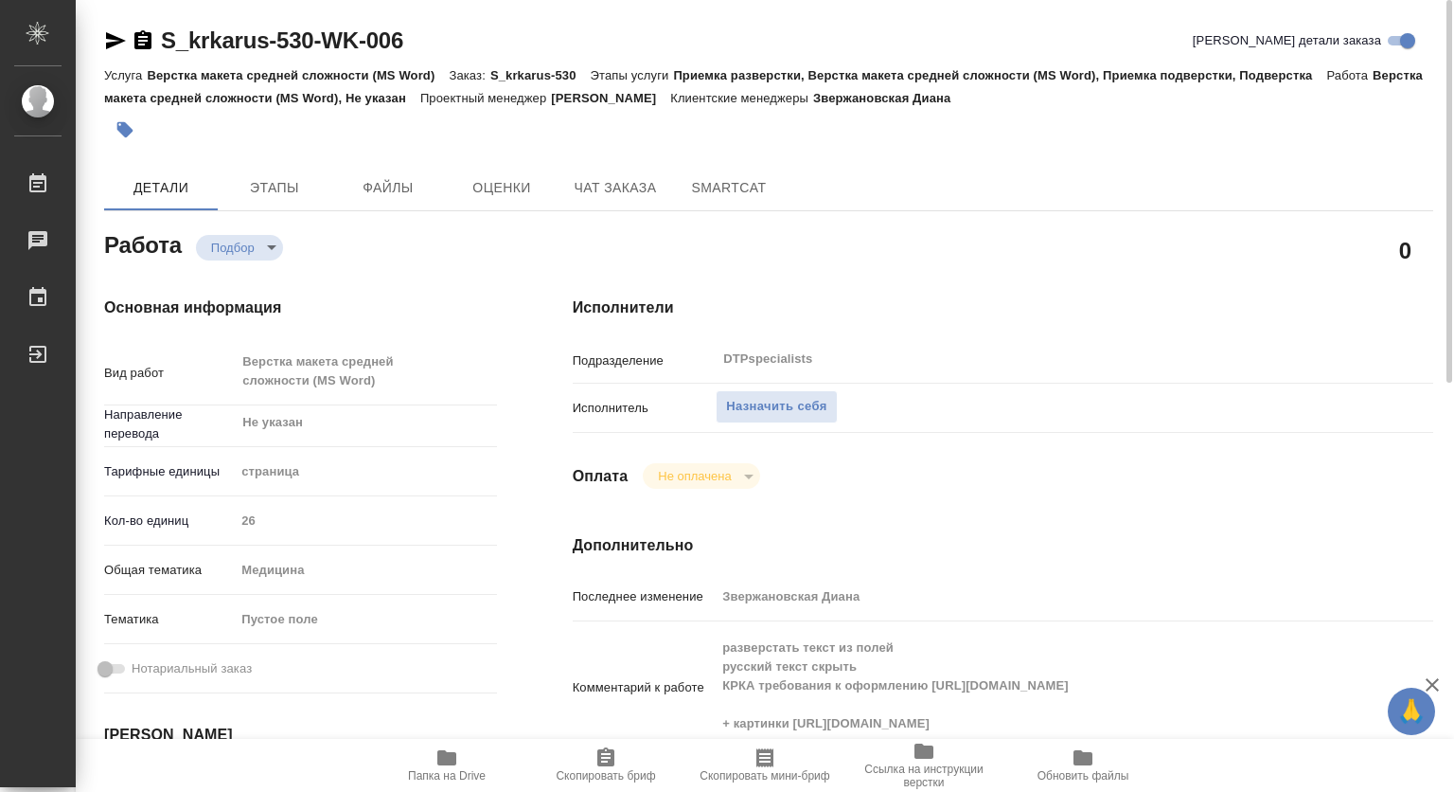
click at [109, 37] on icon "button" at bounding box center [116, 40] width 20 height 17
click at [810, 413] on span "Назначить себя" at bounding box center [776, 407] width 100 height 22
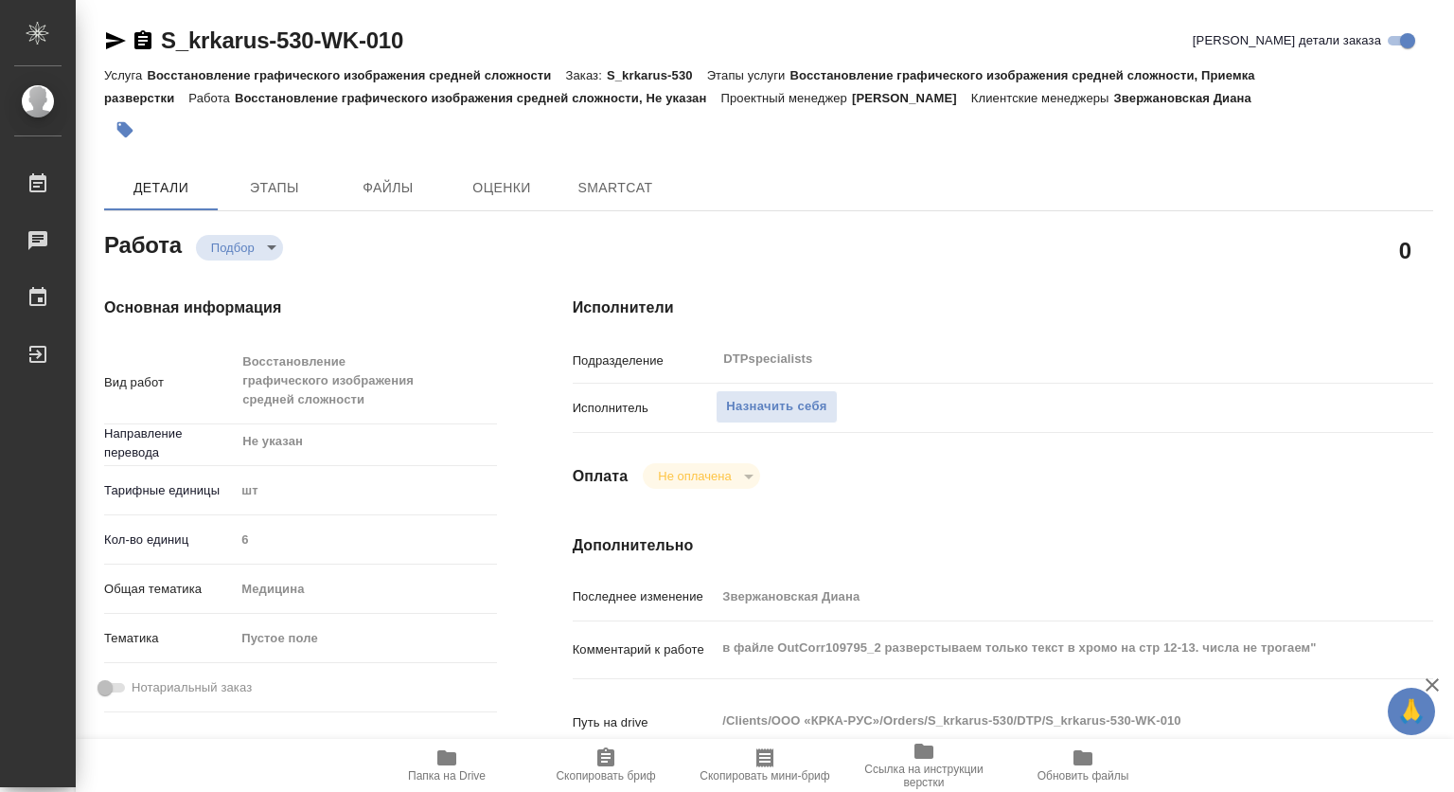
type textarea "x"
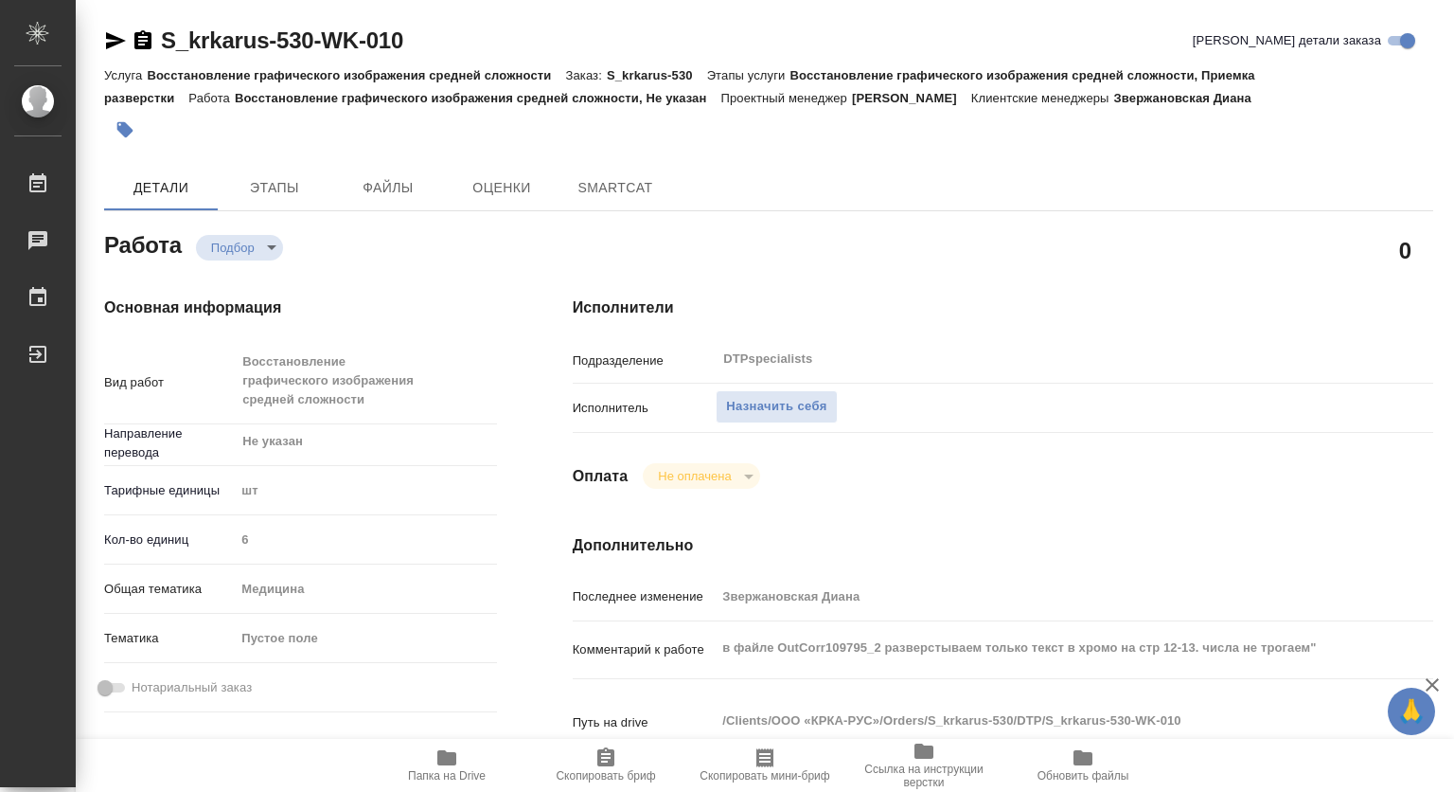
type textarea "x"
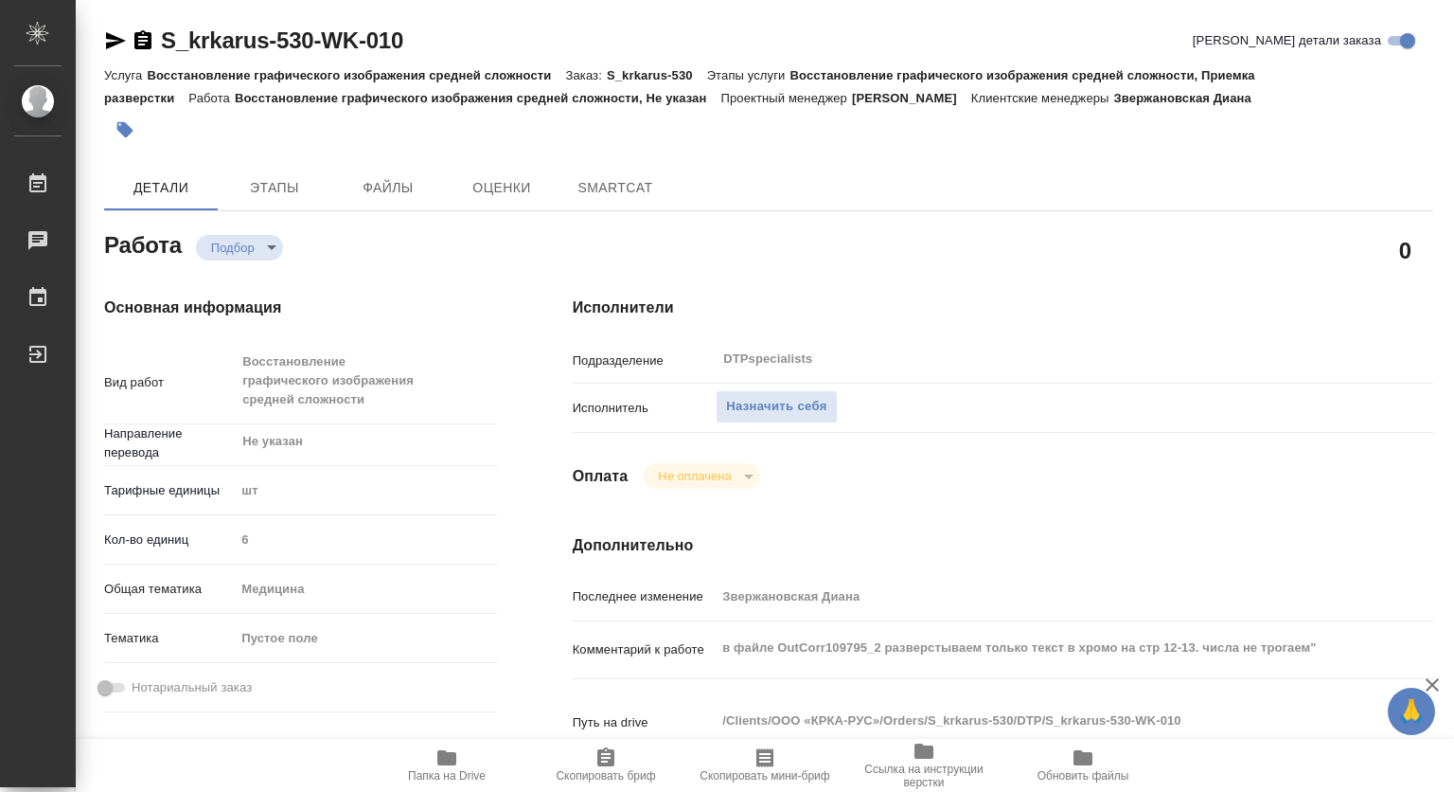
type textarea "x"
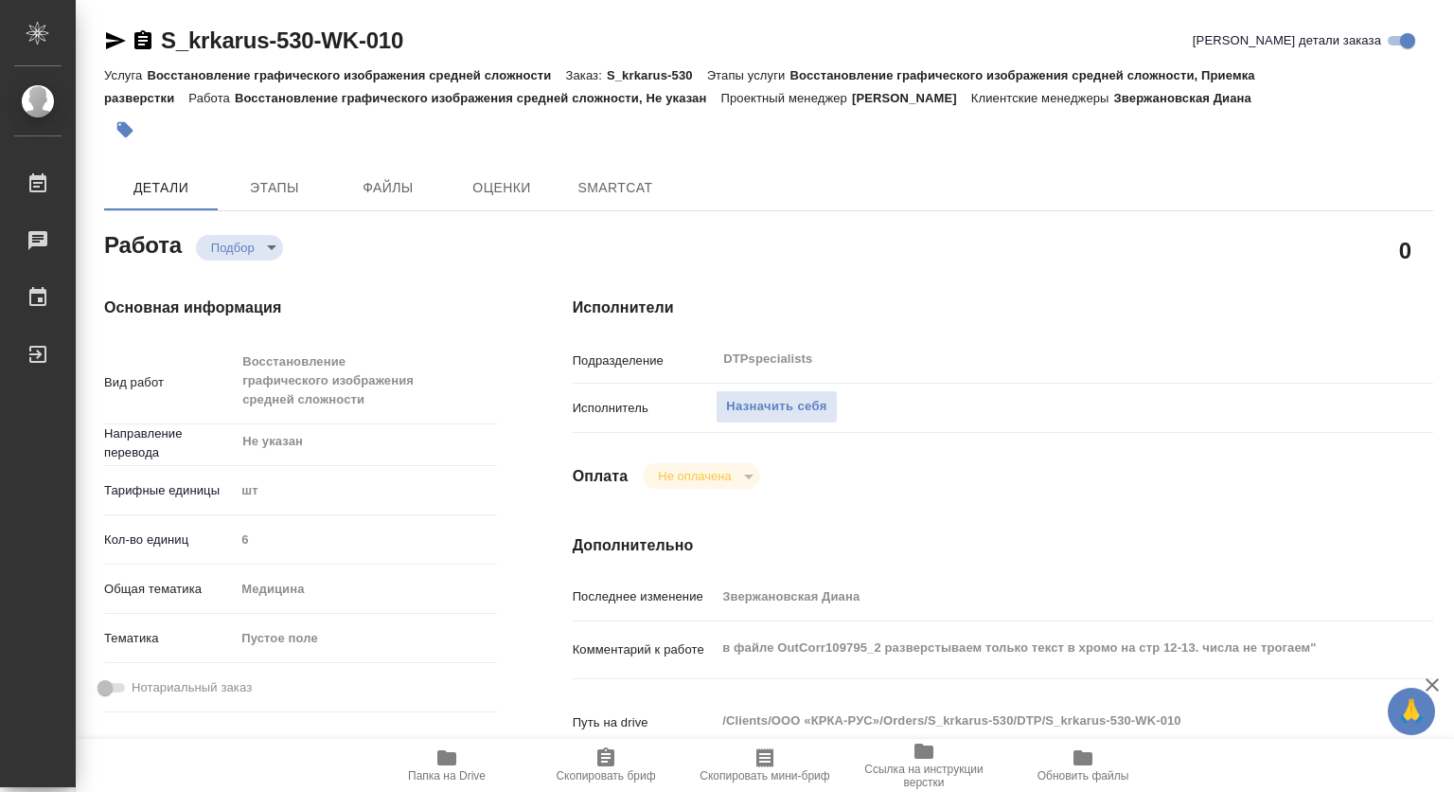
type textarea "x"
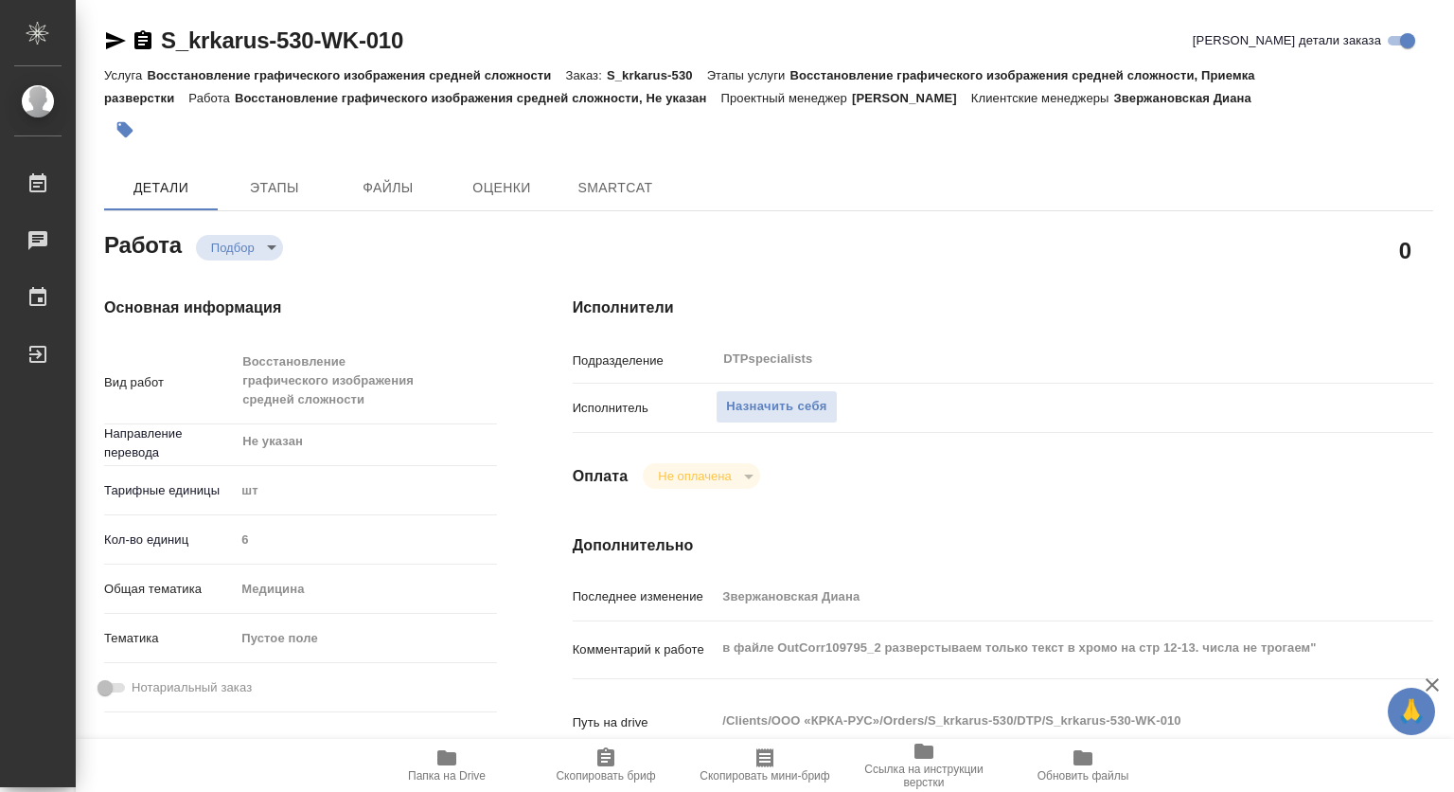
scroll to position [284, 0]
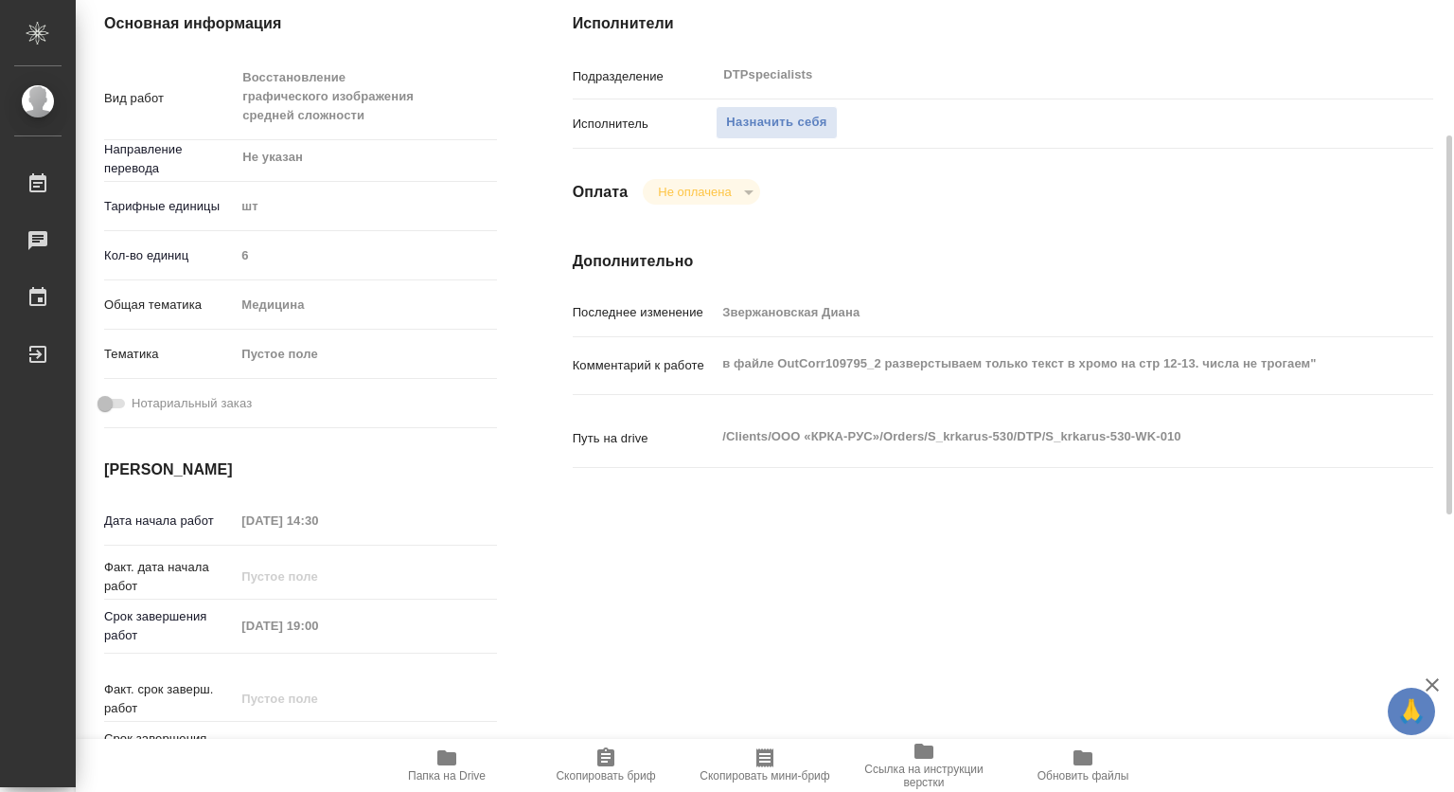
type textarea "x"
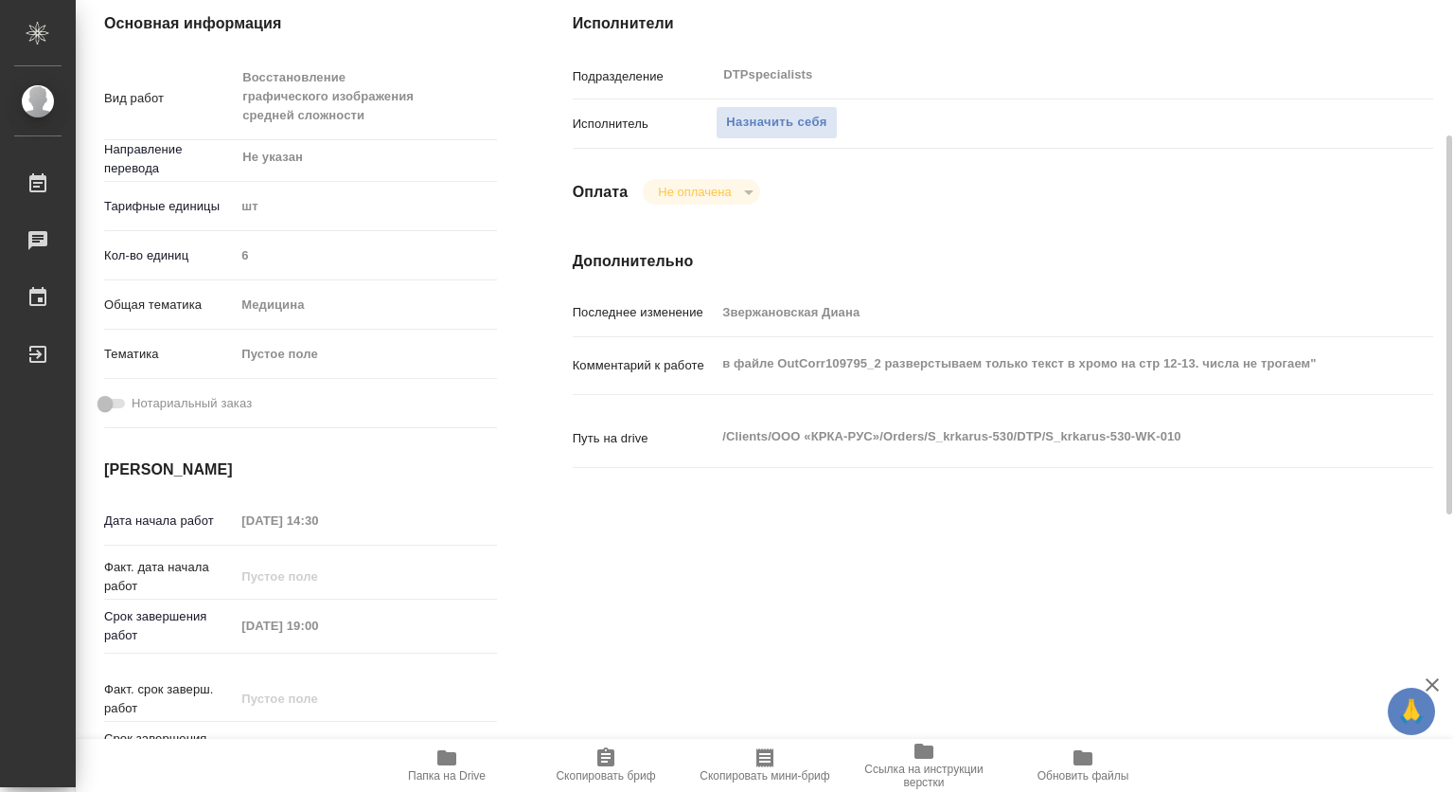
type textarea "x"
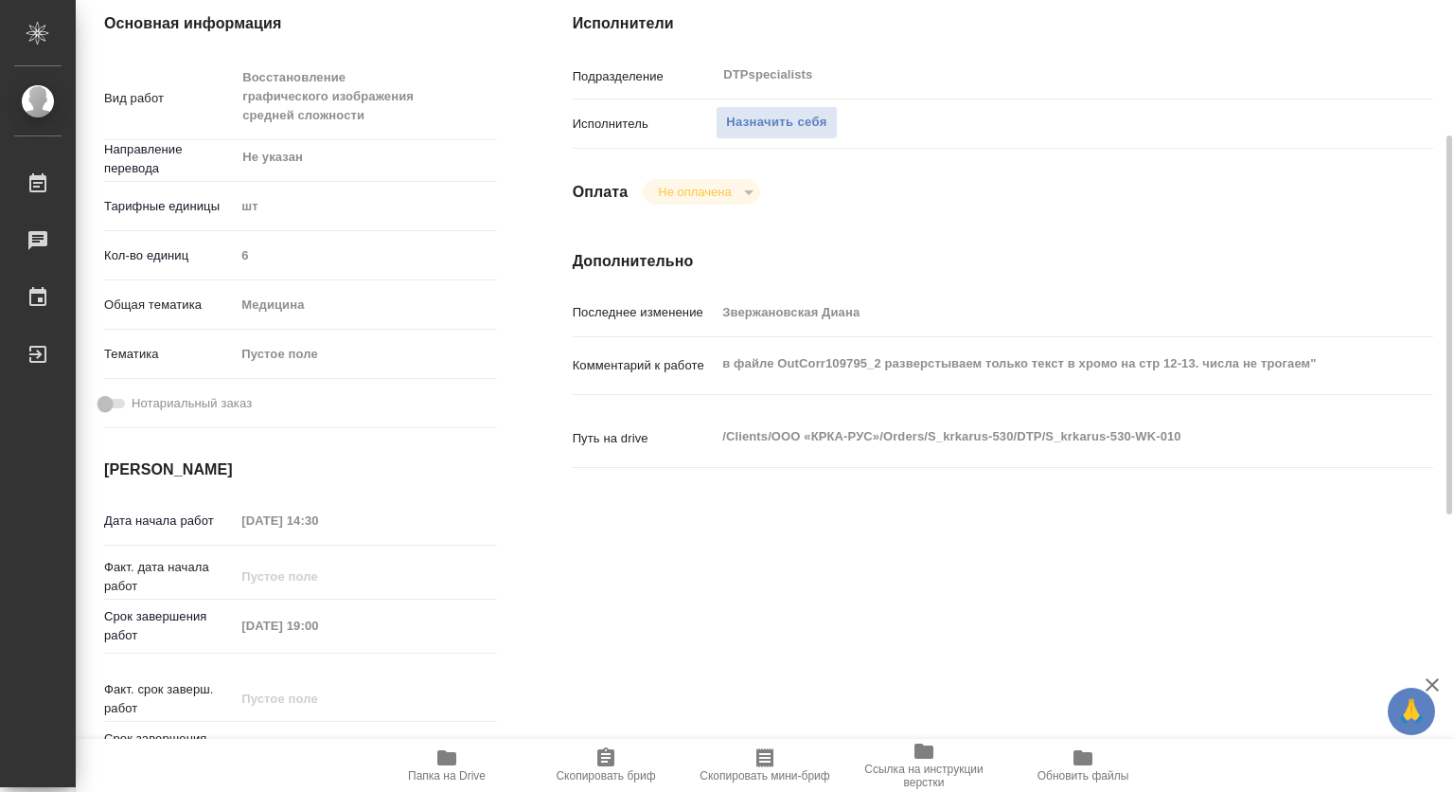
type textarea "x"
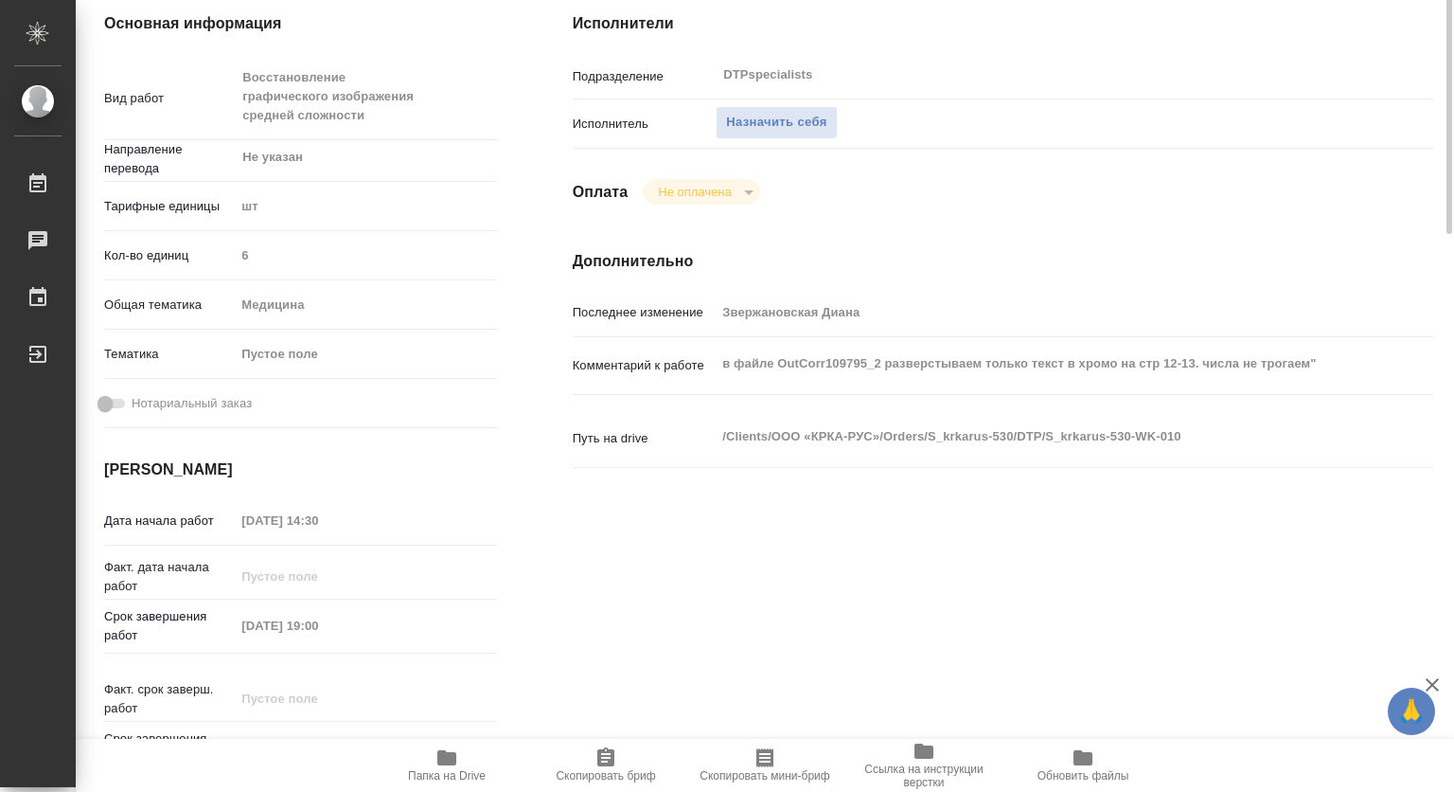
scroll to position [0, 0]
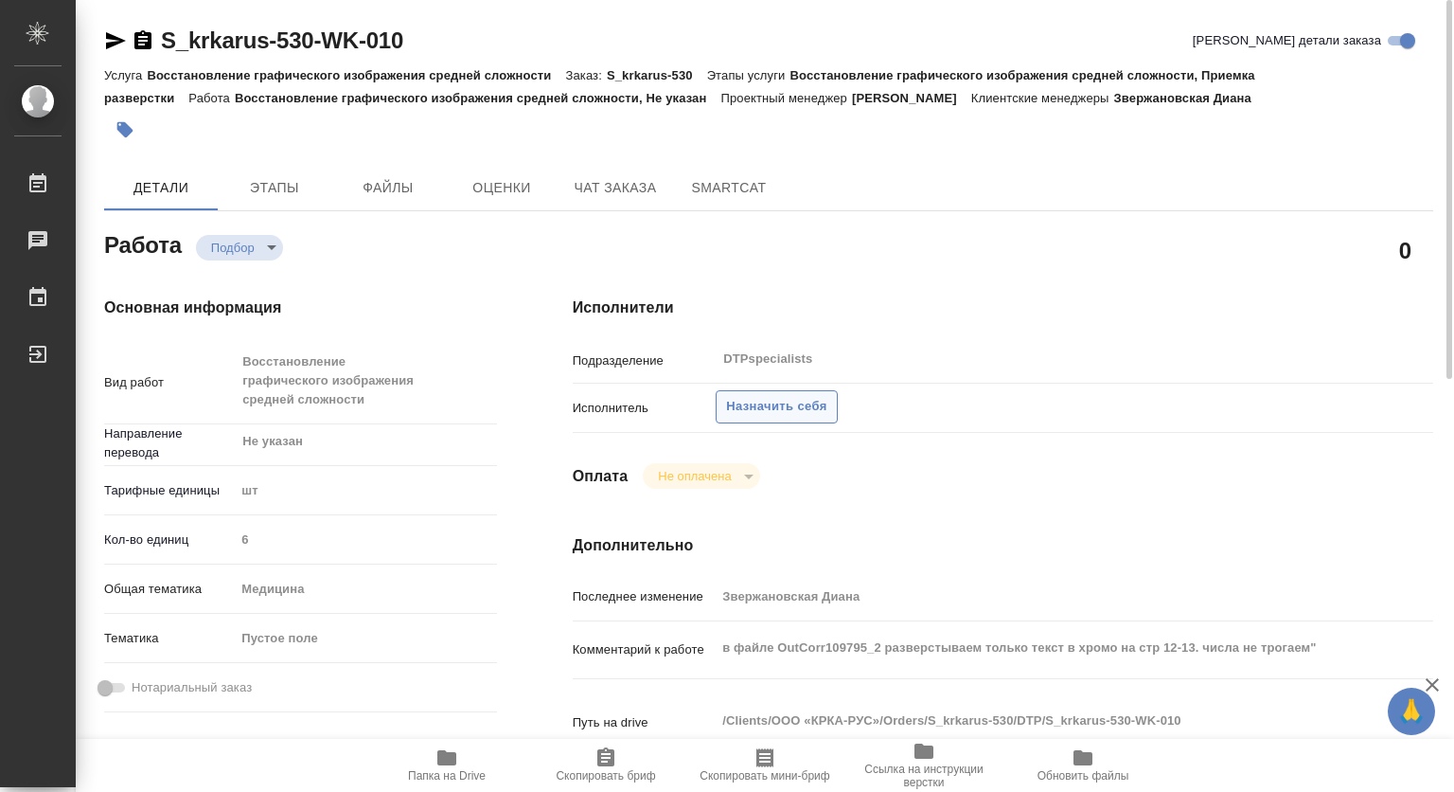
click at [823, 415] on span "Назначить себя" at bounding box center [776, 407] width 100 height 22
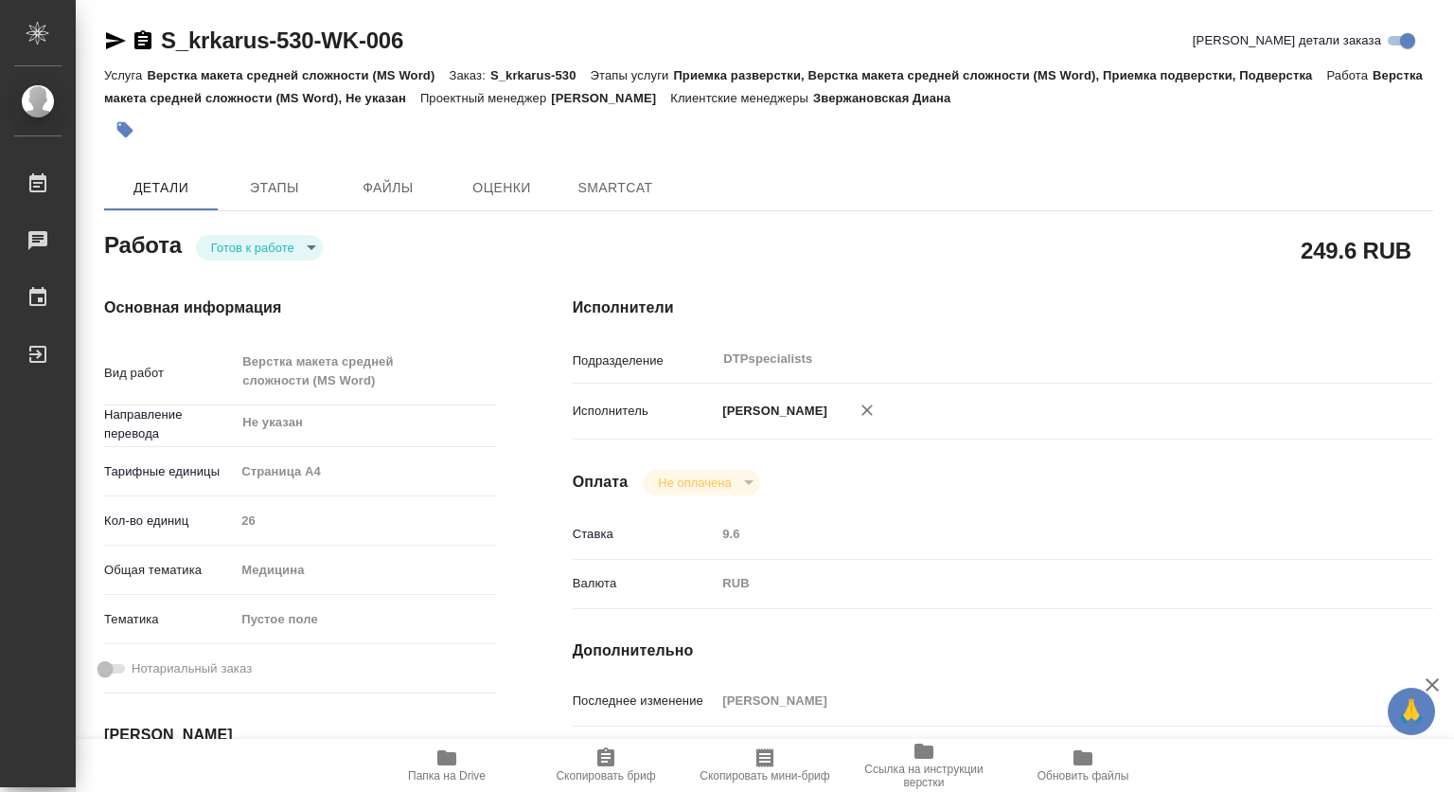
type textarea "x"
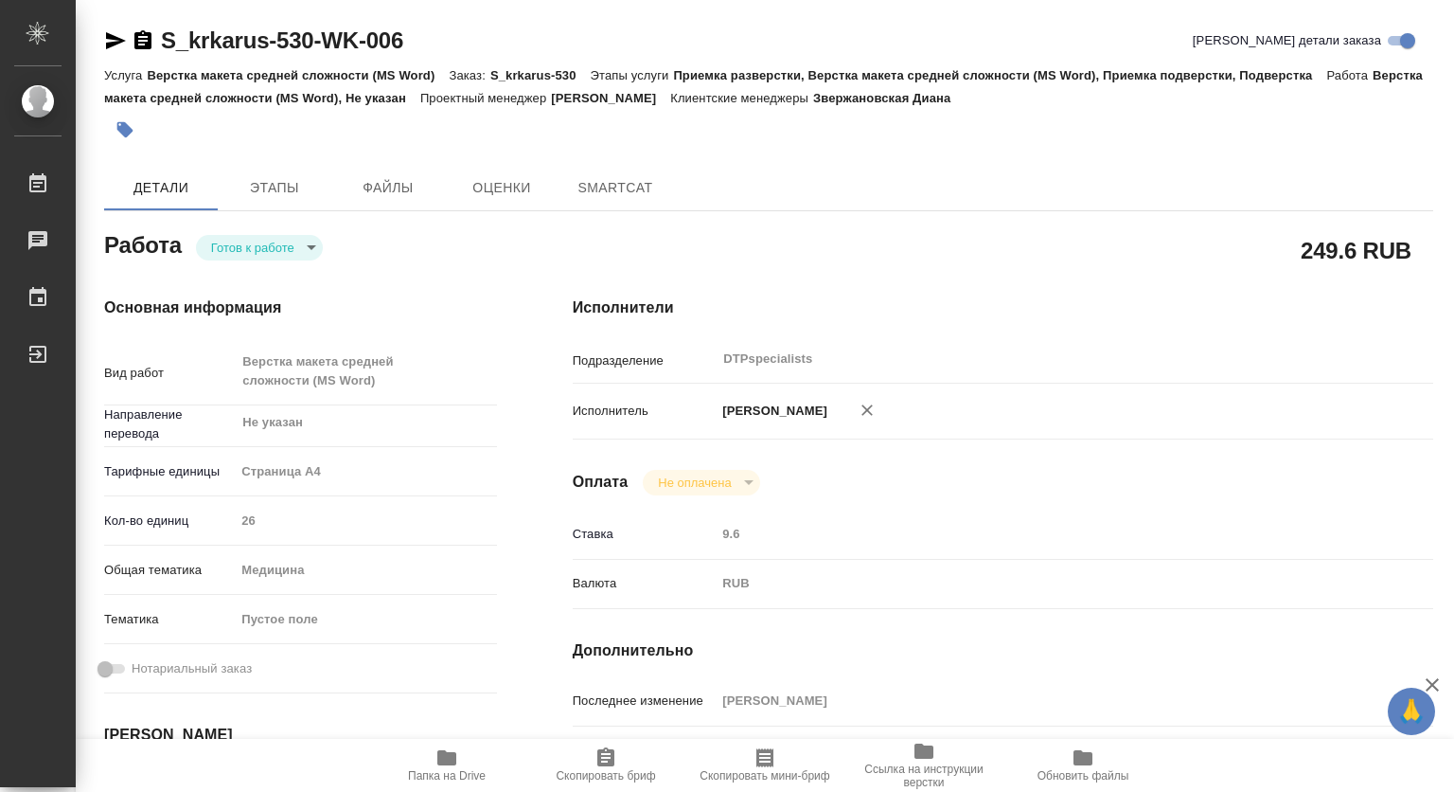
type textarea "x"
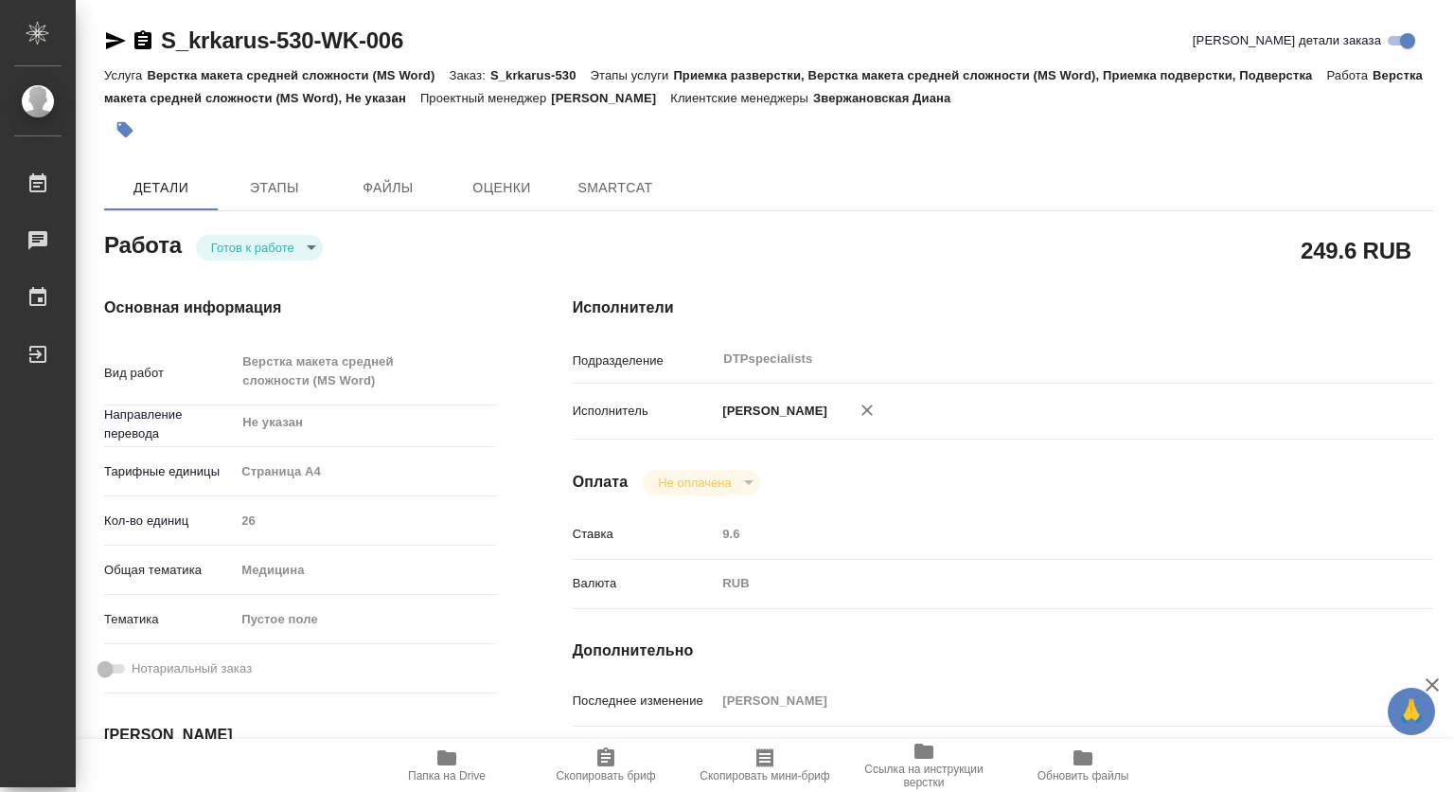
type textarea "x"
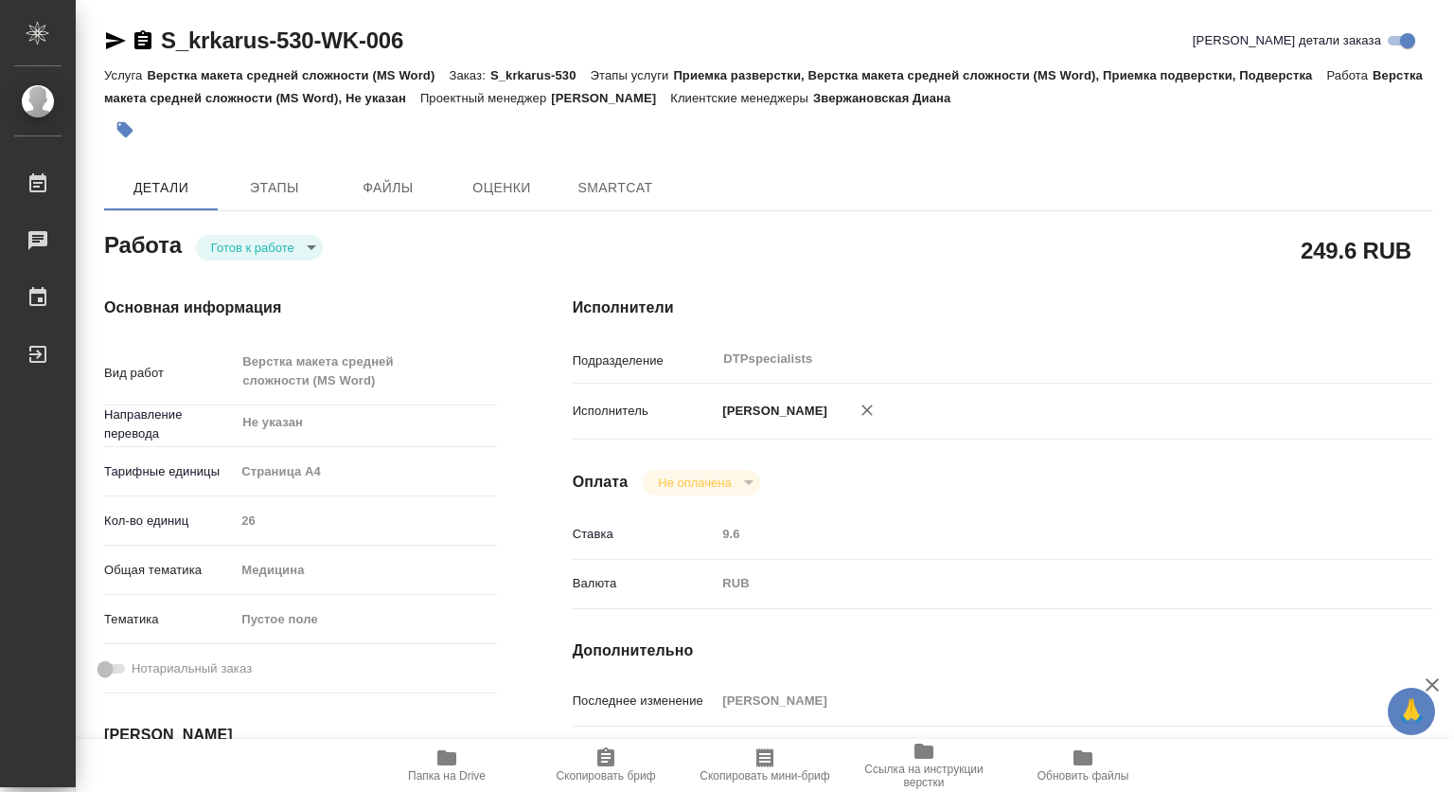
type textarea "x"
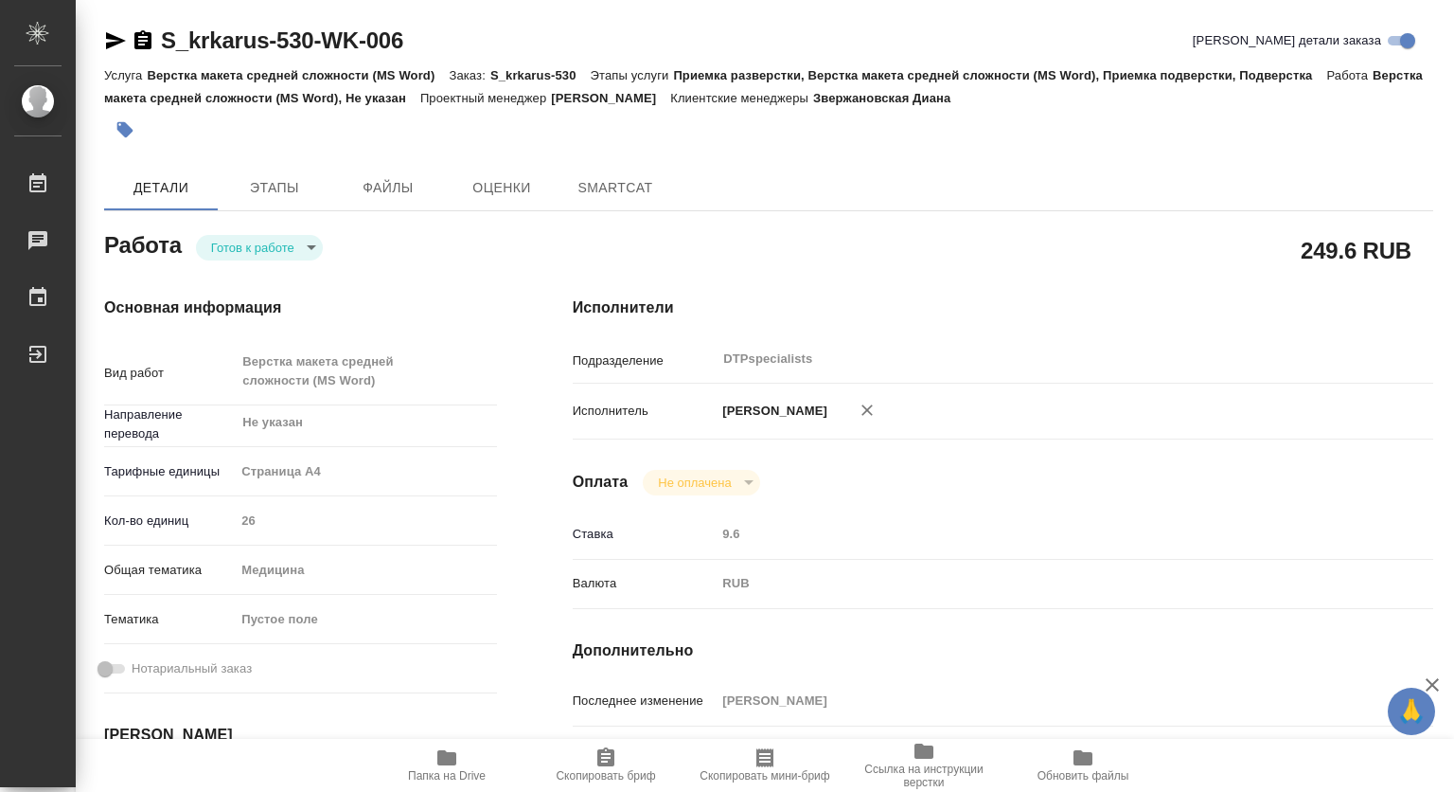
type textarea "x"
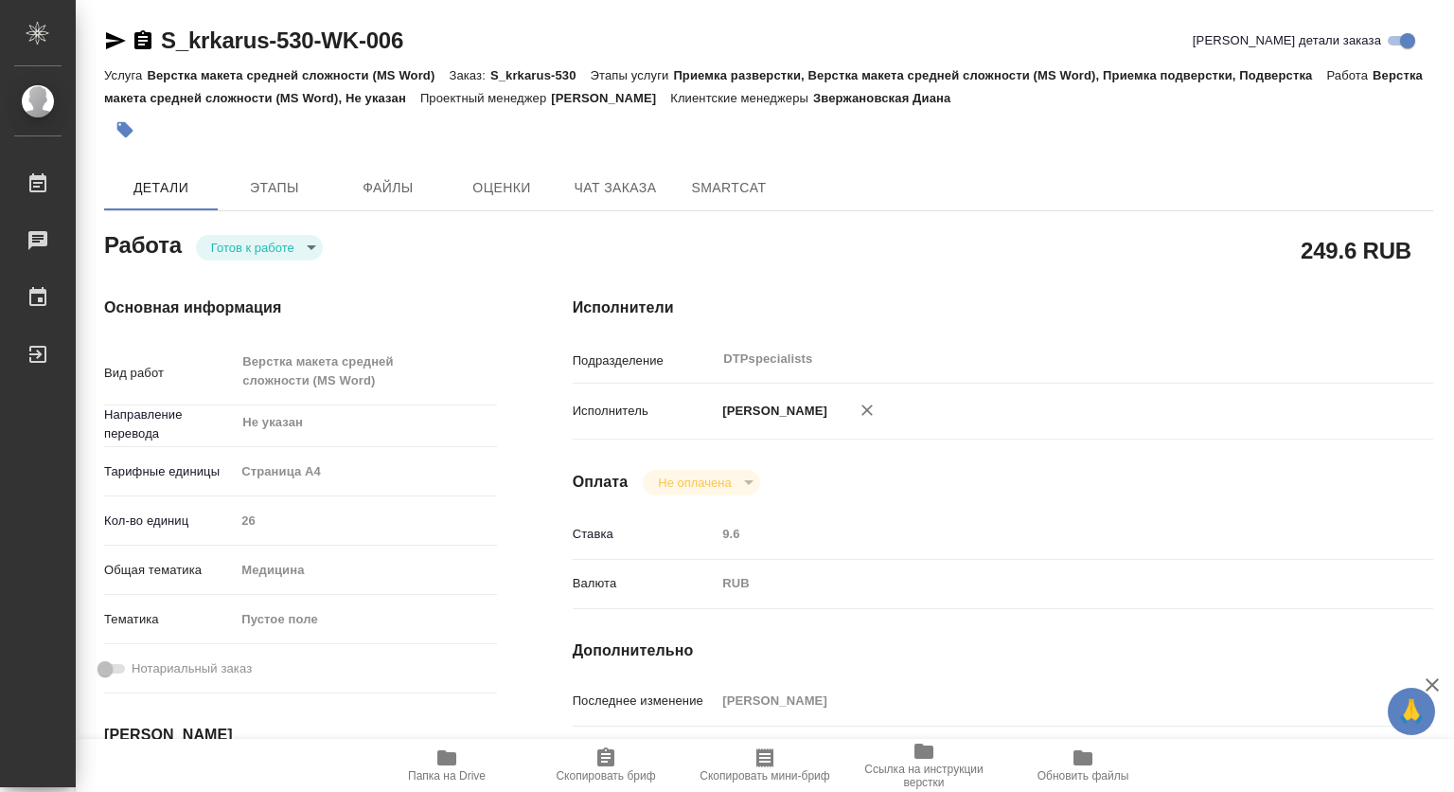
type textarea "x"
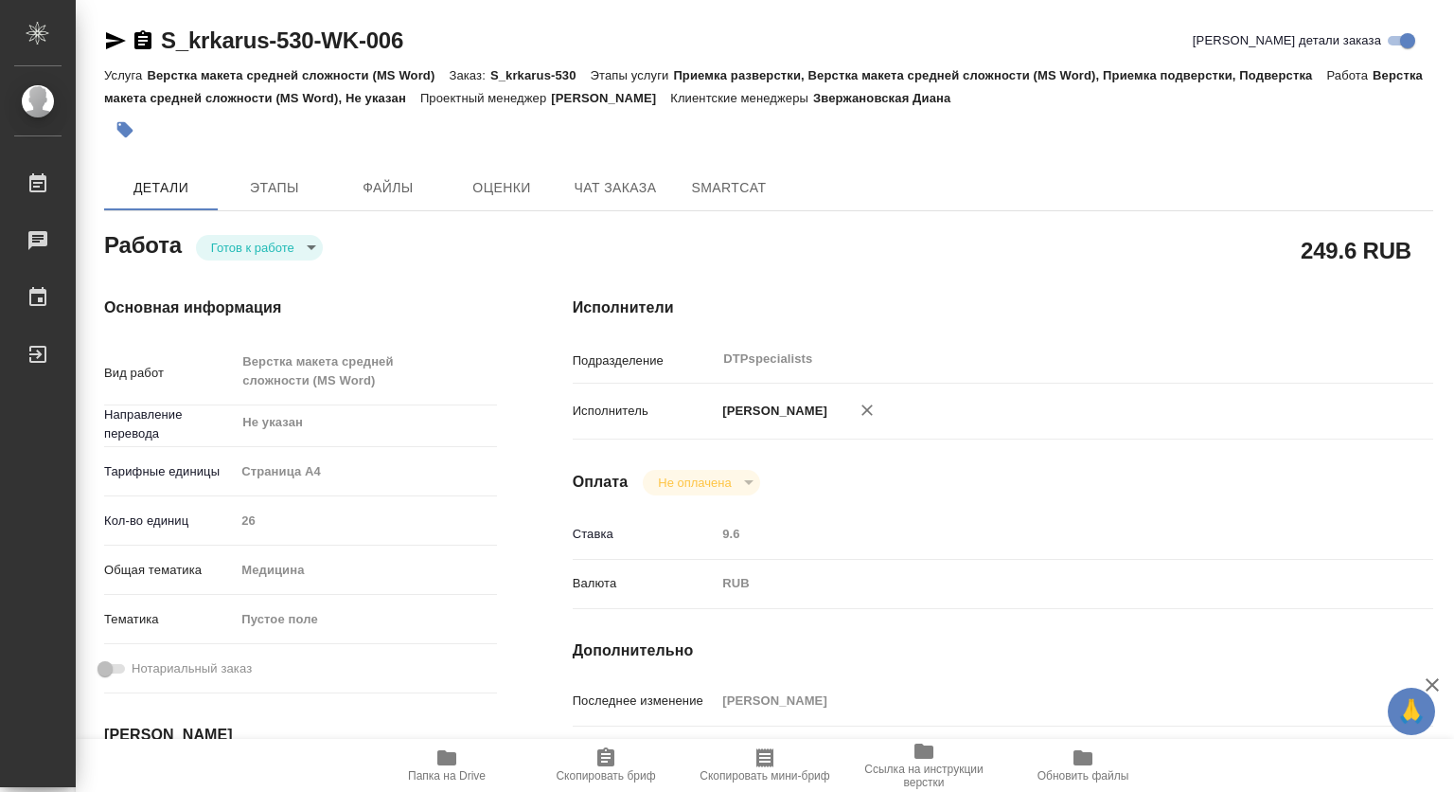
type textarea "x"
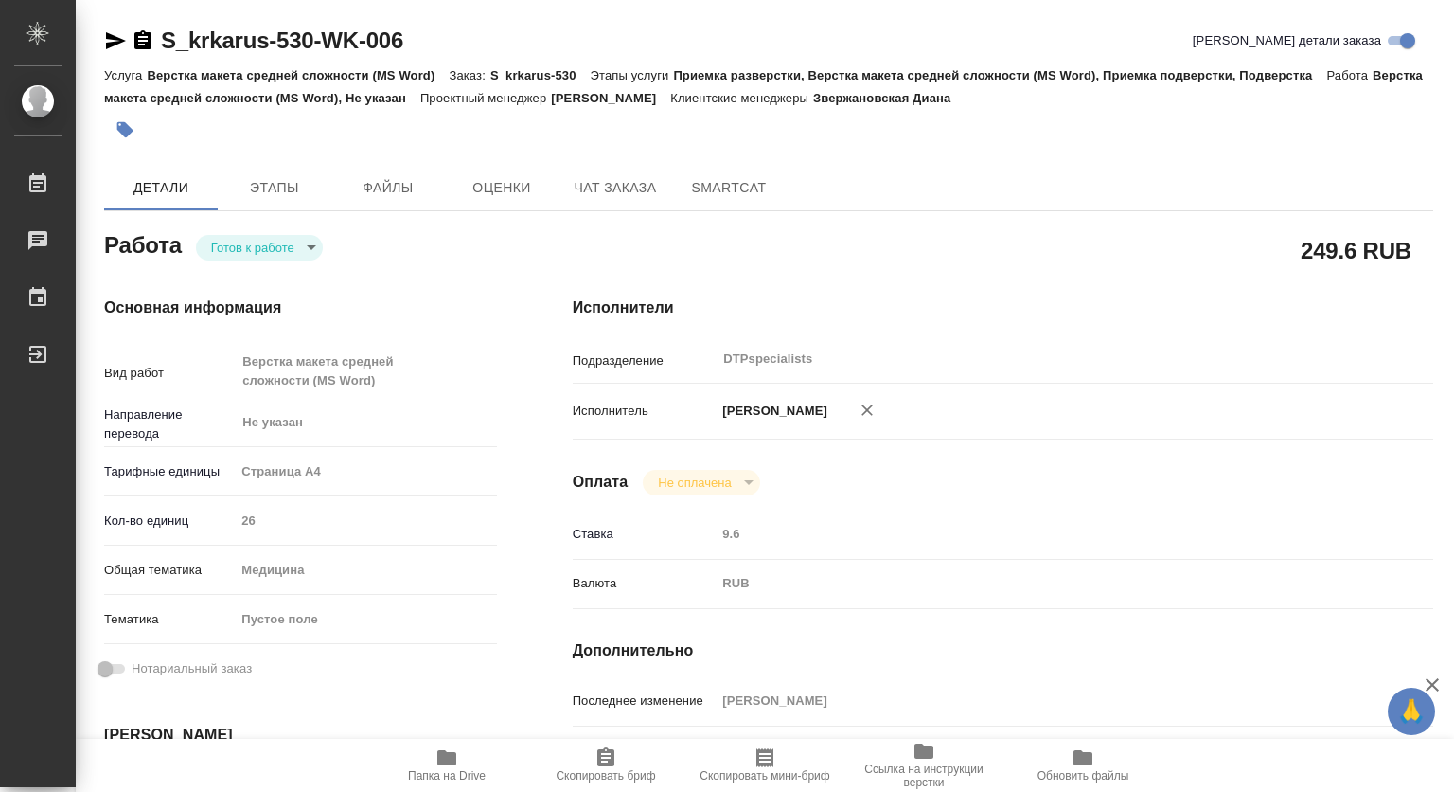
click at [249, 250] on body "🙏 .cls-1 fill:#fff; AWATERA Kovtun Svetlana Работы Чаты График Выйти S_krkarus-…" at bounding box center [727, 396] width 1454 height 792
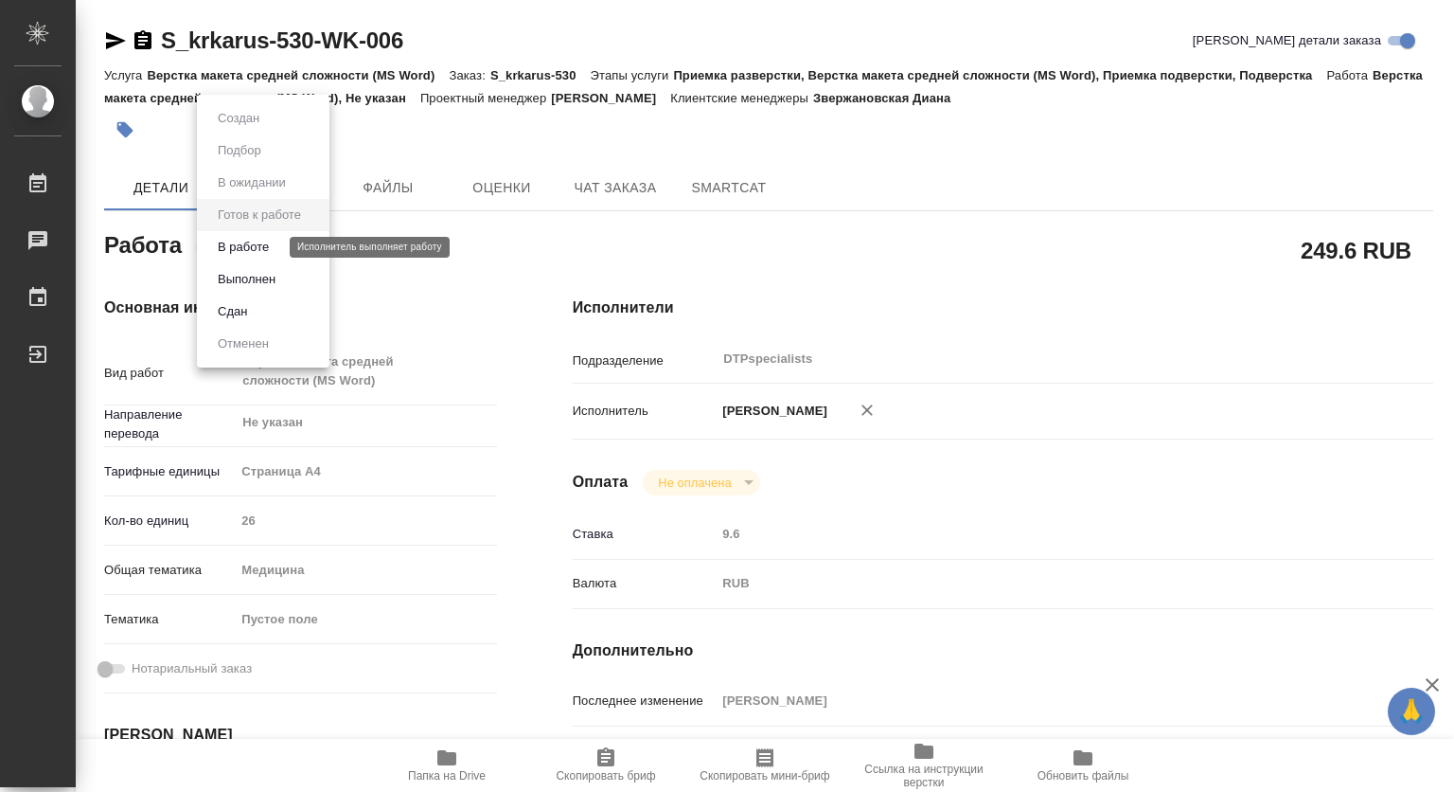
click at [239, 245] on button "В работе" at bounding box center [243, 247] width 62 height 21
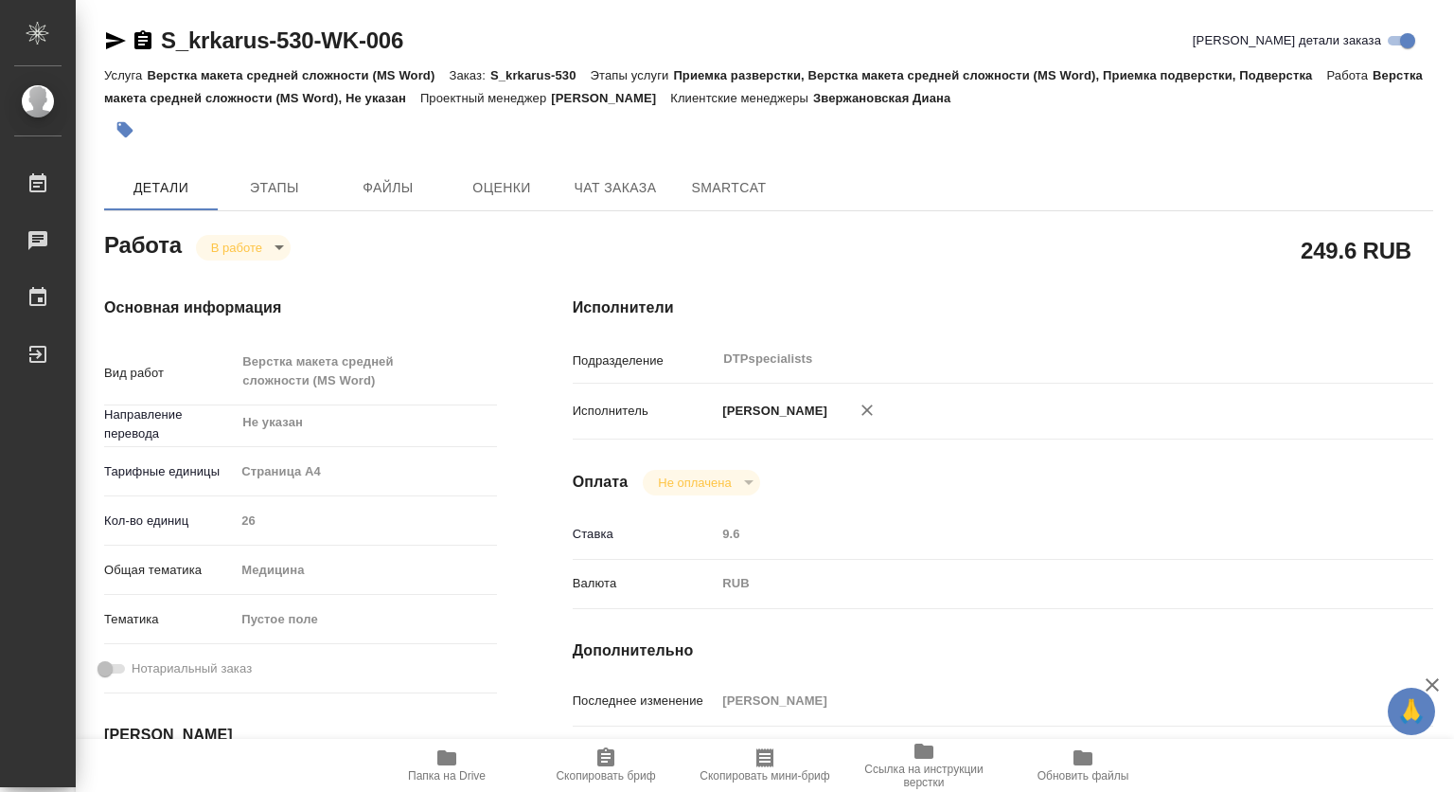
type textarea "x"
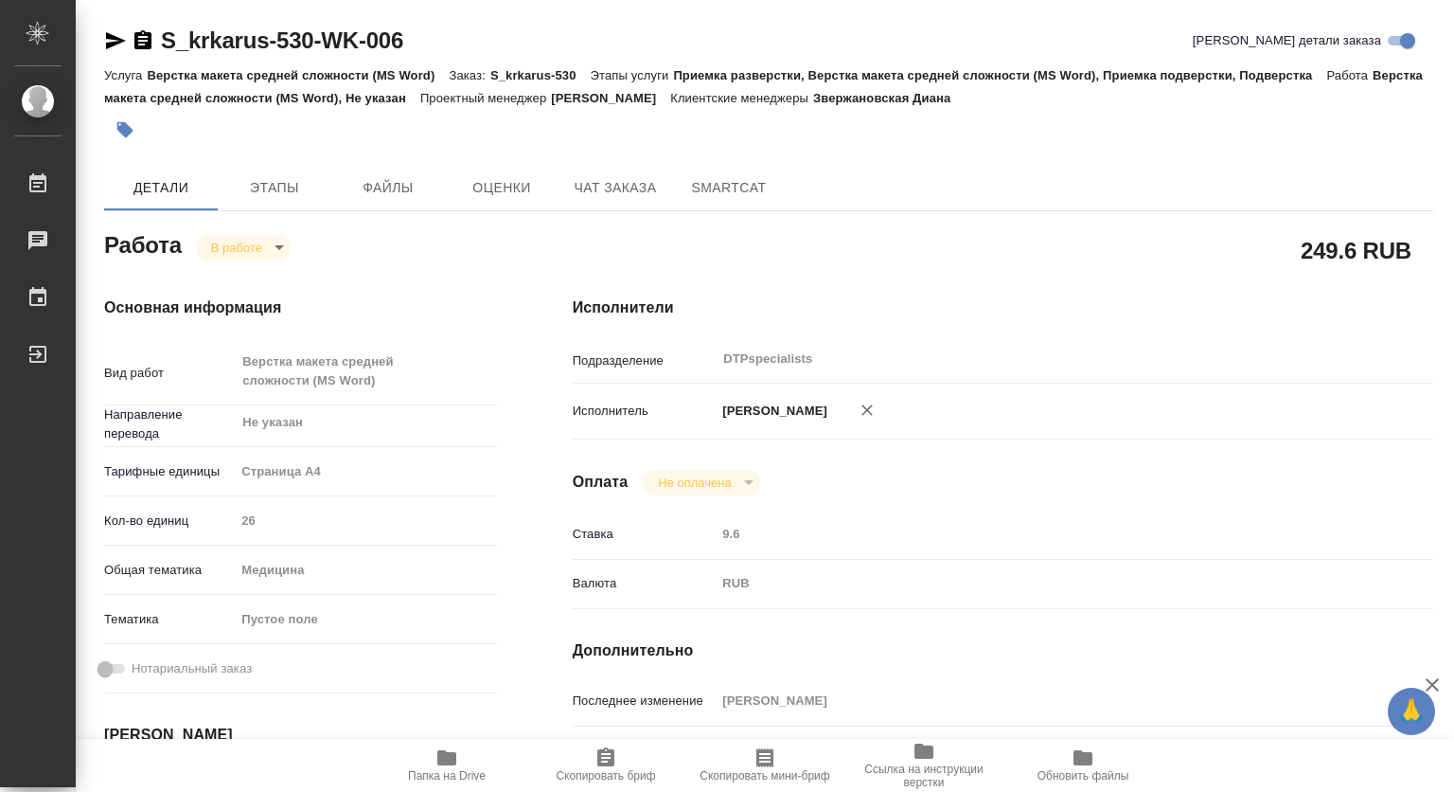
type textarea "x"
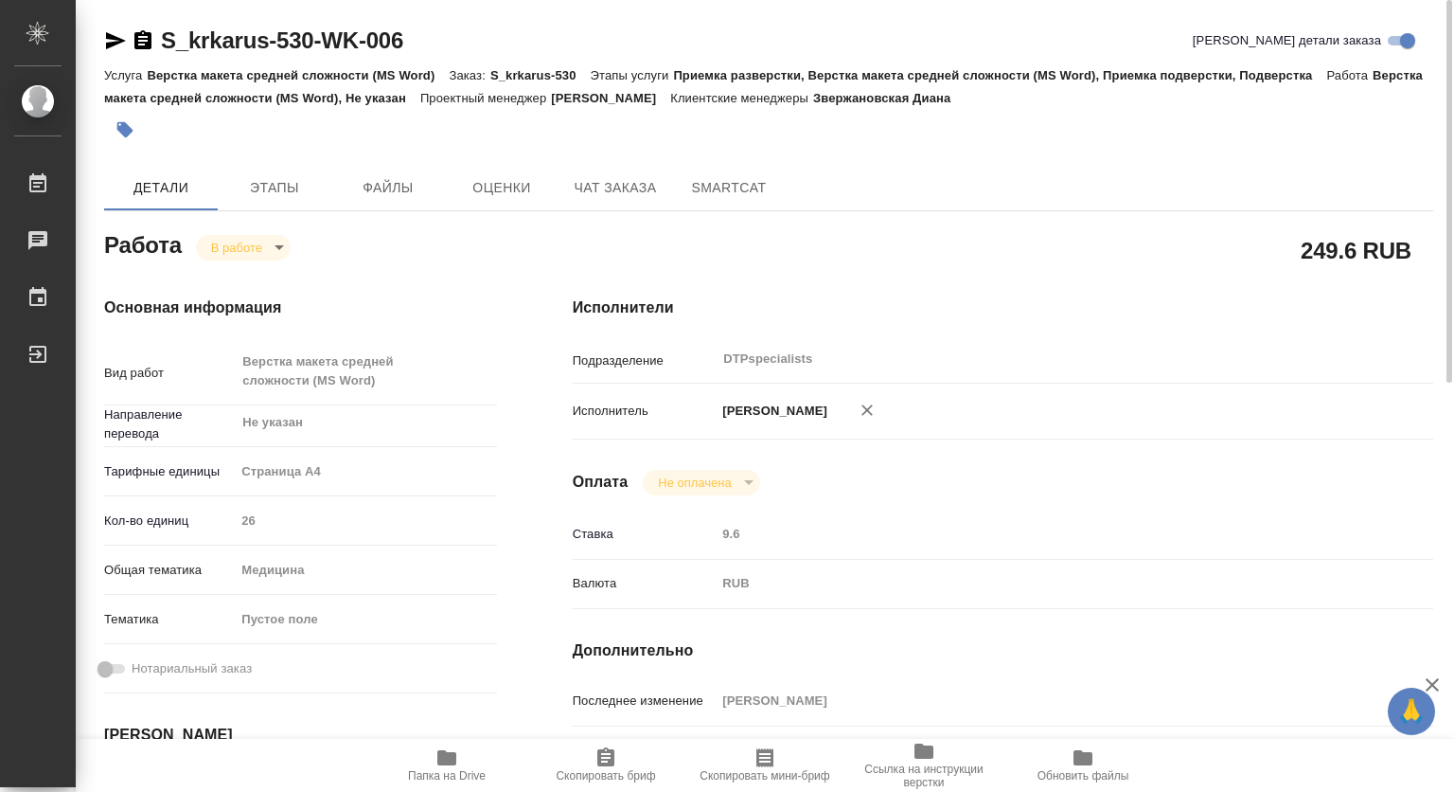
click at [147, 34] on icon "button" at bounding box center [142, 39] width 17 height 19
click at [437, 762] on icon "button" at bounding box center [446, 757] width 19 height 15
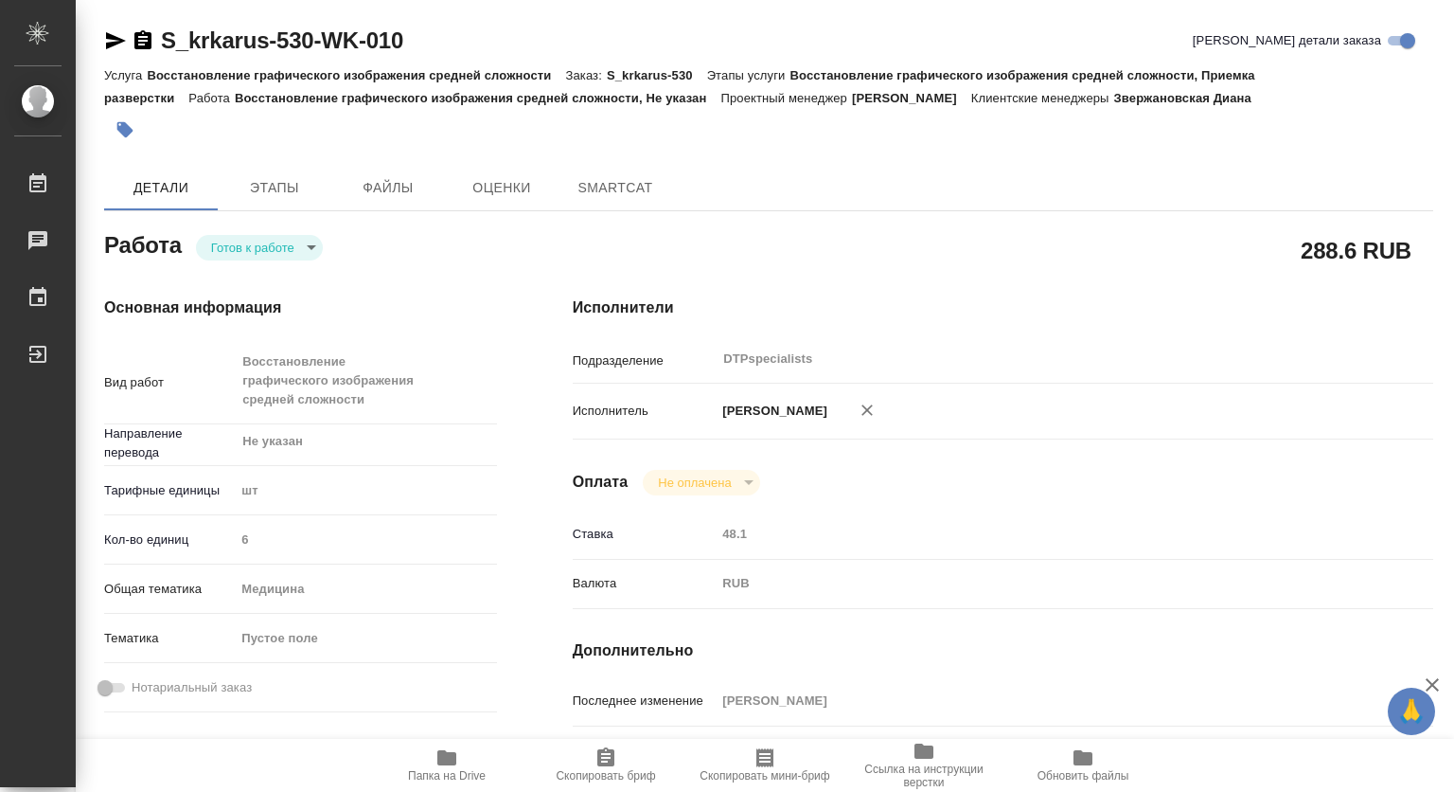
type textarea "x"
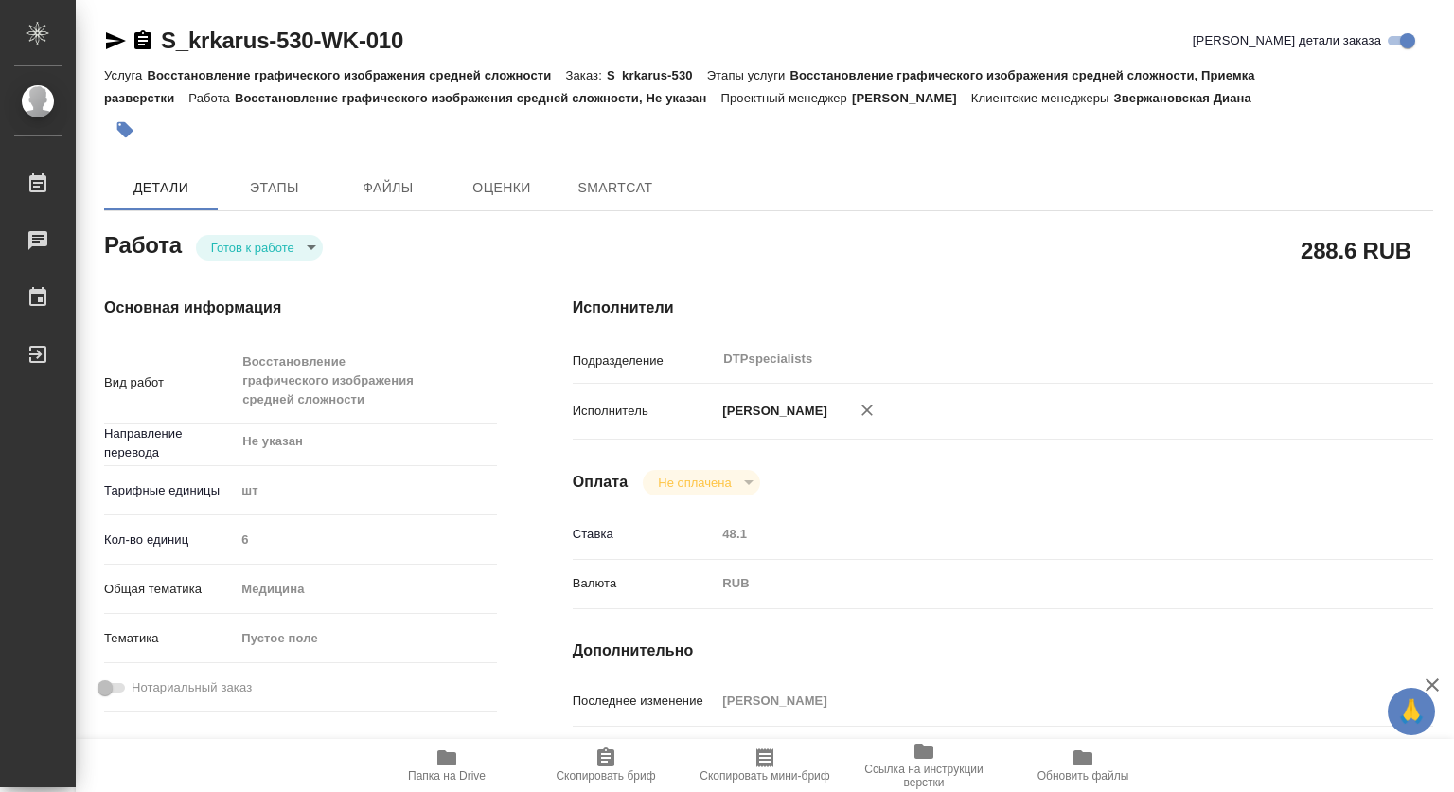
type textarea "x"
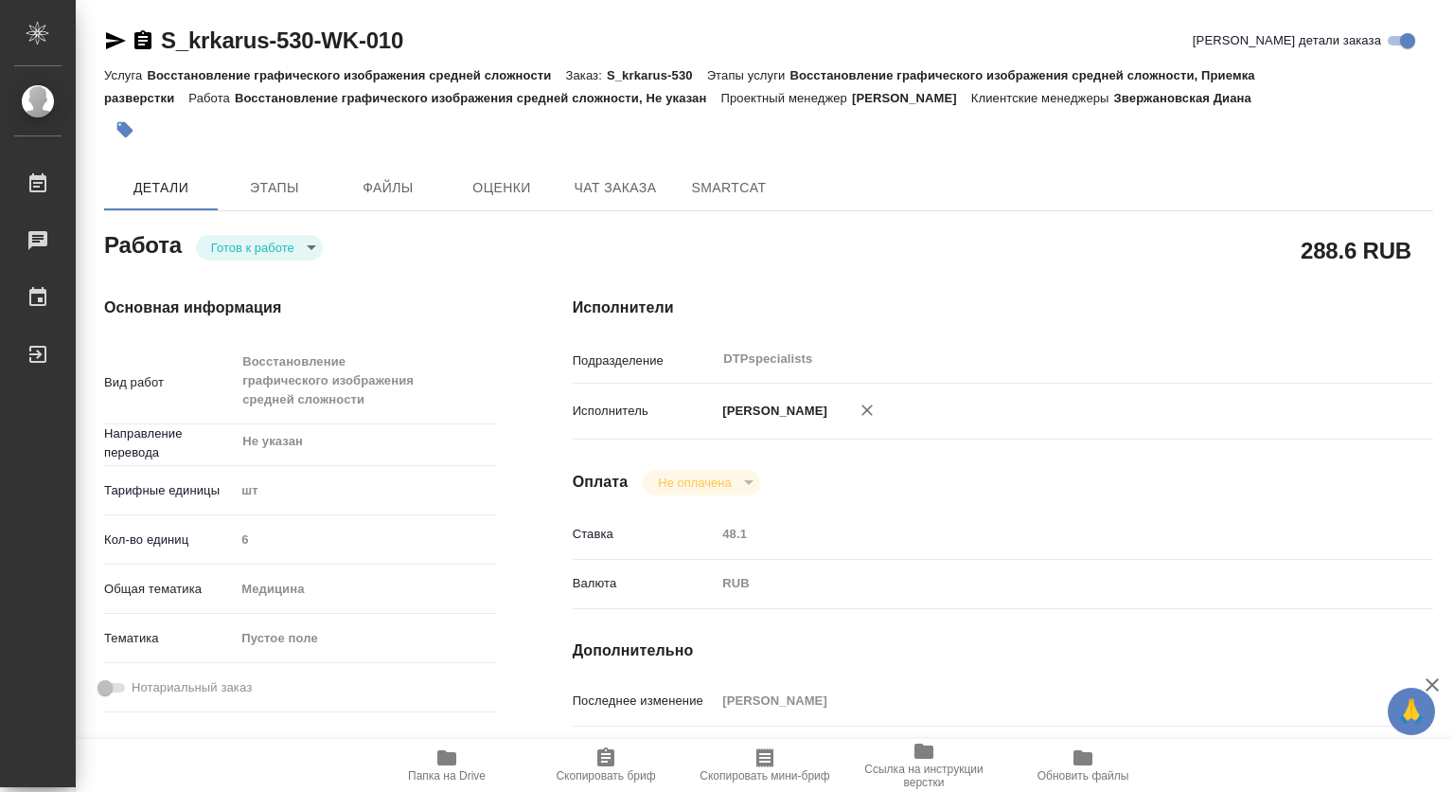
type textarea "x"
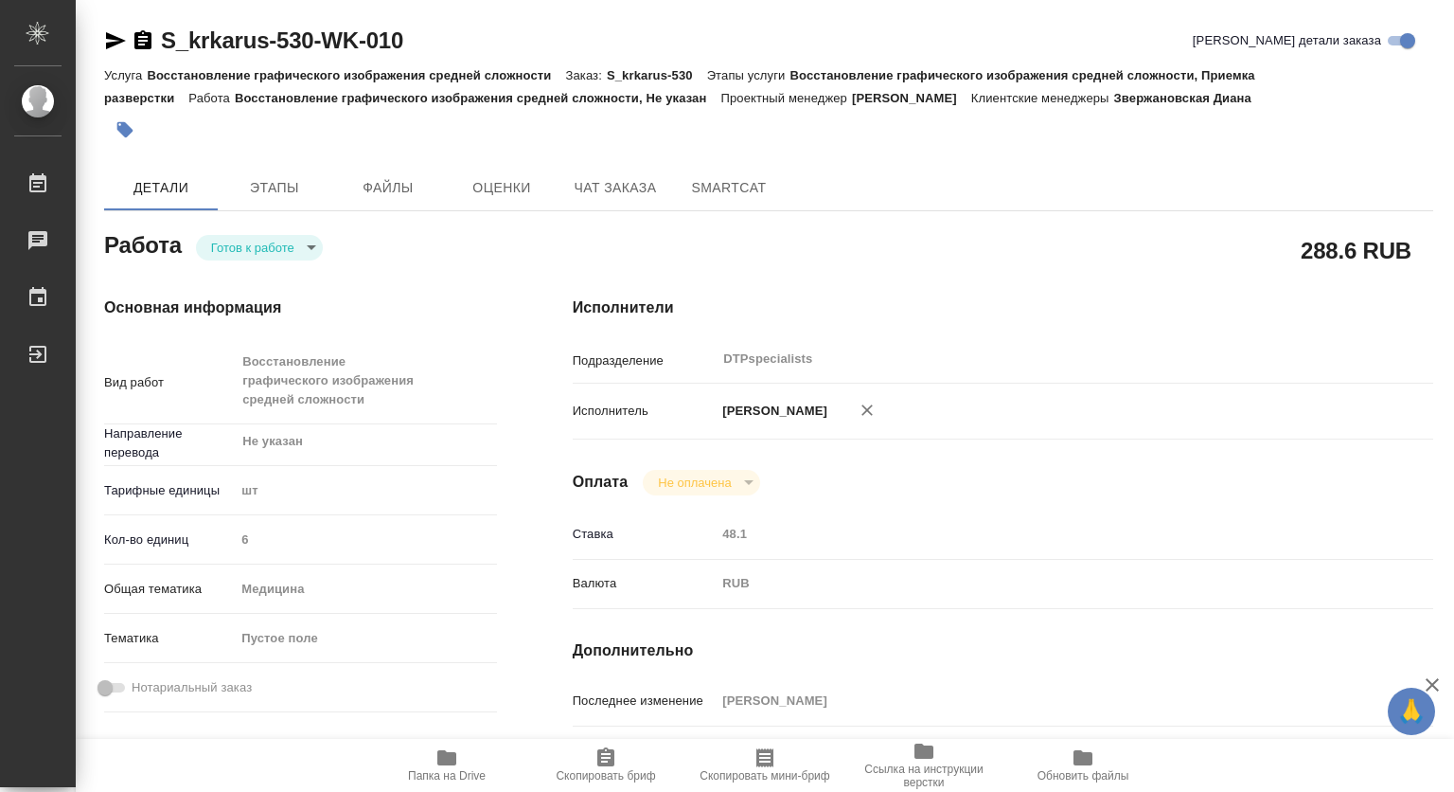
type textarea "x"
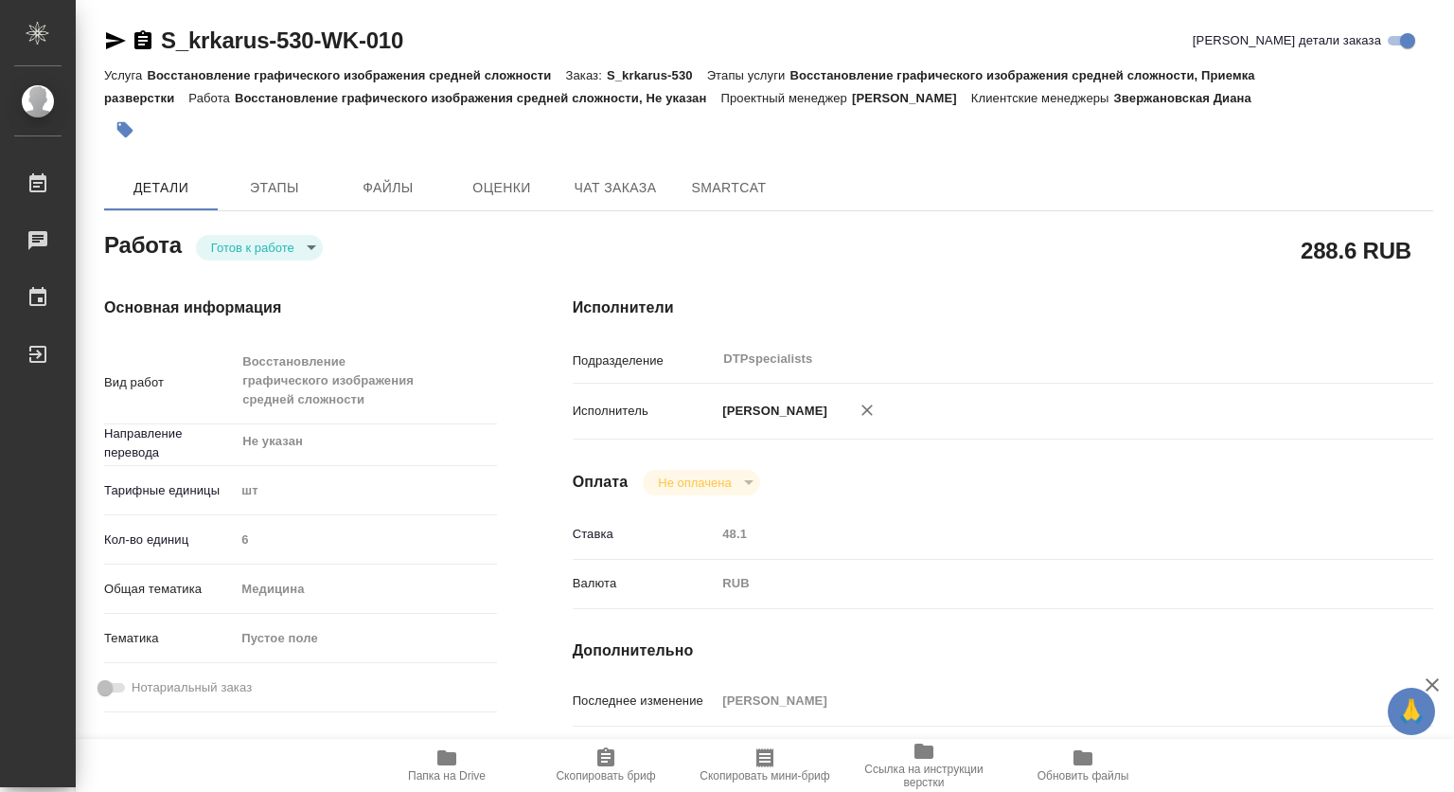
click at [240, 250] on body "🙏 .cls-1 fill:#fff; AWATERA Kovtun Svetlana Работы Чаты График Выйти S_krkarus-…" at bounding box center [727, 396] width 1454 height 792
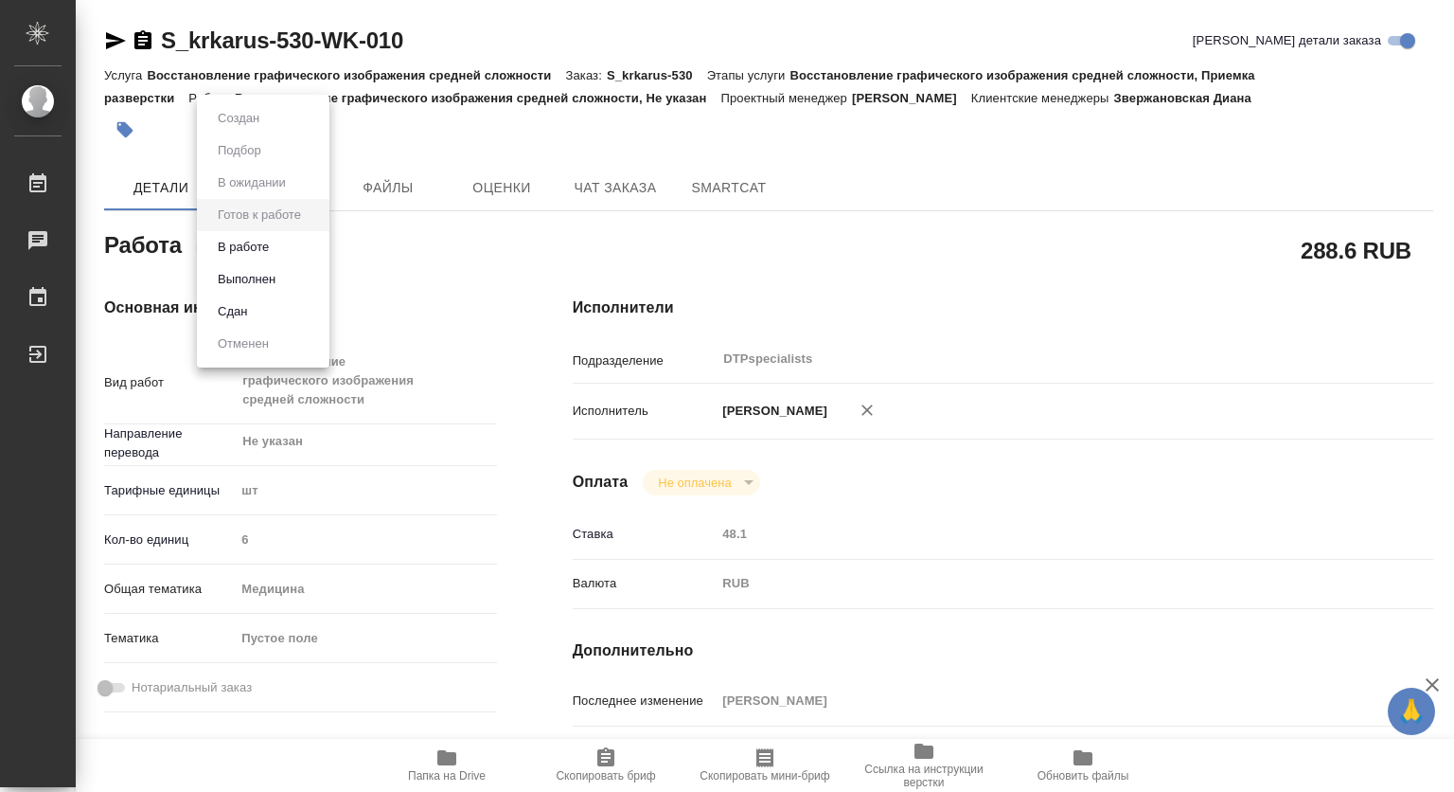
click at [234, 246] on button "В работе" at bounding box center [243, 247] width 62 height 21
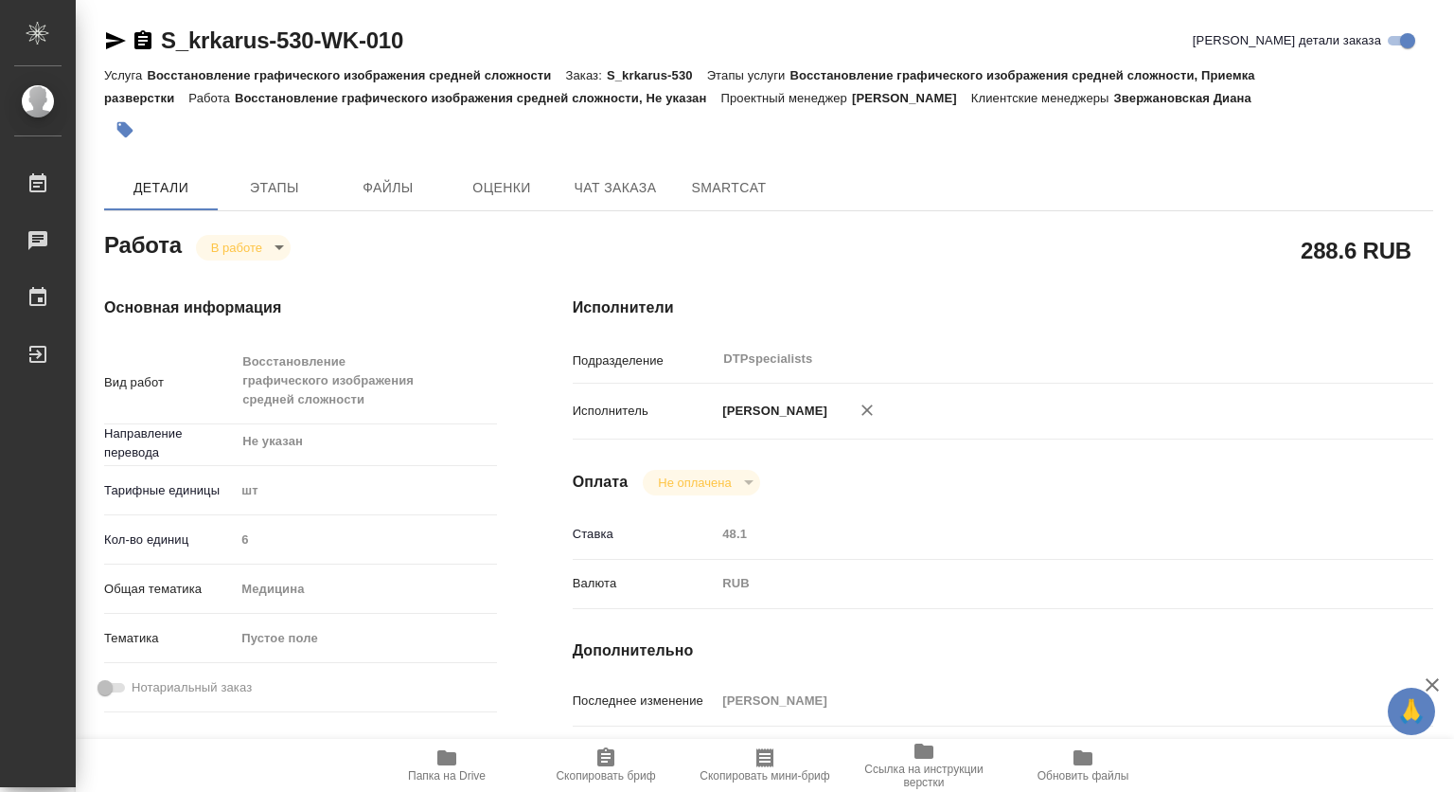
type textarea "x"
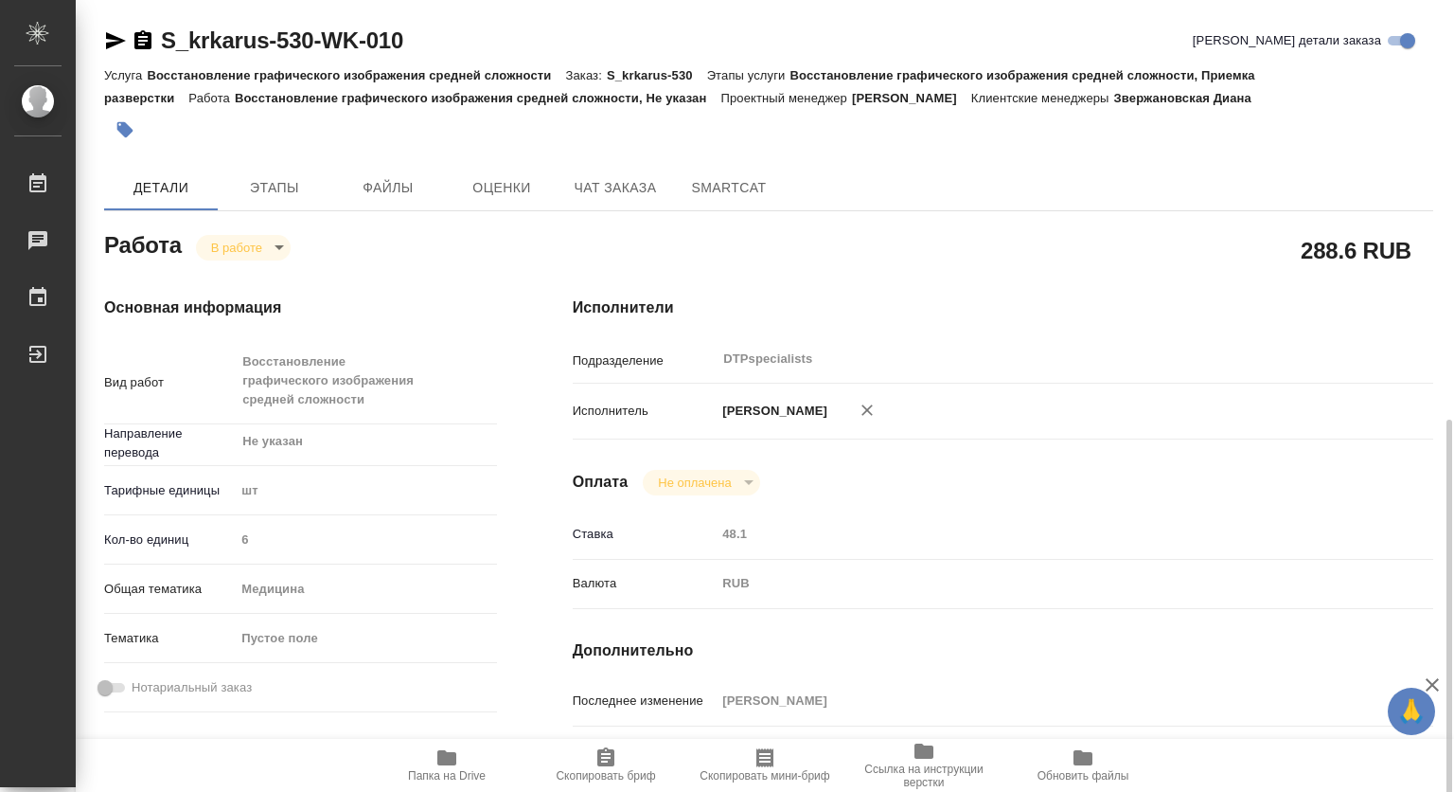
scroll to position [284, 0]
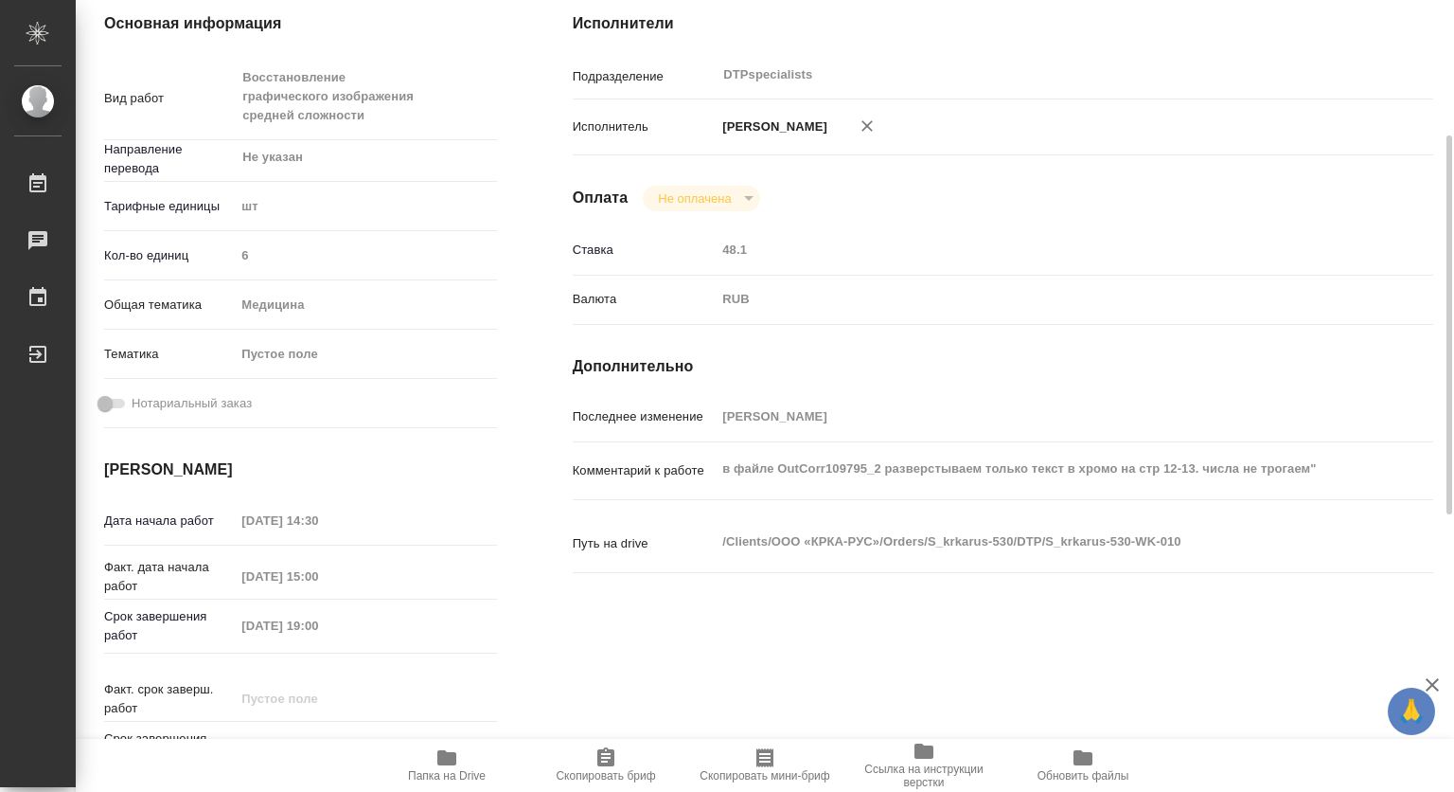
click at [920, 755] on icon "button" at bounding box center [924, 750] width 19 height 15
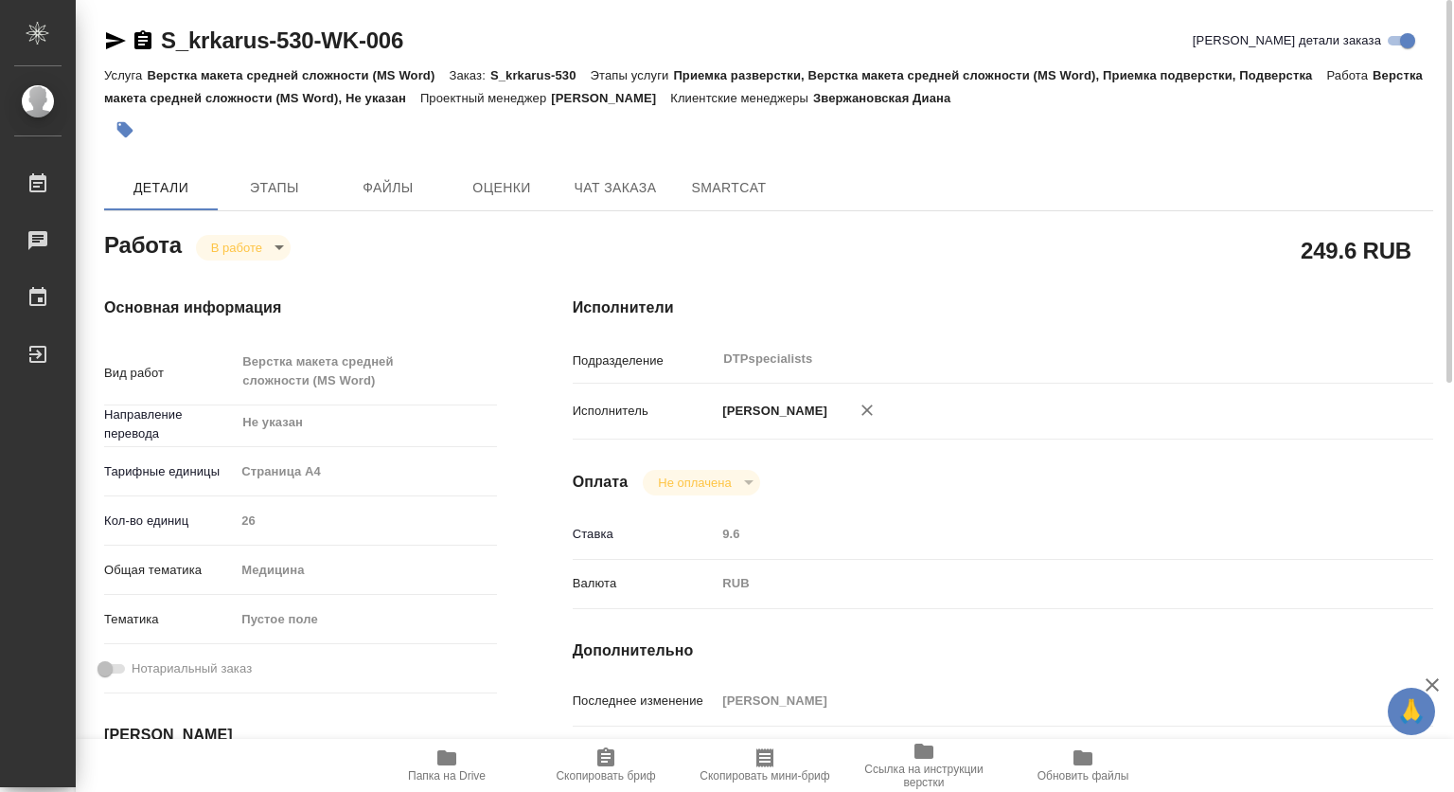
click at [926, 774] on span "Ссылка на инструкции верстки" at bounding box center [924, 775] width 136 height 27
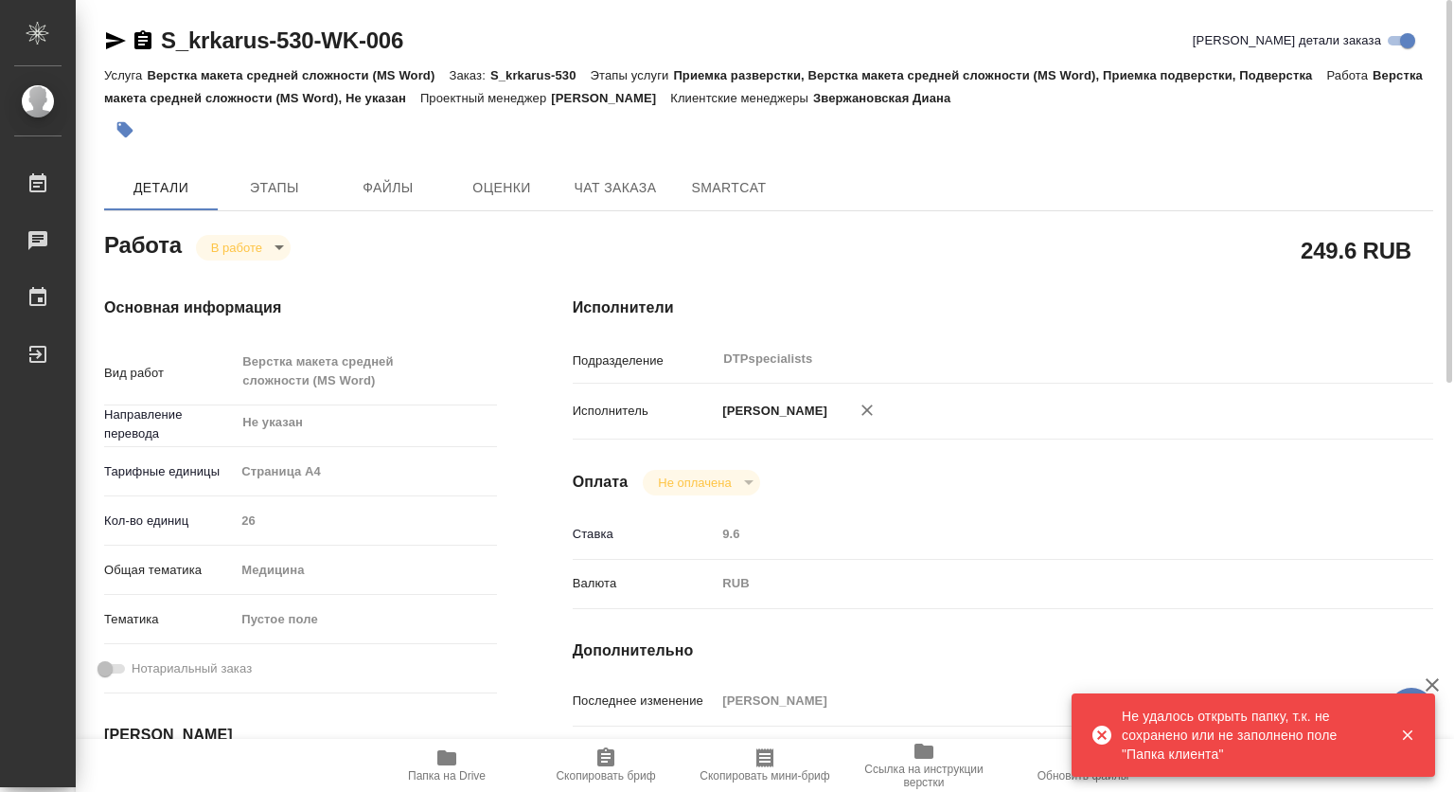
scroll to position [379, 0]
